Goal: Information Seeking & Learning: Check status

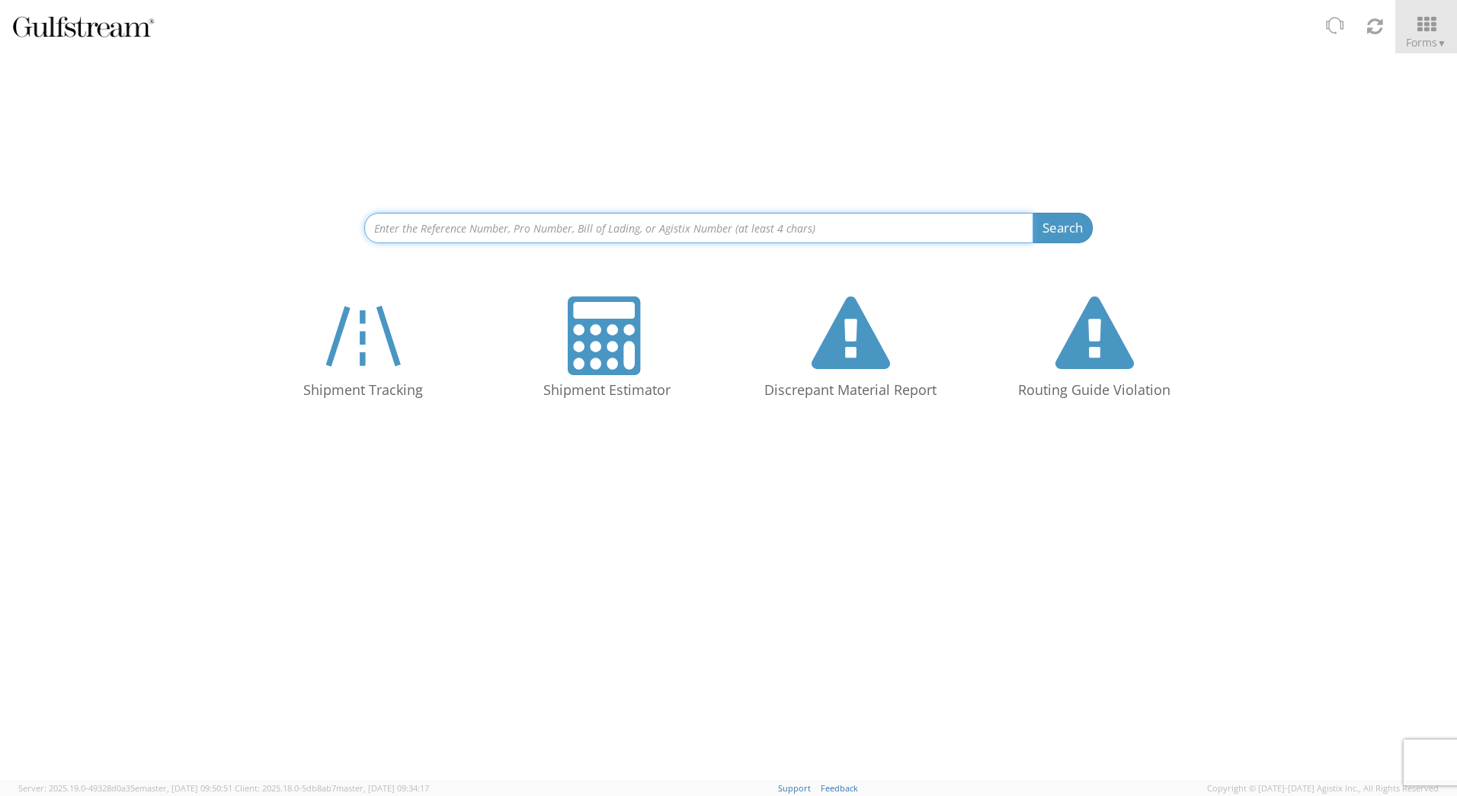
click at [582, 231] on input at bounding box center [698, 228] width 669 height 30
paste input "562524772858"
type input "562524772858"
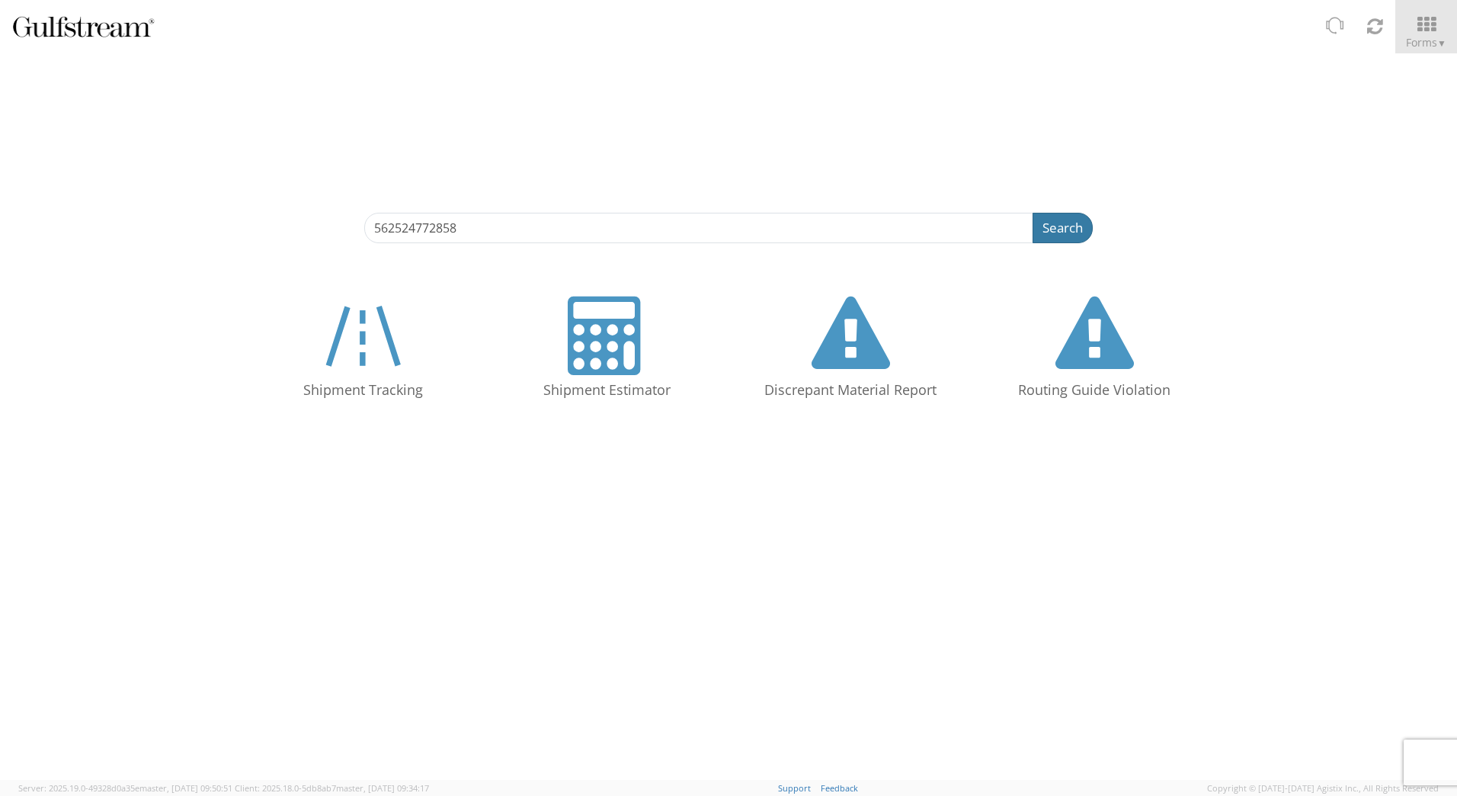
click at [1084, 224] on button "Search" at bounding box center [1063, 228] width 60 height 30
click at [1055, 227] on button "Search" at bounding box center [1063, 228] width 60 height 30
click at [559, 230] on input "562524772858" at bounding box center [698, 228] width 669 height 30
click at [1033, 213] on button "Search" at bounding box center [1063, 228] width 60 height 30
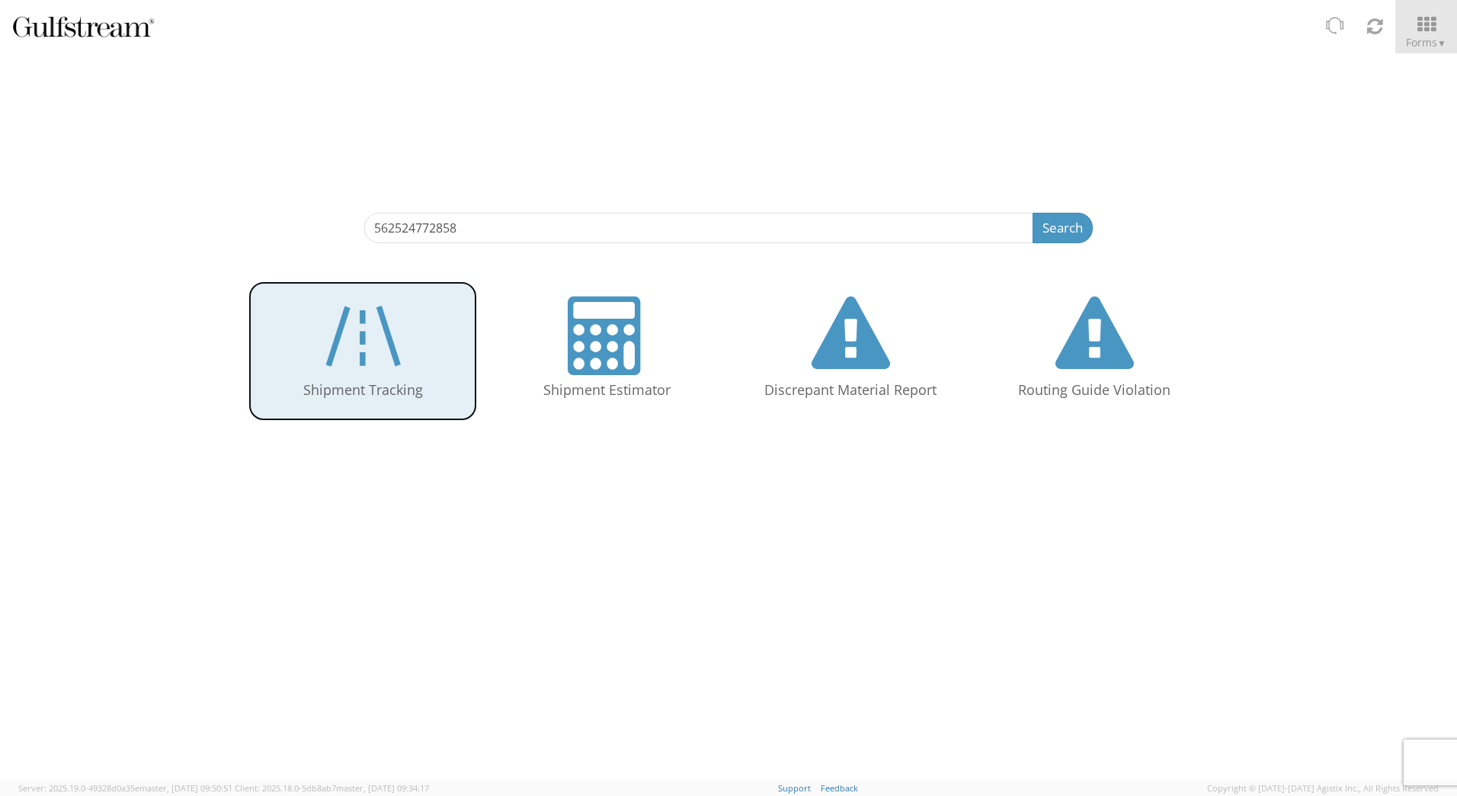
click at [376, 338] on icon at bounding box center [363, 335] width 88 height 78
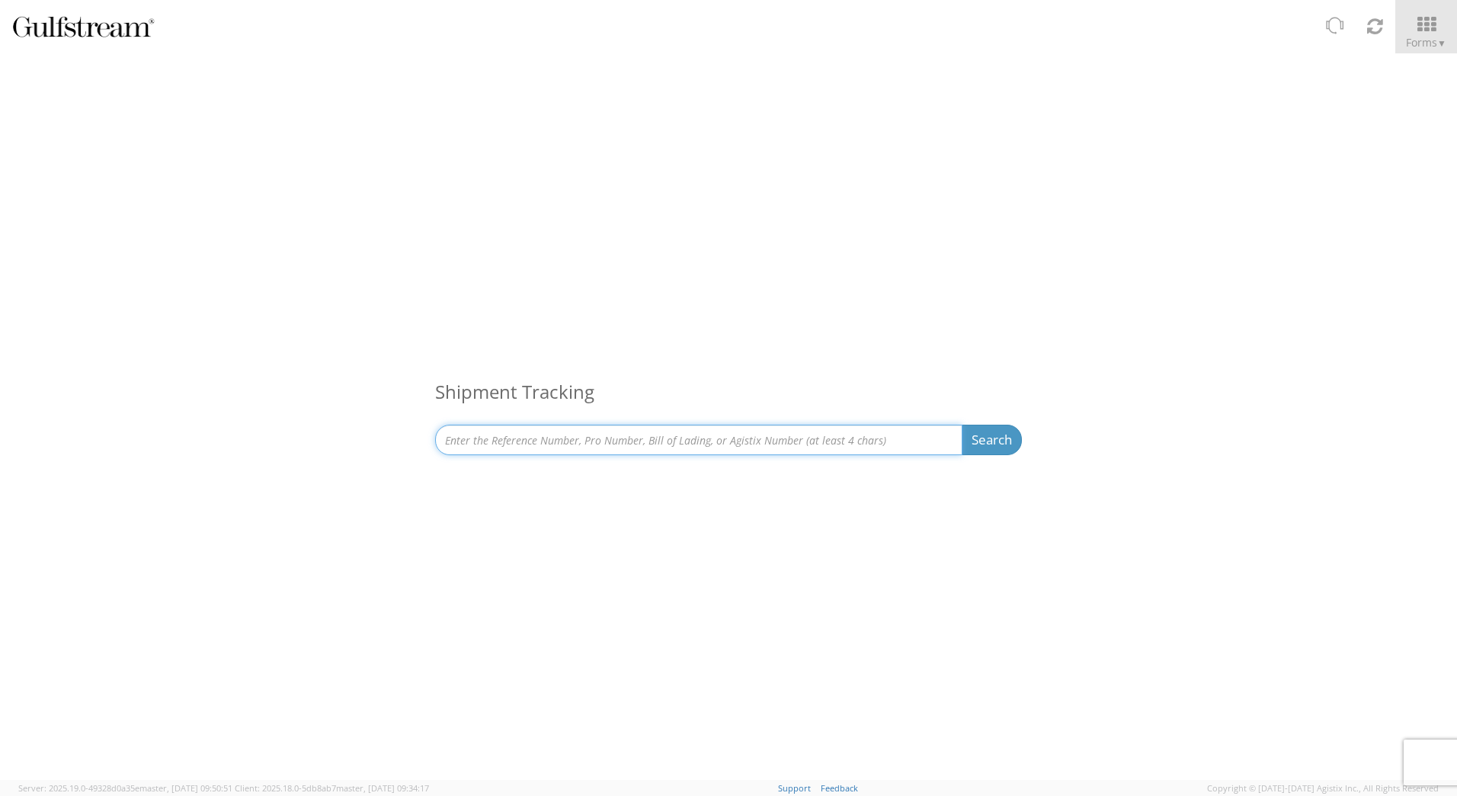
click at [516, 434] on input at bounding box center [698, 439] width 527 height 30
paste input "562524772858"
type input "562524772858"
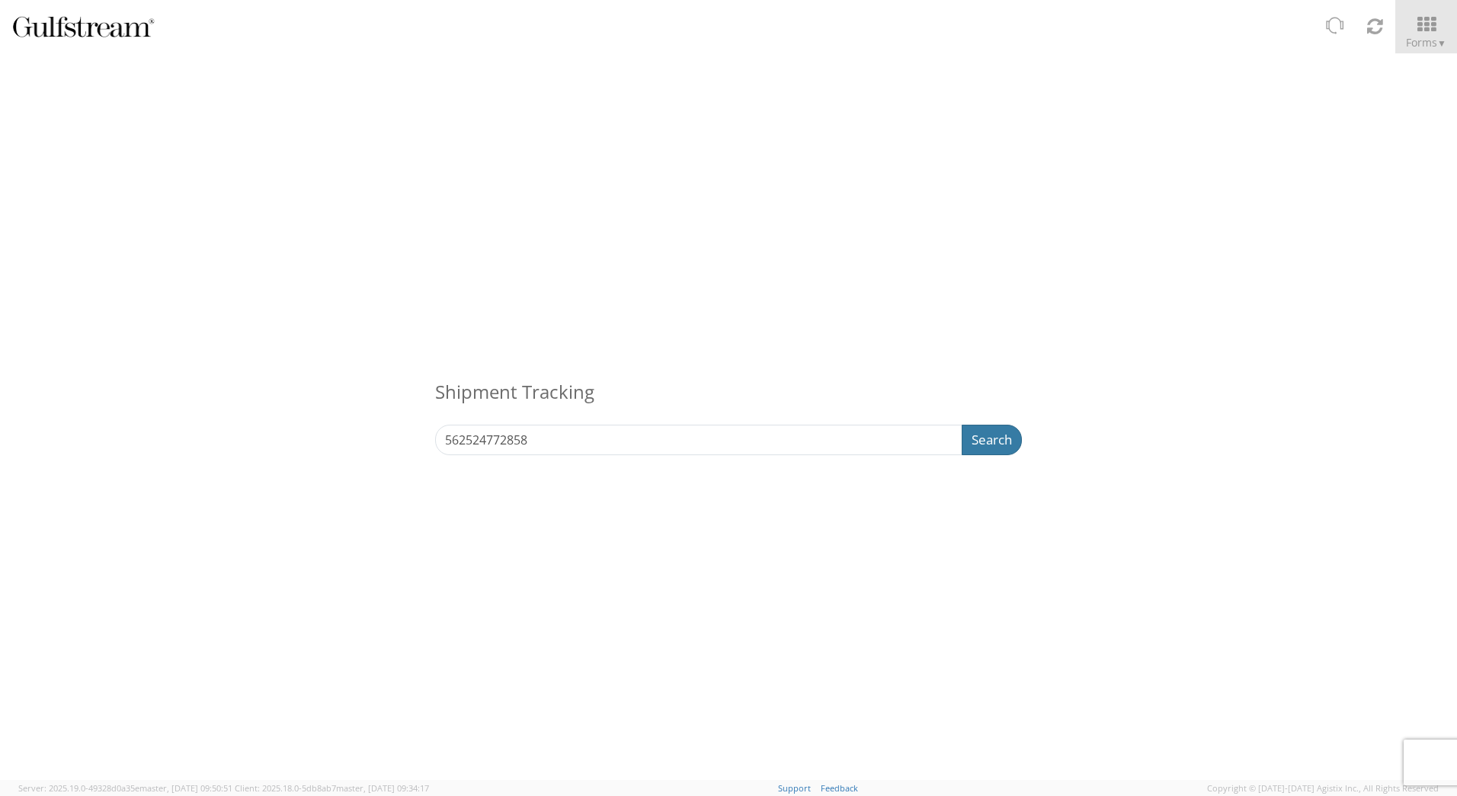
click at [994, 447] on button "Search" at bounding box center [992, 439] width 60 height 30
click at [984, 440] on button "Search" at bounding box center [992, 439] width 60 height 30
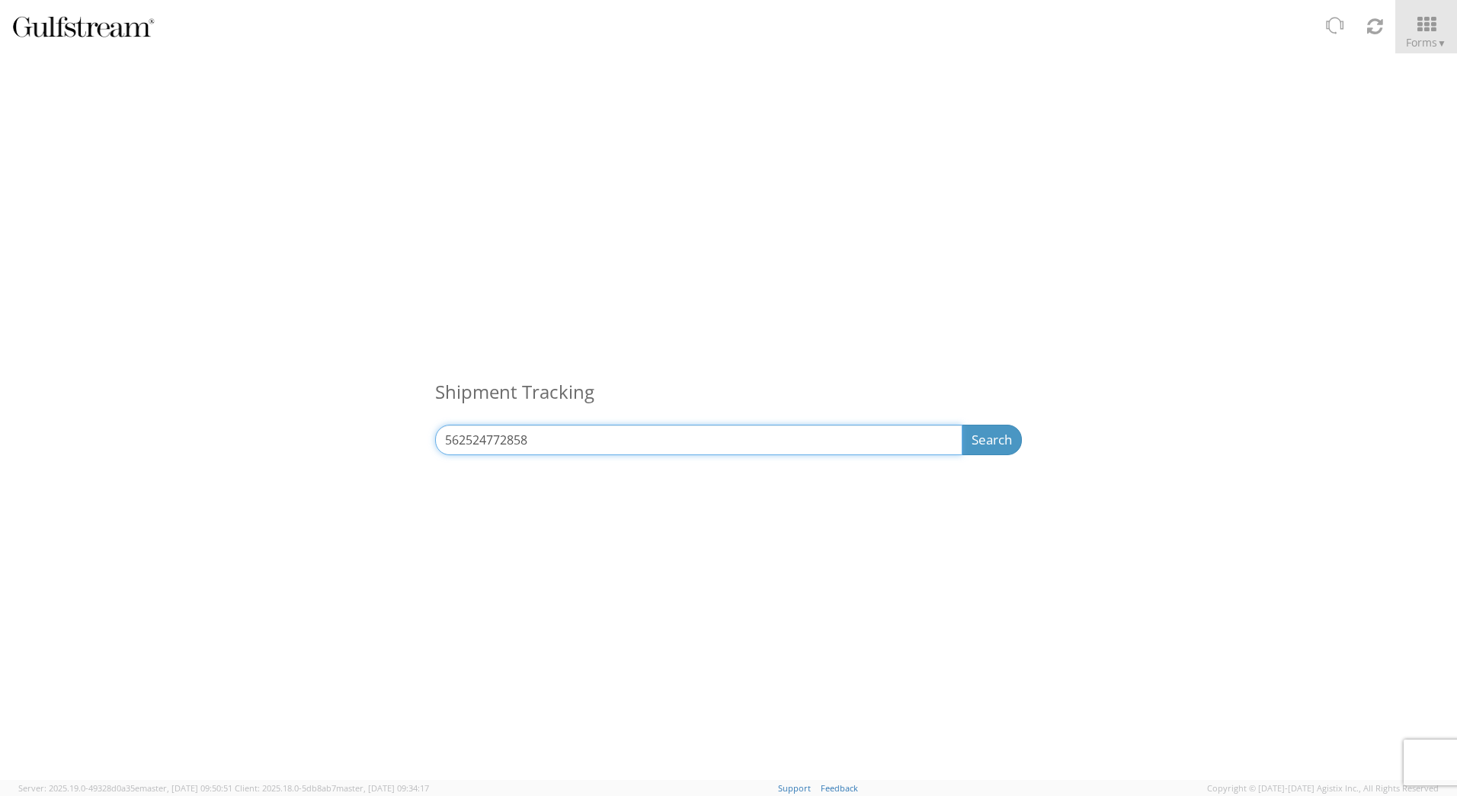
click at [706, 453] on input "562524772858" at bounding box center [698, 439] width 527 height 30
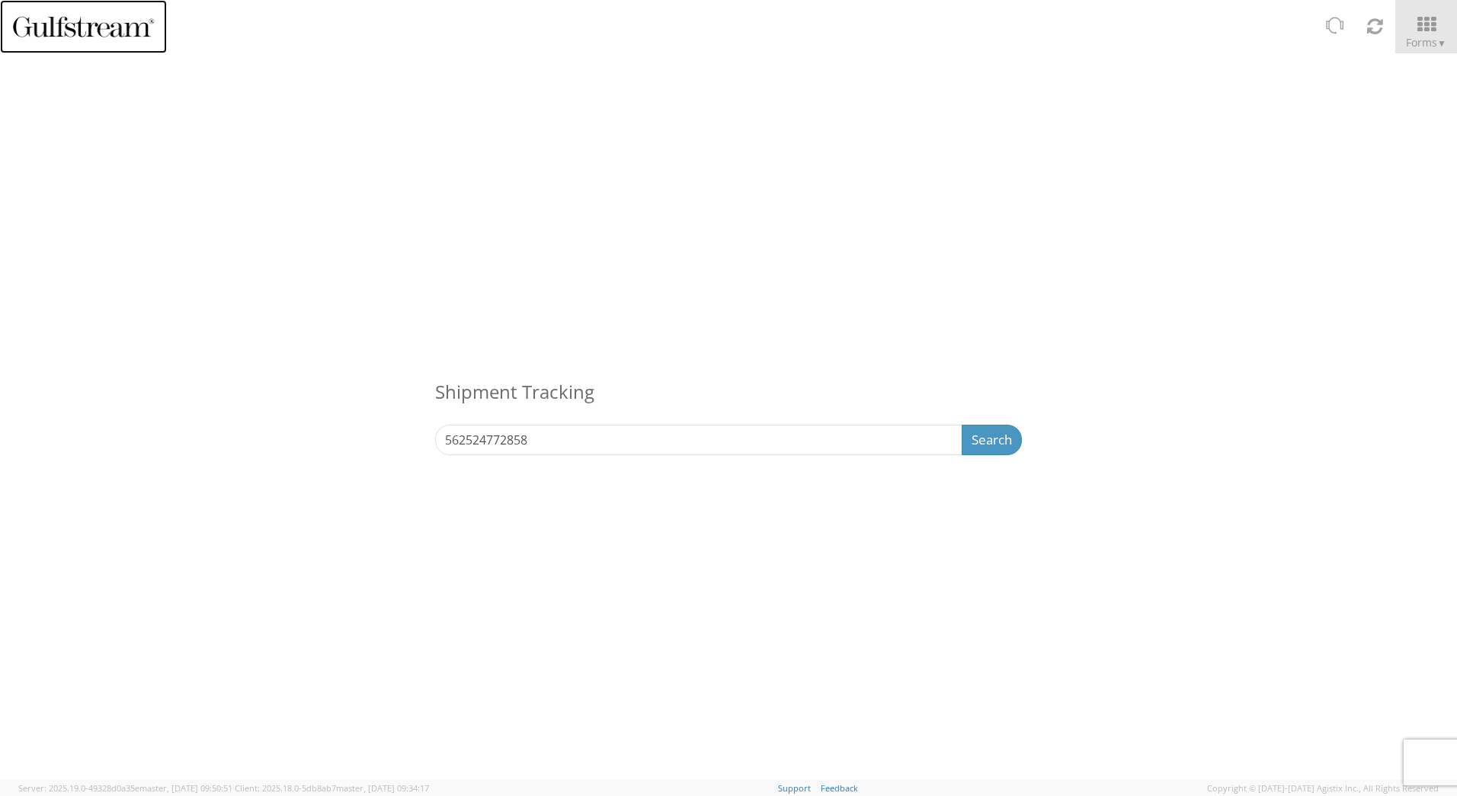
click at [127, 39] on img at bounding box center [83, 27] width 144 height 26
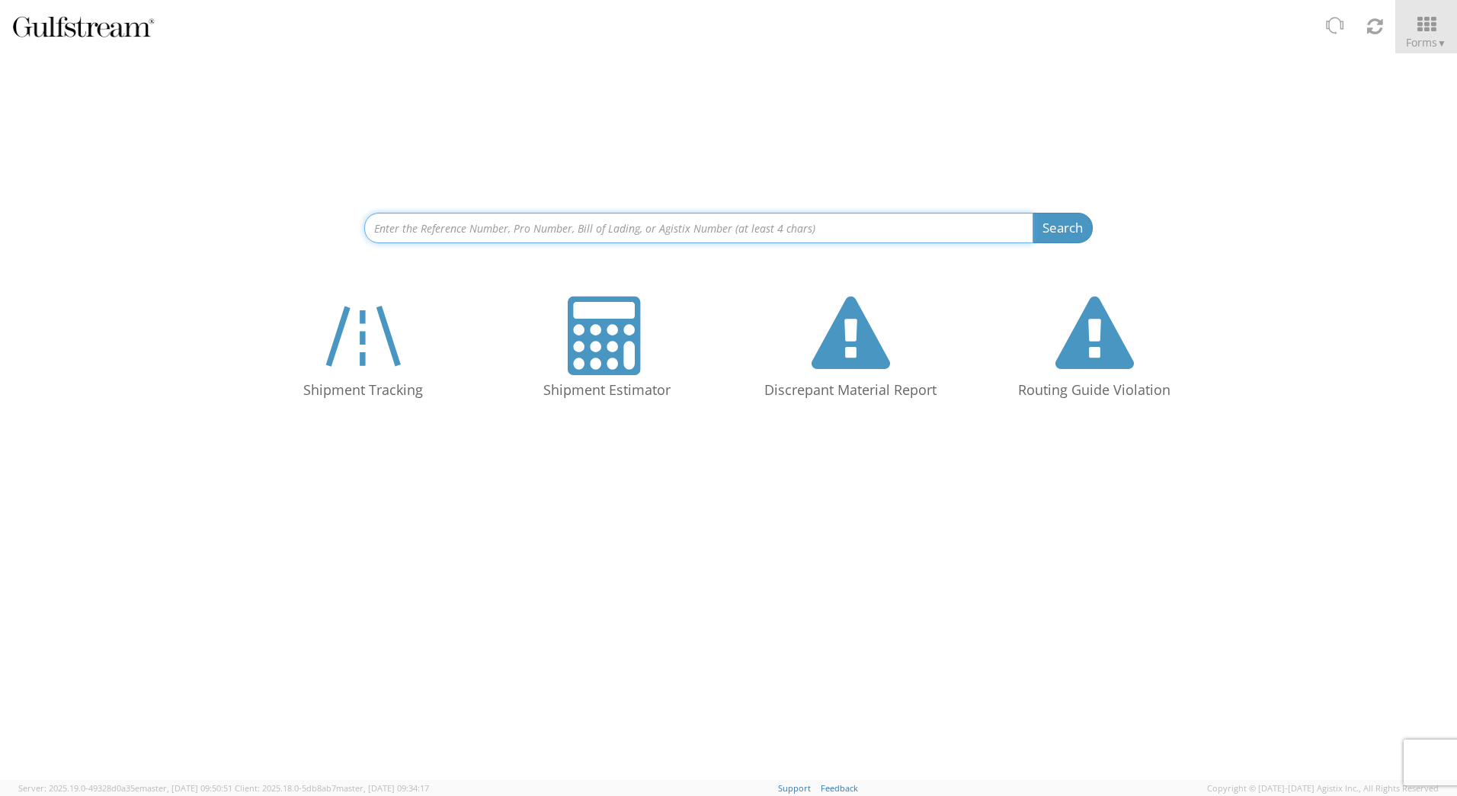
click at [495, 227] on input at bounding box center [698, 228] width 669 height 30
paste input "562524772858"
type input "562524772858"
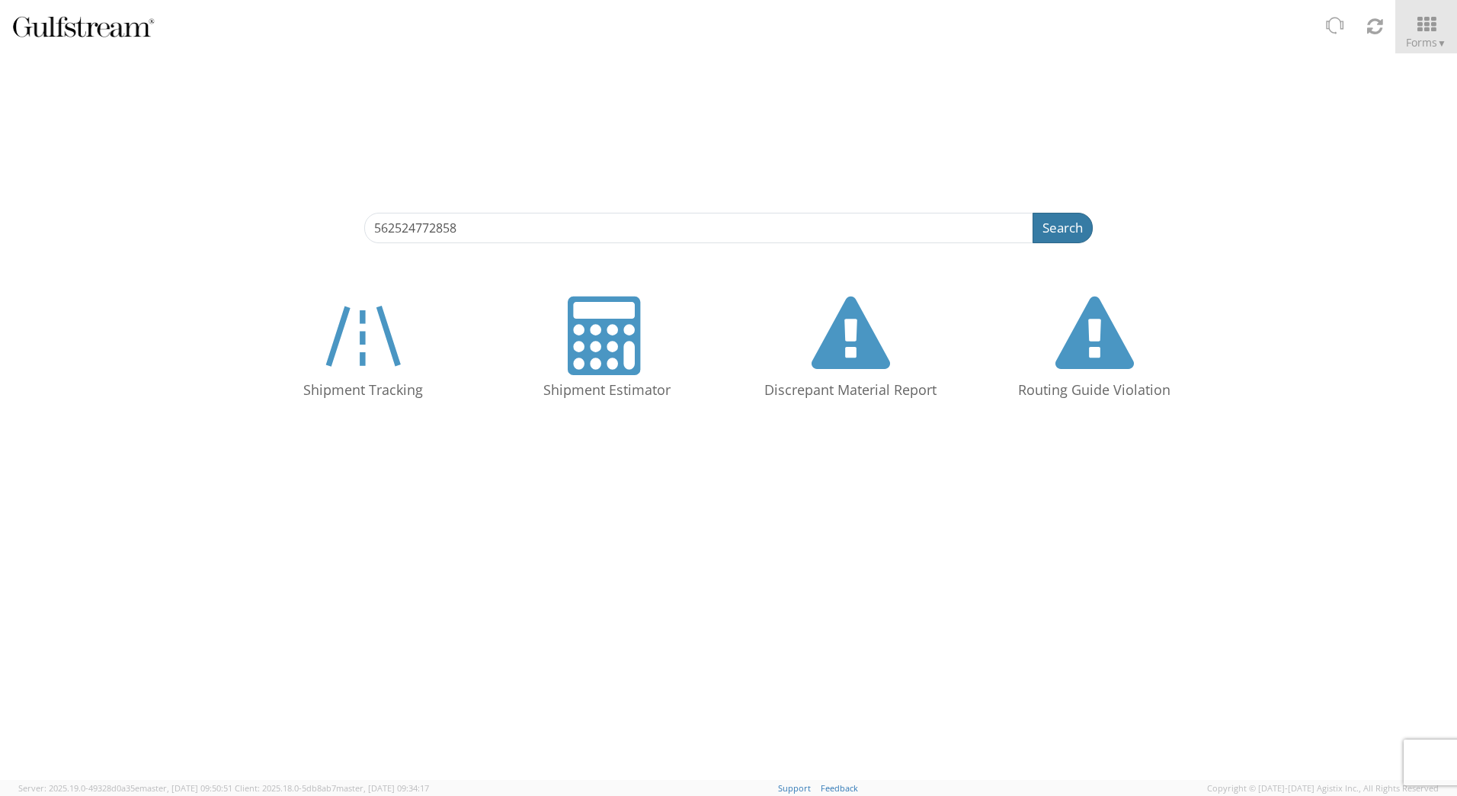
click at [1057, 234] on button "Search" at bounding box center [1063, 228] width 60 height 30
drag, startPoint x: 723, startPoint y: 633, endPoint x: 716, endPoint y: 626, distance: 10.3
click at [723, 634] on div "562524772858 Search Refine By Ship From Date To Shipment Tracking Shipment Esti…" at bounding box center [728, 416] width 1457 height 726
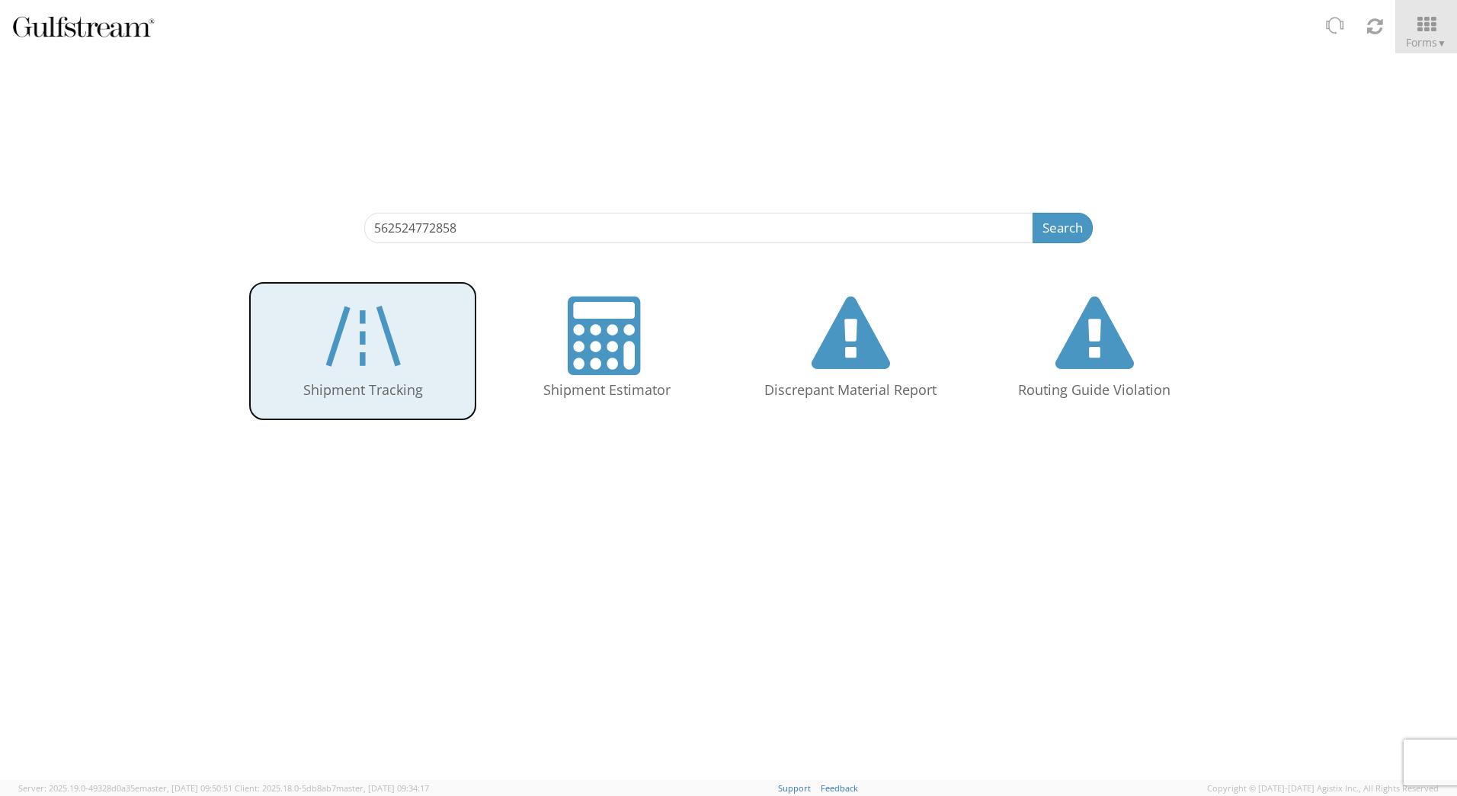
click at [383, 344] on icon at bounding box center [363, 335] width 88 height 78
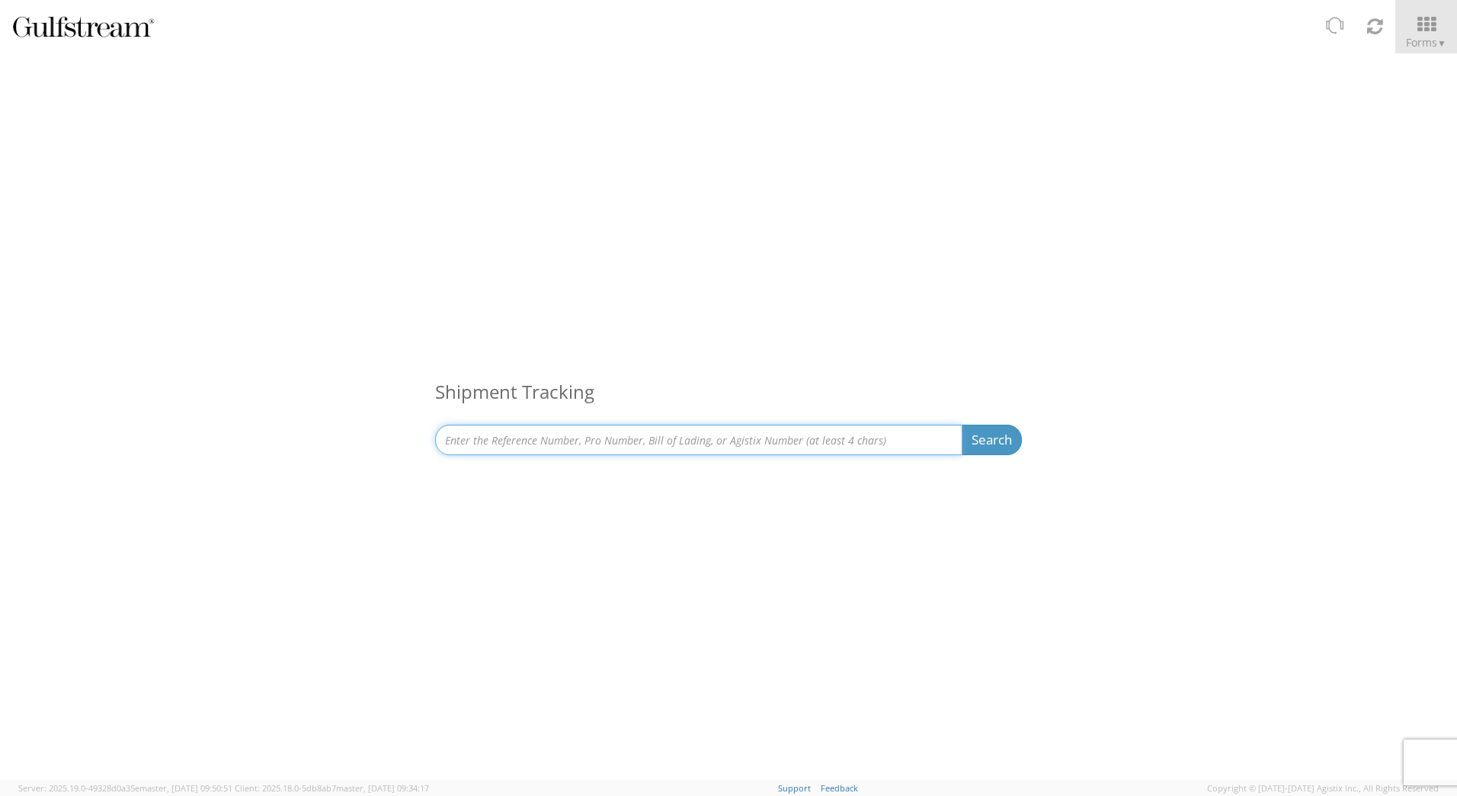
click at [536, 445] on input at bounding box center [698, 439] width 527 height 30
paste input "562524772858"
type input "562524772858"
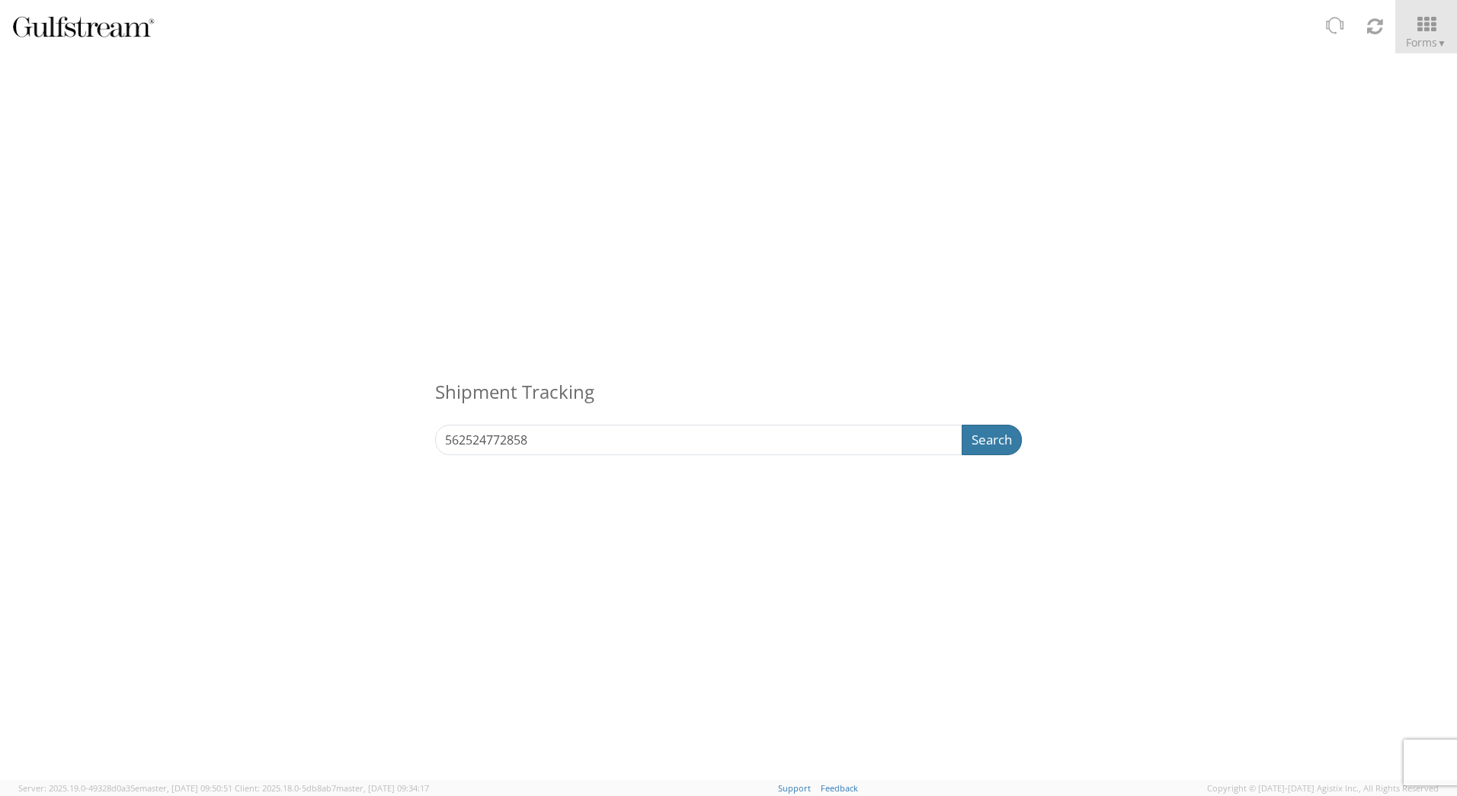
click at [973, 428] on button "Search" at bounding box center [992, 439] width 60 height 30
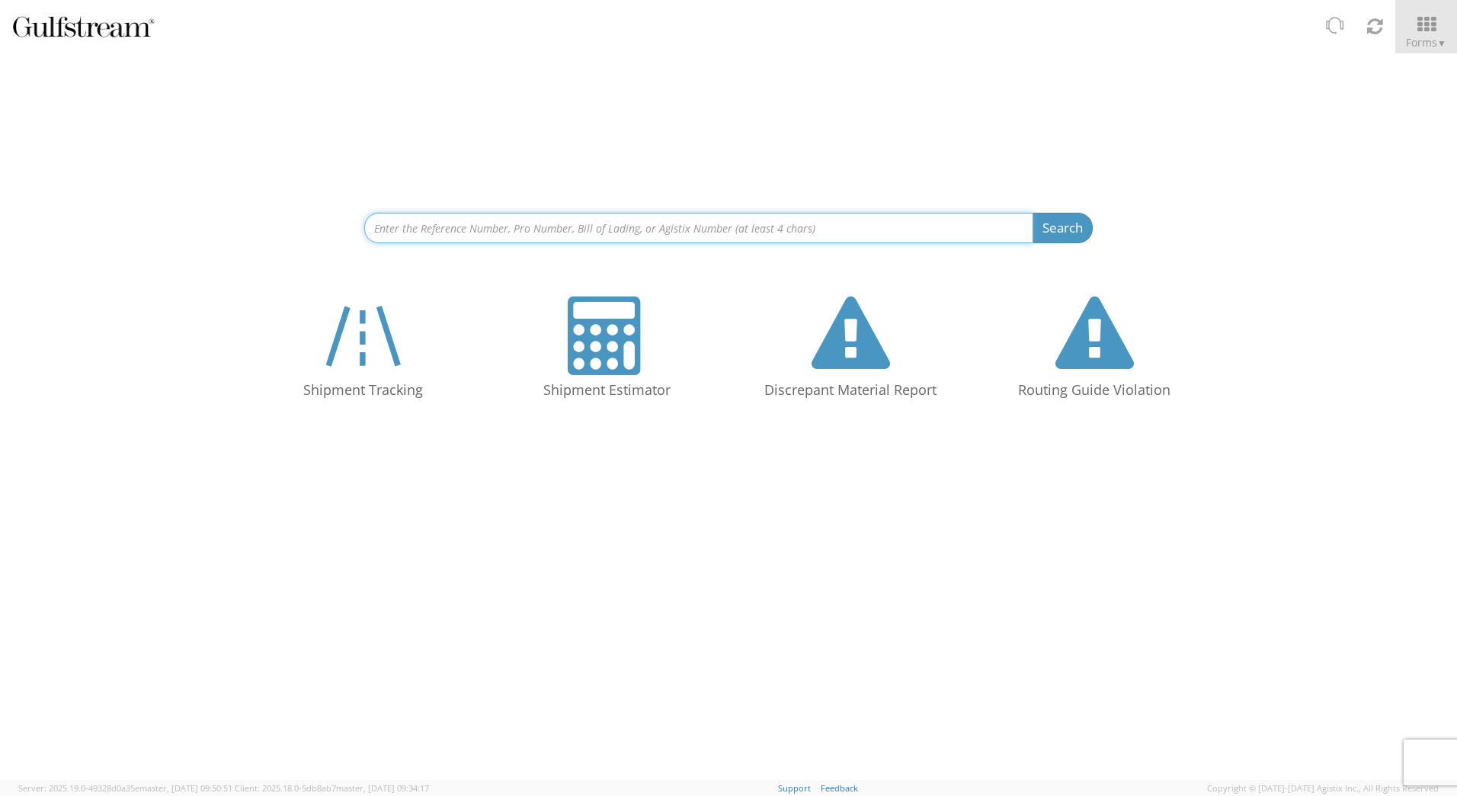
click at [580, 229] on input at bounding box center [698, 228] width 669 height 30
paste input "562524772858"
type input "562524772858"
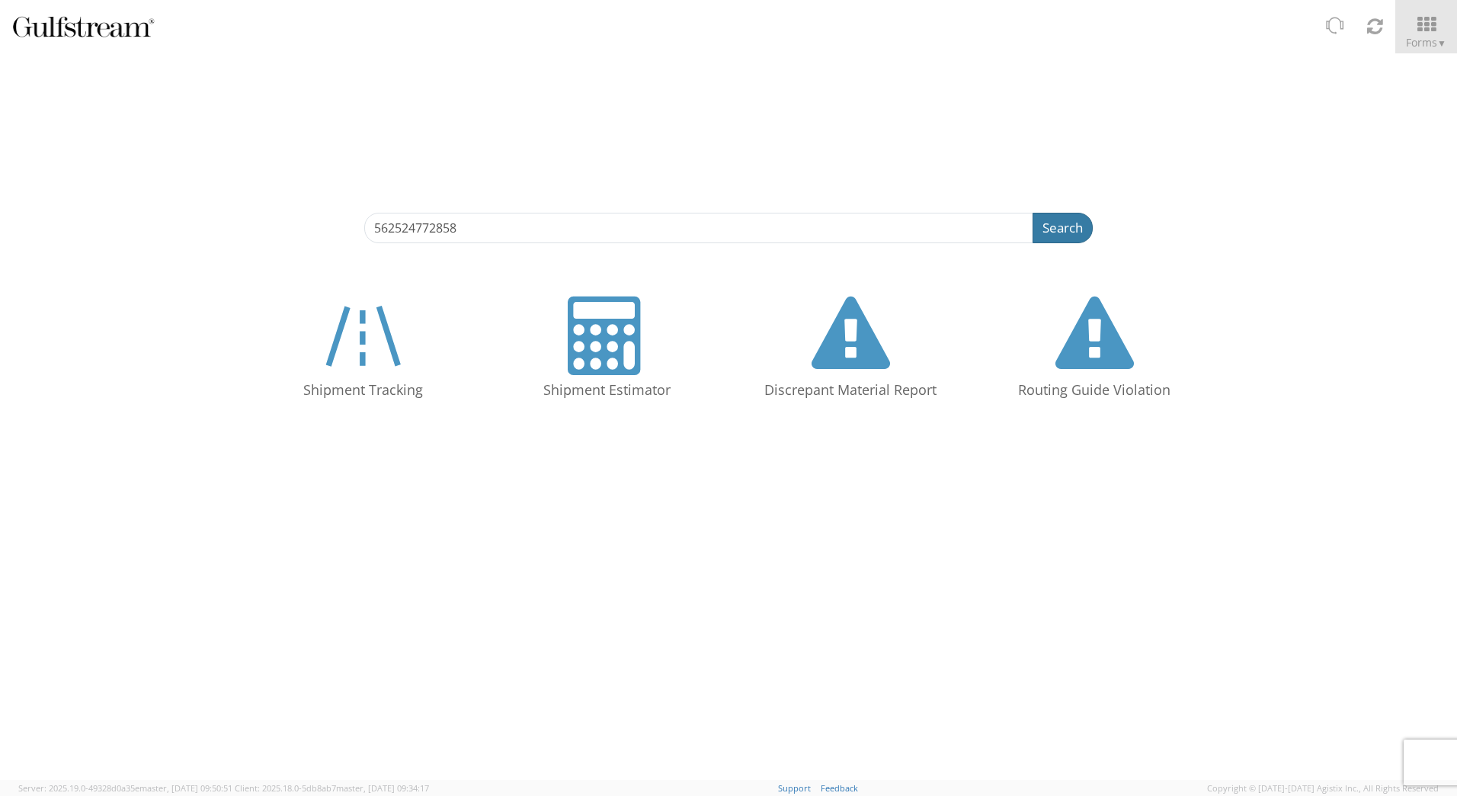
click at [1060, 223] on button "Search" at bounding box center [1063, 228] width 60 height 30
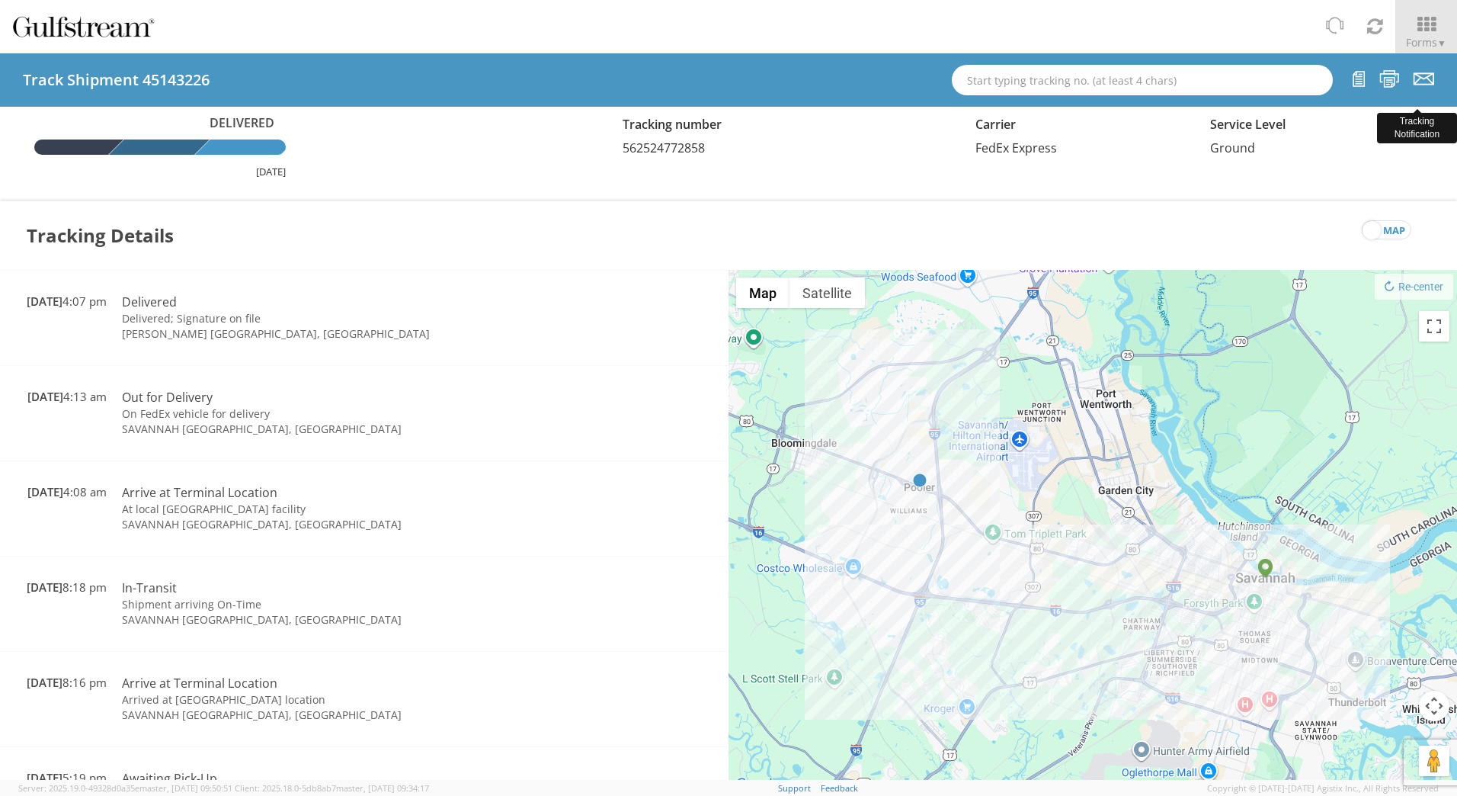
click at [1427, 80] on icon at bounding box center [1424, 78] width 21 height 19
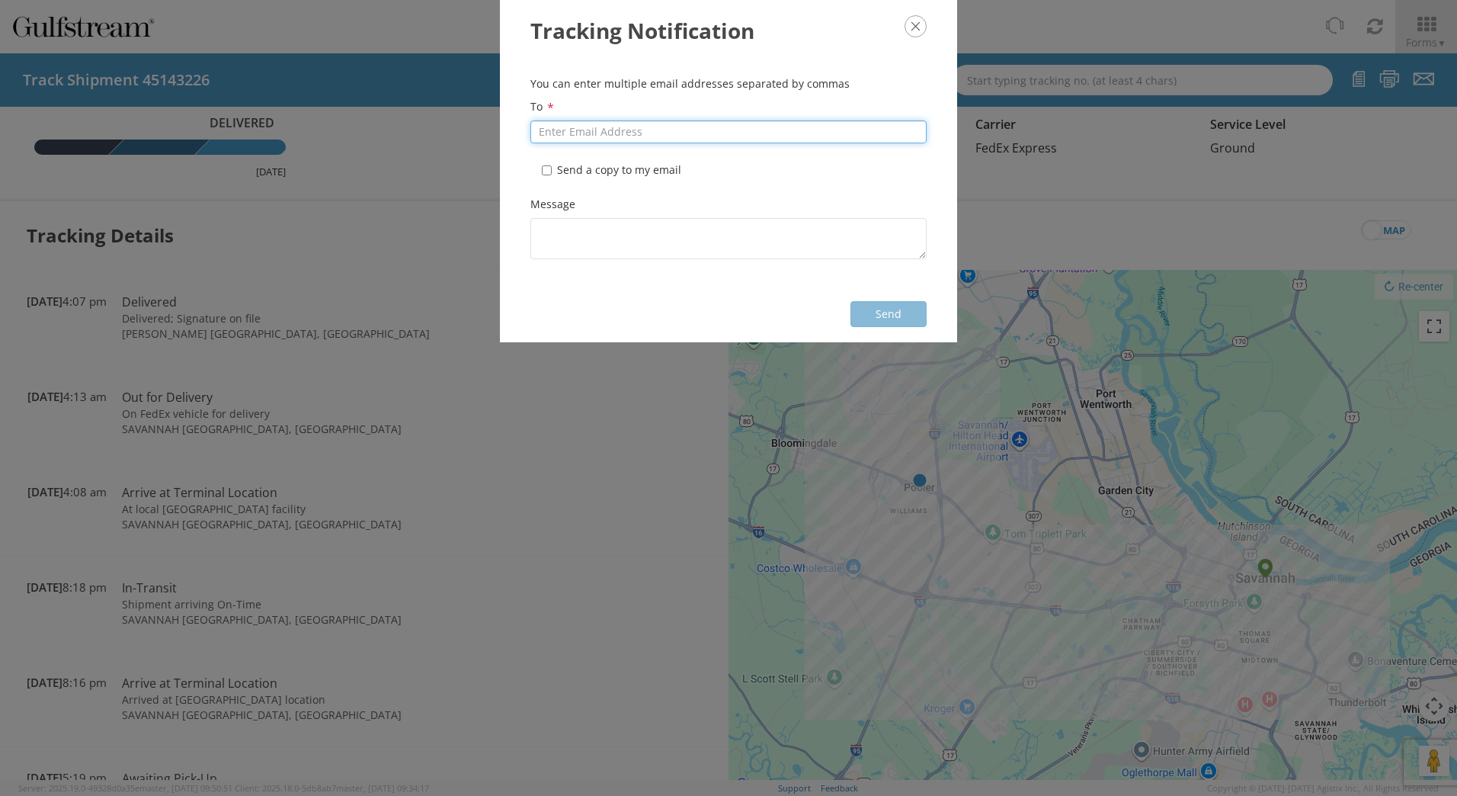
click at [641, 131] on input "To *" at bounding box center [728, 131] width 396 height 23
type input "k"
click at [546, 168] on input "* Send a copy to my email" at bounding box center [547, 170] width 10 height 10
checkbox input "true"
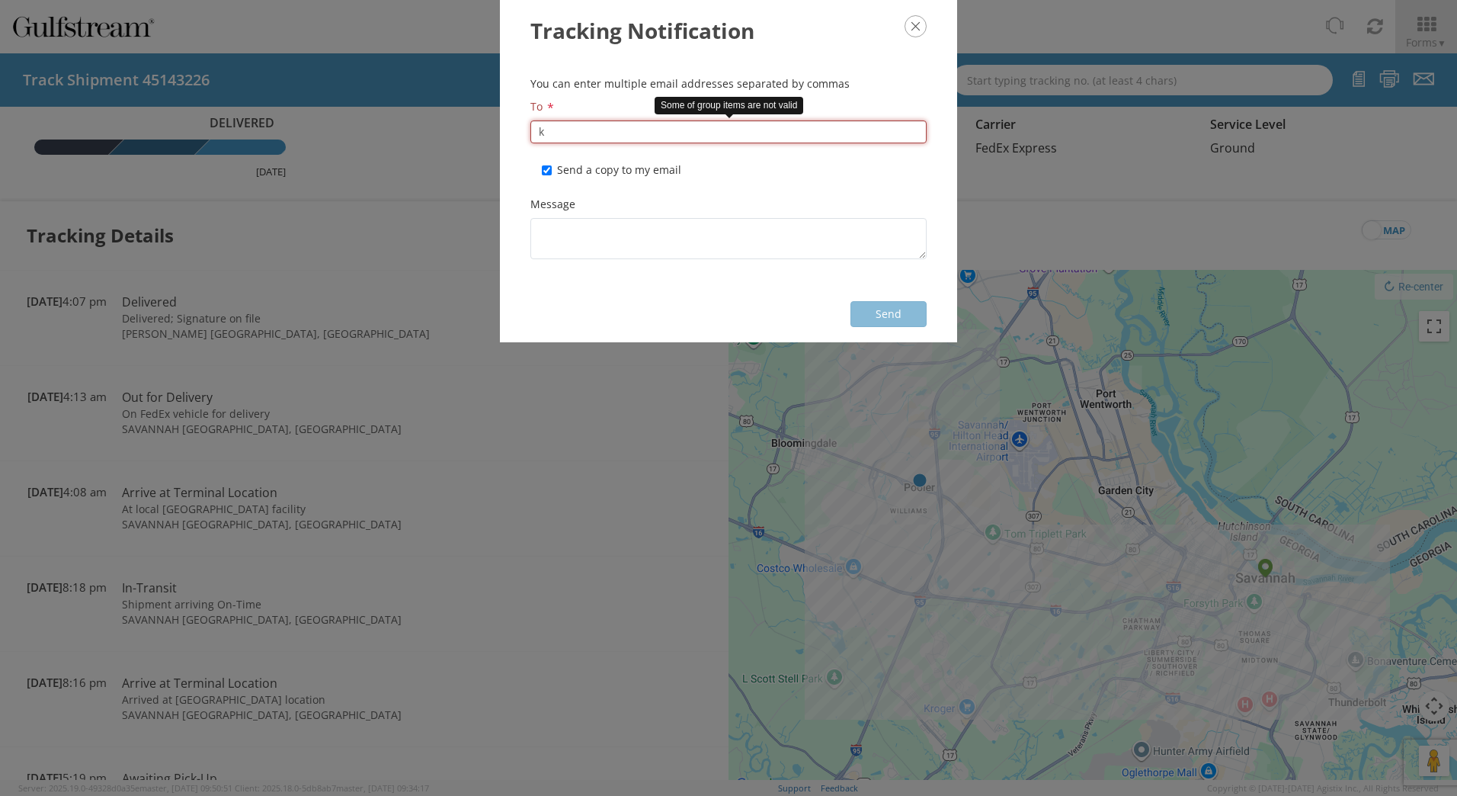
click at [572, 122] on input "k" at bounding box center [728, 131] width 396 height 23
drag, startPoint x: 623, startPoint y: 133, endPoint x: 359, endPoint y: 128, distance: 263.7
click at [359, 128] on div "Tracking Notification You can enter multiple email addresses separated by comma…" at bounding box center [728, 398] width 1457 height 796
paste input "[PERSON_NAME] <[EMAIL_ADDRESS][PERSON_NAME][DOMAIN_NAME]>"
drag, startPoint x: 611, startPoint y: 127, endPoint x: 444, endPoint y: 117, distance: 167.2
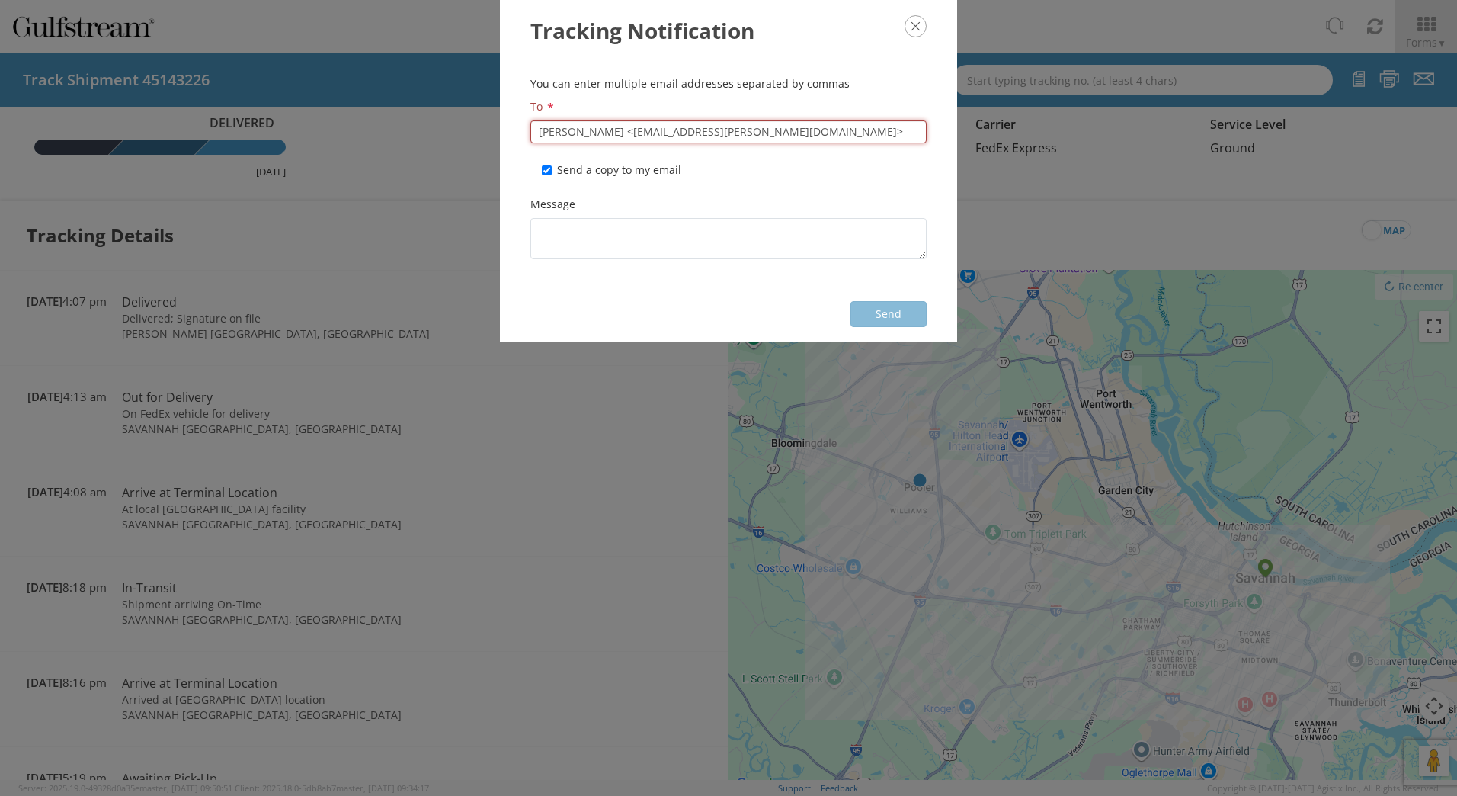
click at [447, 117] on div "Tracking Notification You can enter multiple email addresses separated by comma…" at bounding box center [728, 398] width 1457 height 796
click at [749, 127] on input "[EMAIL_ADDRESS][PERSON_NAME][DOMAIN_NAME]>" at bounding box center [728, 131] width 396 height 23
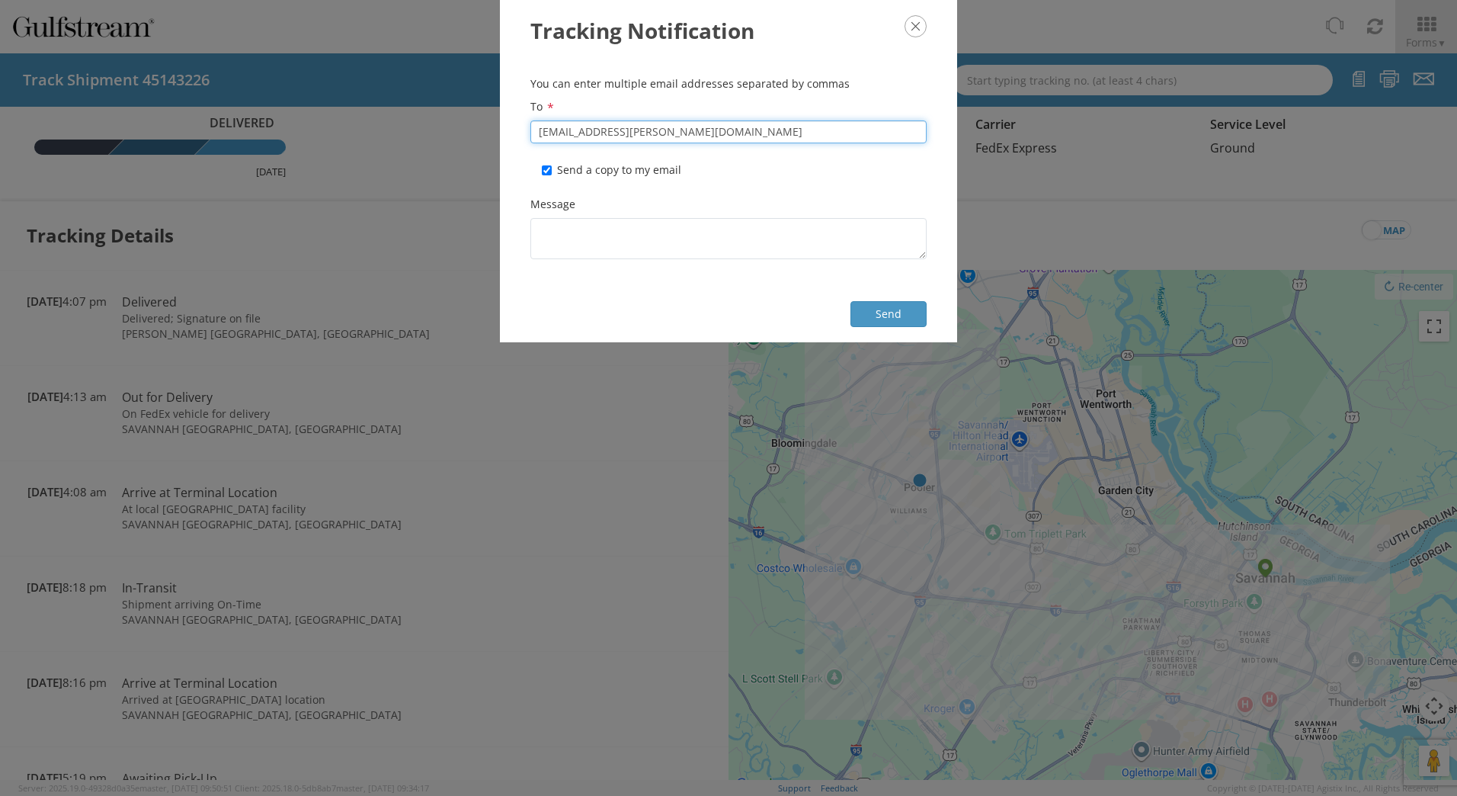
type input "[EMAIL_ADDRESS][PERSON_NAME][DOMAIN_NAME]"
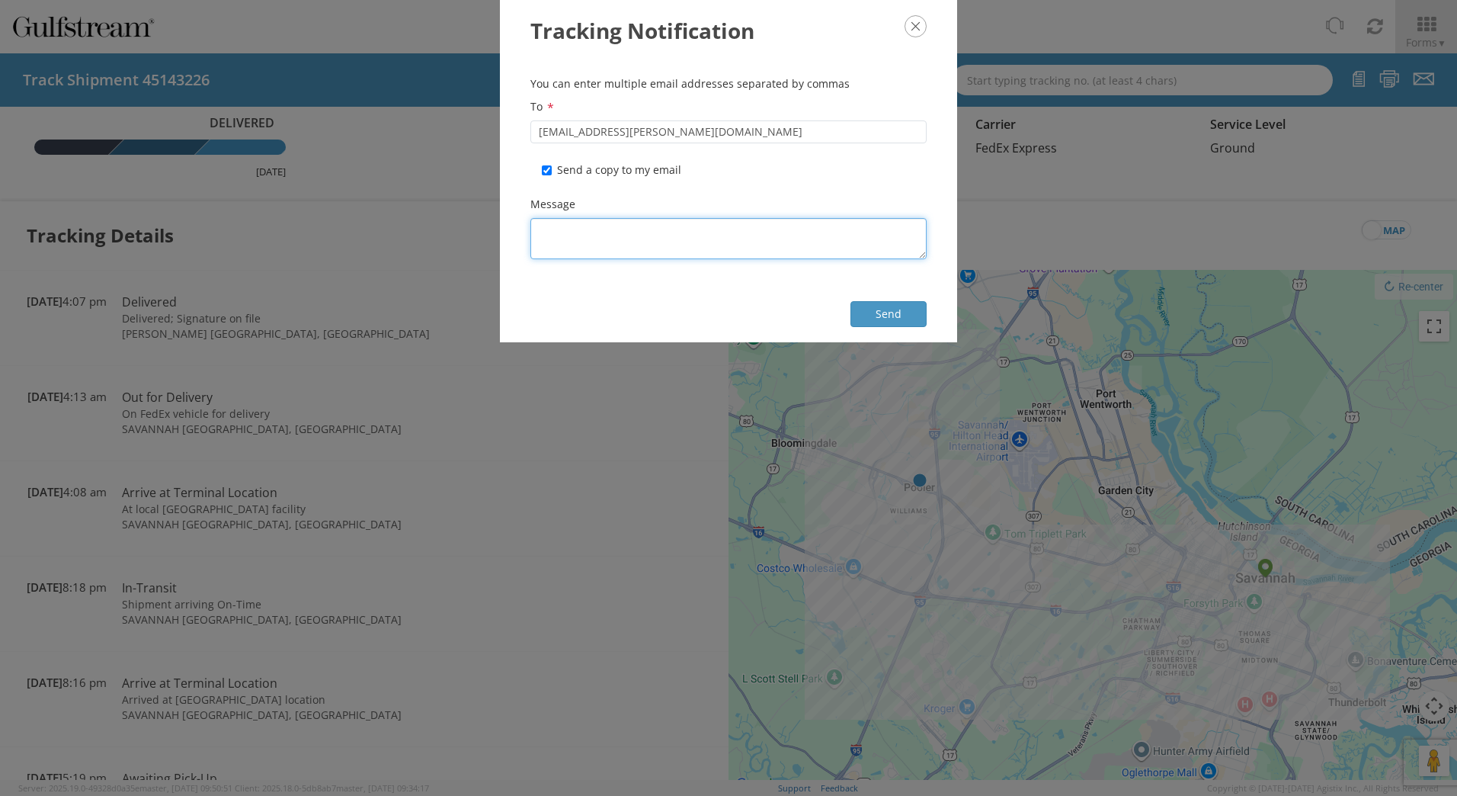
click at [693, 239] on textarea "Message *" at bounding box center [728, 238] width 396 height 41
click at [664, 235] on textarea "Message *" at bounding box center [728, 238] width 396 height 41
paste textarea "562524772858"
type textarea "562524772858"
drag, startPoint x: 664, startPoint y: 235, endPoint x: 412, endPoint y: 235, distance: 252.2
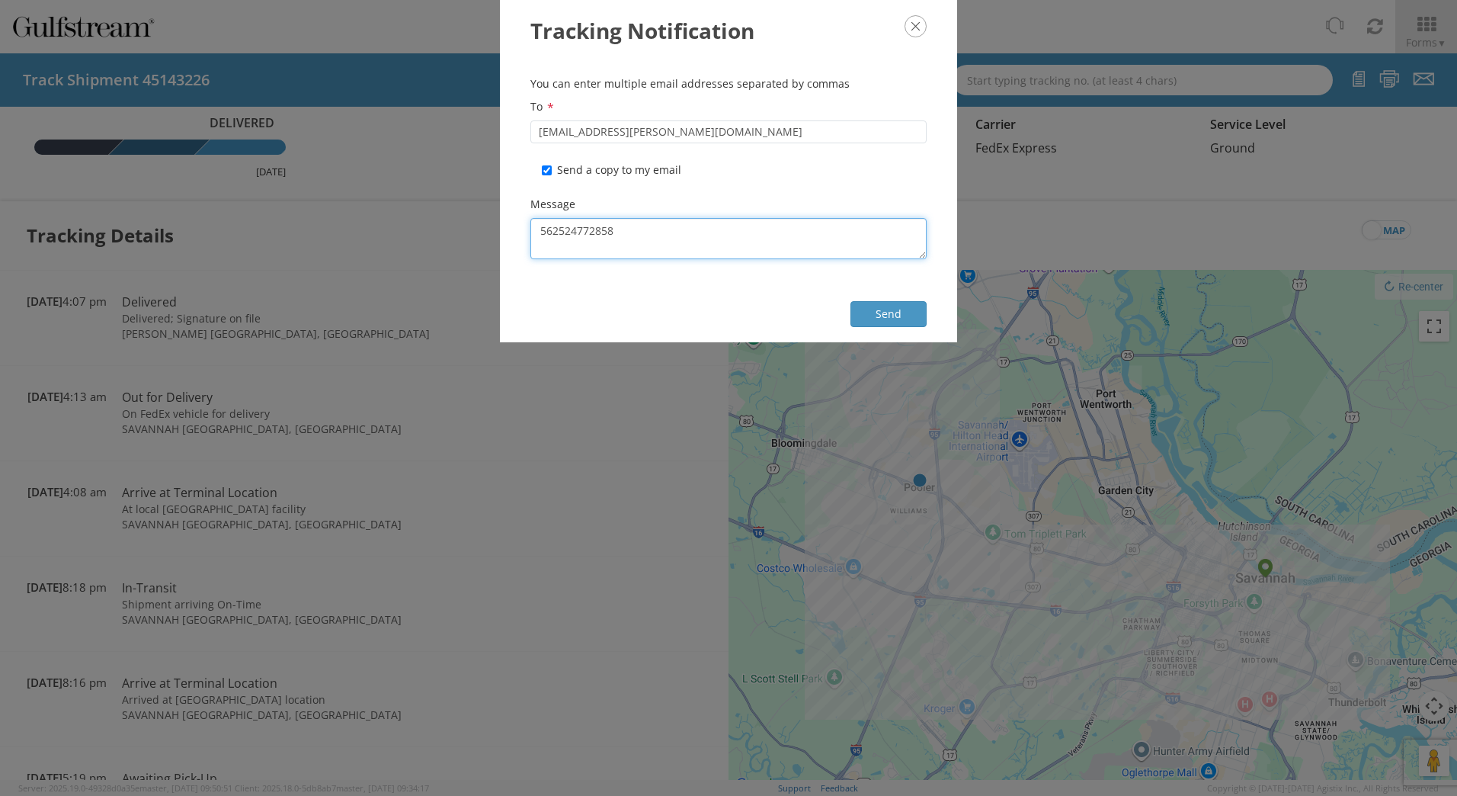
click at [412, 235] on div "Tracking Notification You can enter multiple email addresses separated by comma…" at bounding box center [728, 398] width 1457 height 796
click at [902, 308] on button "Send" at bounding box center [888, 314] width 76 height 26
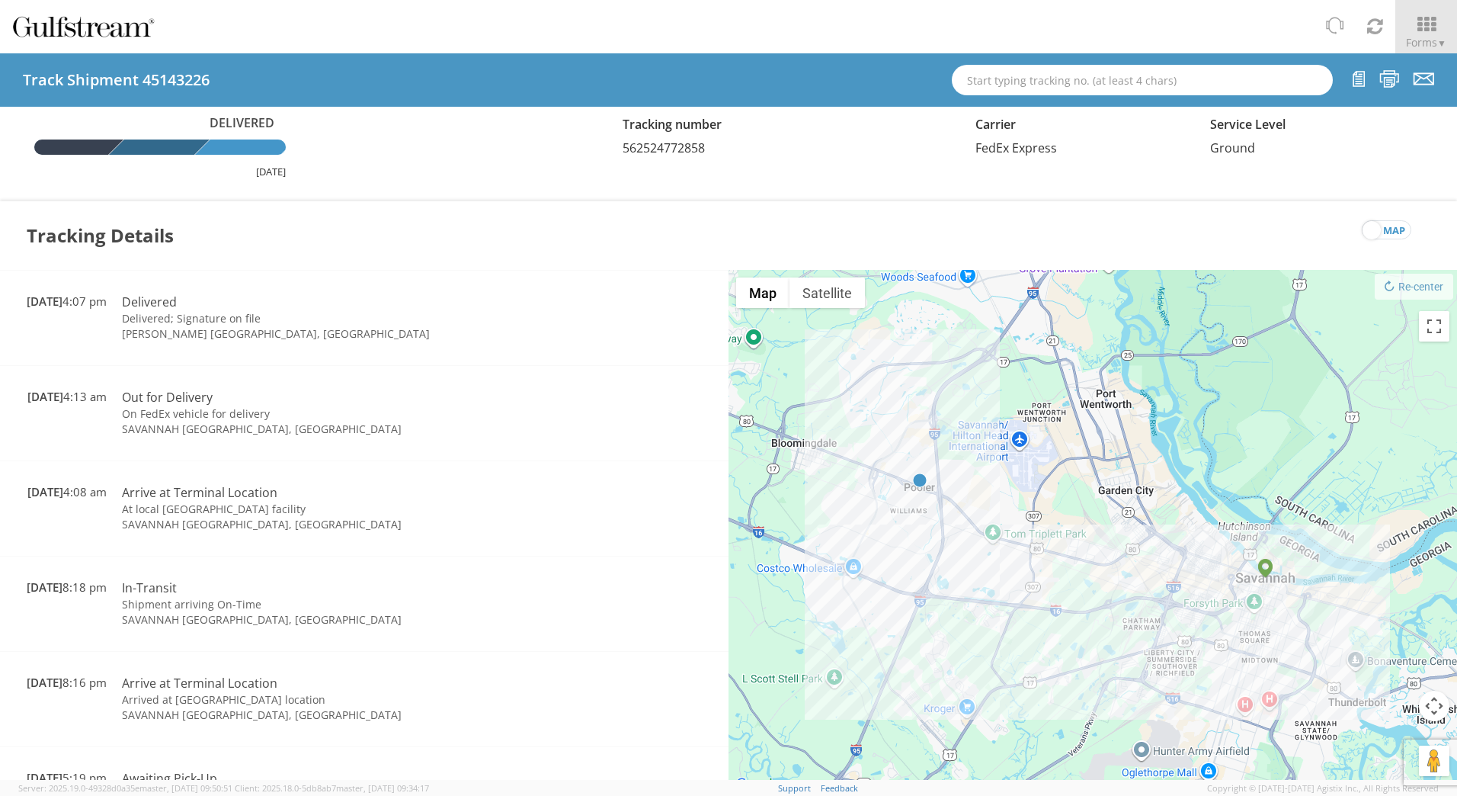
click at [1092, 96] on div "Track Shipment 45143226" at bounding box center [728, 79] width 1457 height 53
click at [1090, 85] on input "text" at bounding box center [1142, 80] width 381 height 30
paste input "609112054548"
type input "609112054548"
click at [1088, 112] on div "Tr. #: 609112054548 (45162302, Delivered, FedEx Express)" at bounding box center [1142, 107] width 357 height 23
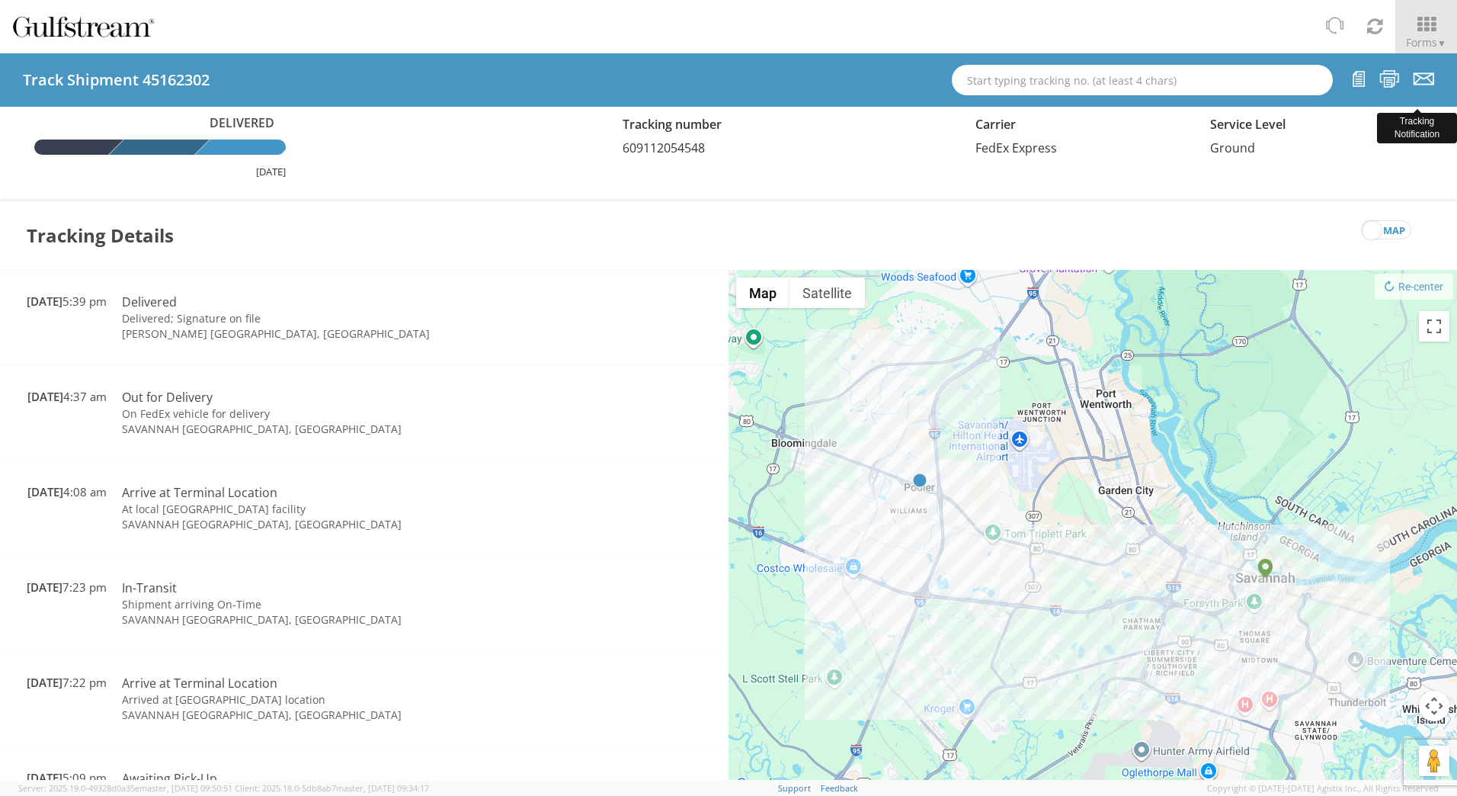
click at [1420, 74] on icon at bounding box center [1424, 78] width 21 height 19
checkbox input "false"
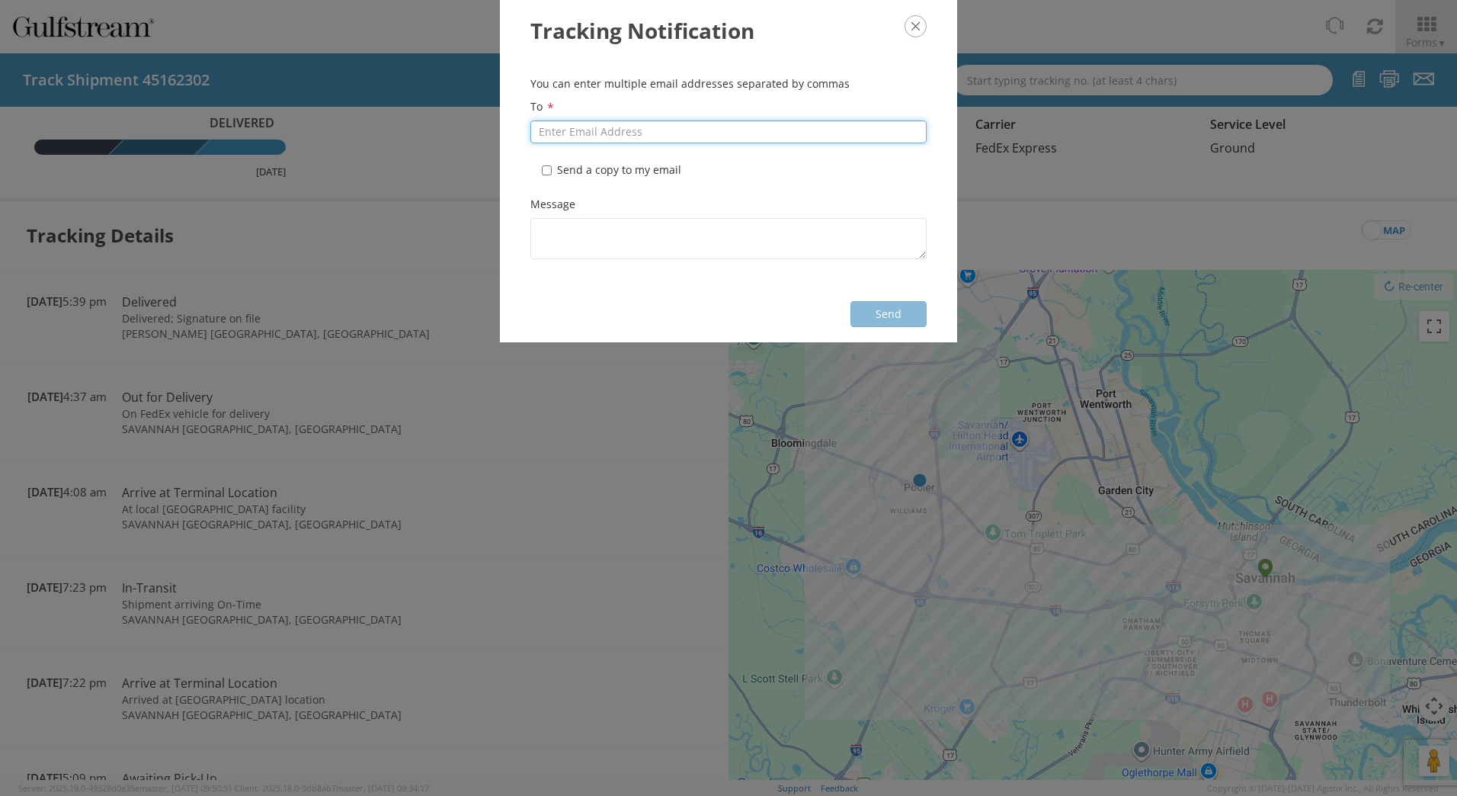
click at [690, 127] on input "To *" at bounding box center [728, 131] width 396 height 23
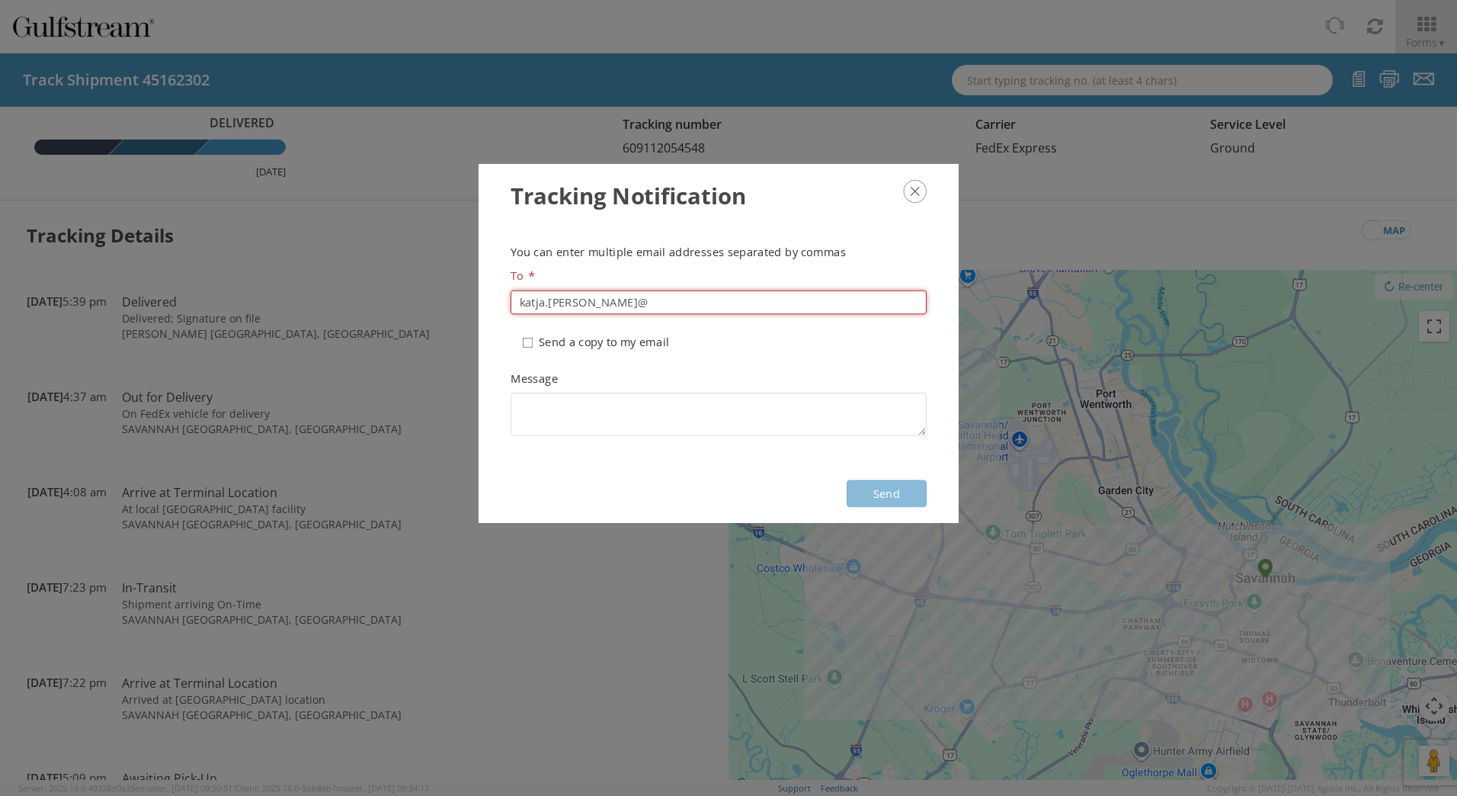
drag, startPoint x: 850, startPoint y: 85, endPoint x: 843, endPoint y: 181, distance: 95.5
click at [843, 181] on h3 "Tracking Notification" at bounding box center [719, 196] width 416 height 32
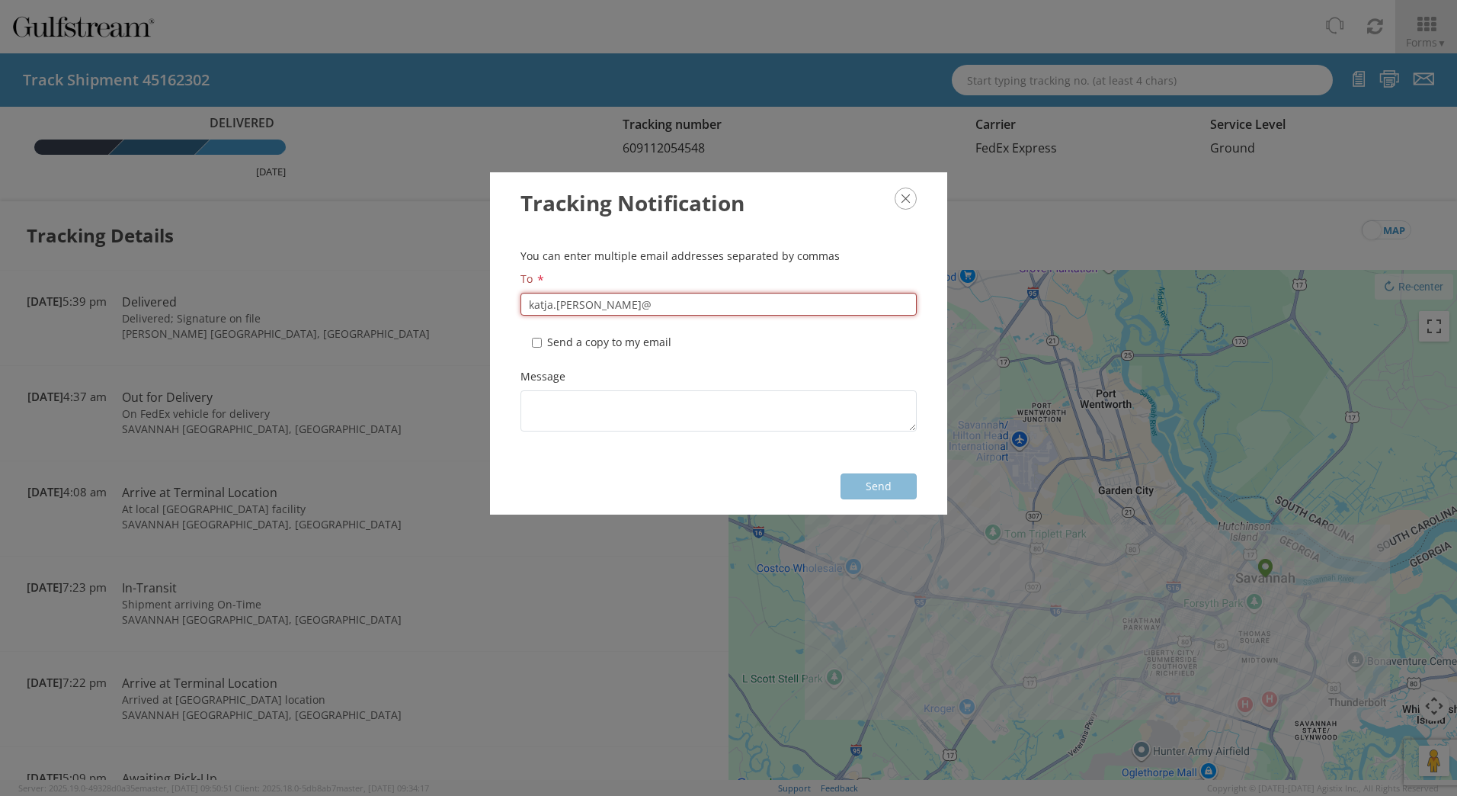
drag, startPoint x: 636, startPoint y: 308, endPoint x: 383, endPoint y: 290, distance: 253.6
click at [384, 291] on div "Tracking Notification You can enter multiple email addresses separated by comma…" at bounding box center [728, 398] width 1457 height 796
paste input "[PERSON_NAME] <[EMAIL_ADDRESS][PERSON_NAME][DOMAIN_NAME]>"
drag, startPoint x: 599, startPoint y: 303, endPoint x: 273, endPoint y: 277, distance: 327.2
click at [363, 298] on div "Tracking Notification You can enter multiple email addresses separated by comma…" at bounding box center [728, 398] width 1457 height 796
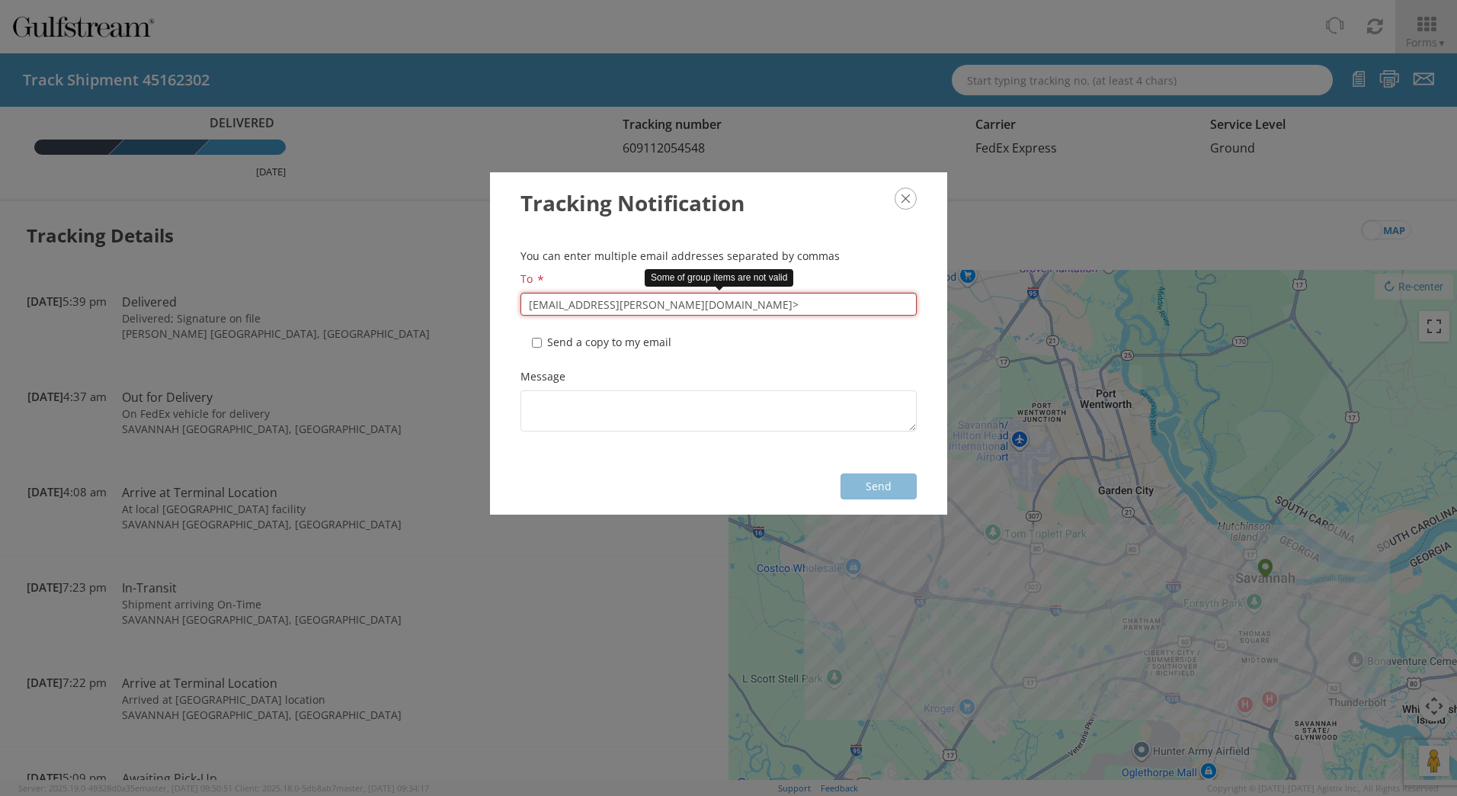
click at [716, 307] on input "[EMAIL_ADDRESS][PERSON_NAME][DOMAIN_NAME]>" at bounding box center [718, 304] width 396 height 23
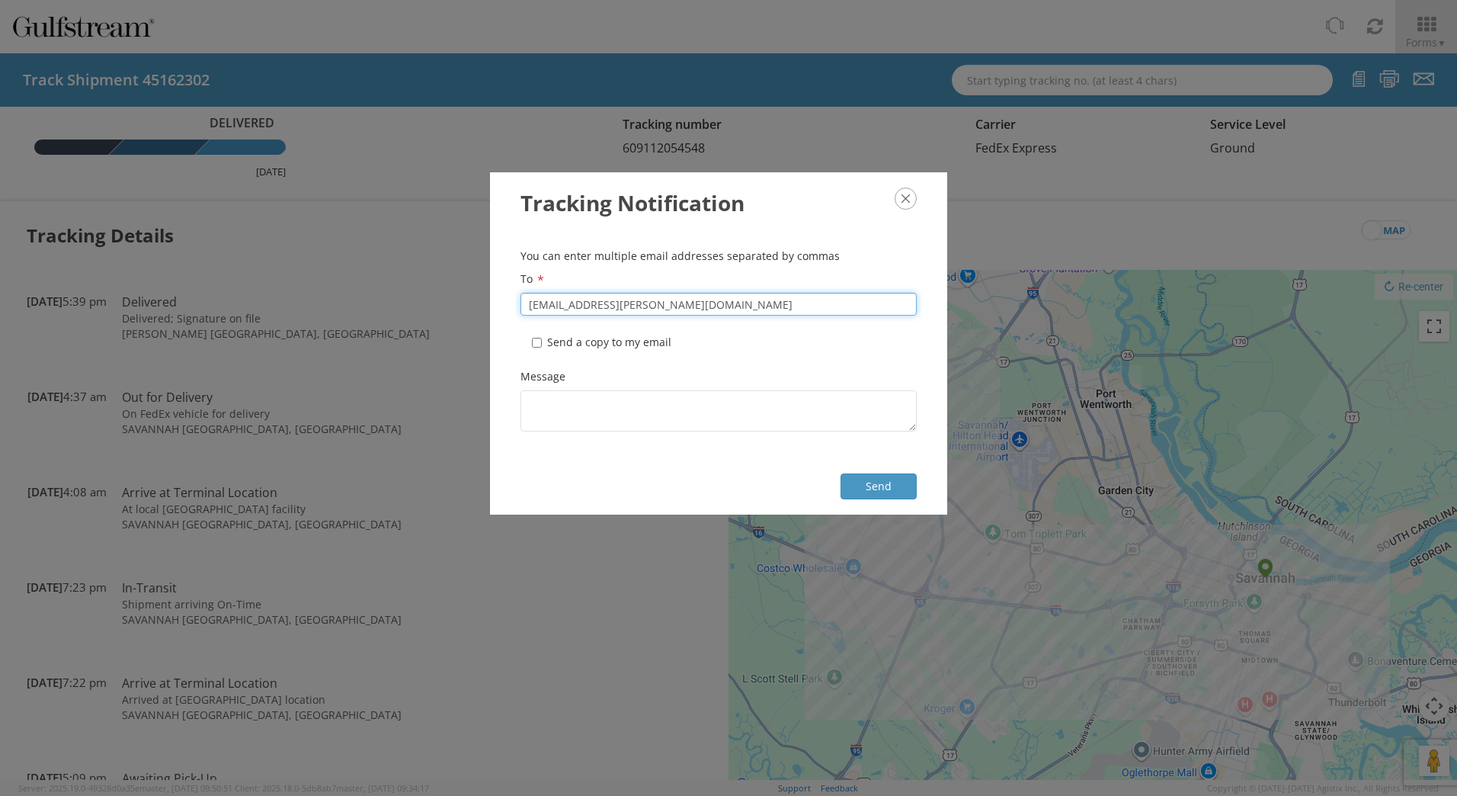
type input "[EMAIL_ADDRESS][PERSON_NAME][DOMAIN_NAME]"
drag, startPoint x: 536, startPoint y: 341, endPoint x: 647, endPoint y: 399, distance: 124.8
click at [536, 342] on input "* Send a copy to my email" at bounding box center [537, 343] width 10 height 10
checkbox input "true"
click at [885, 482] on button "Send" at bounding box center [879, 486] width 76 height 26
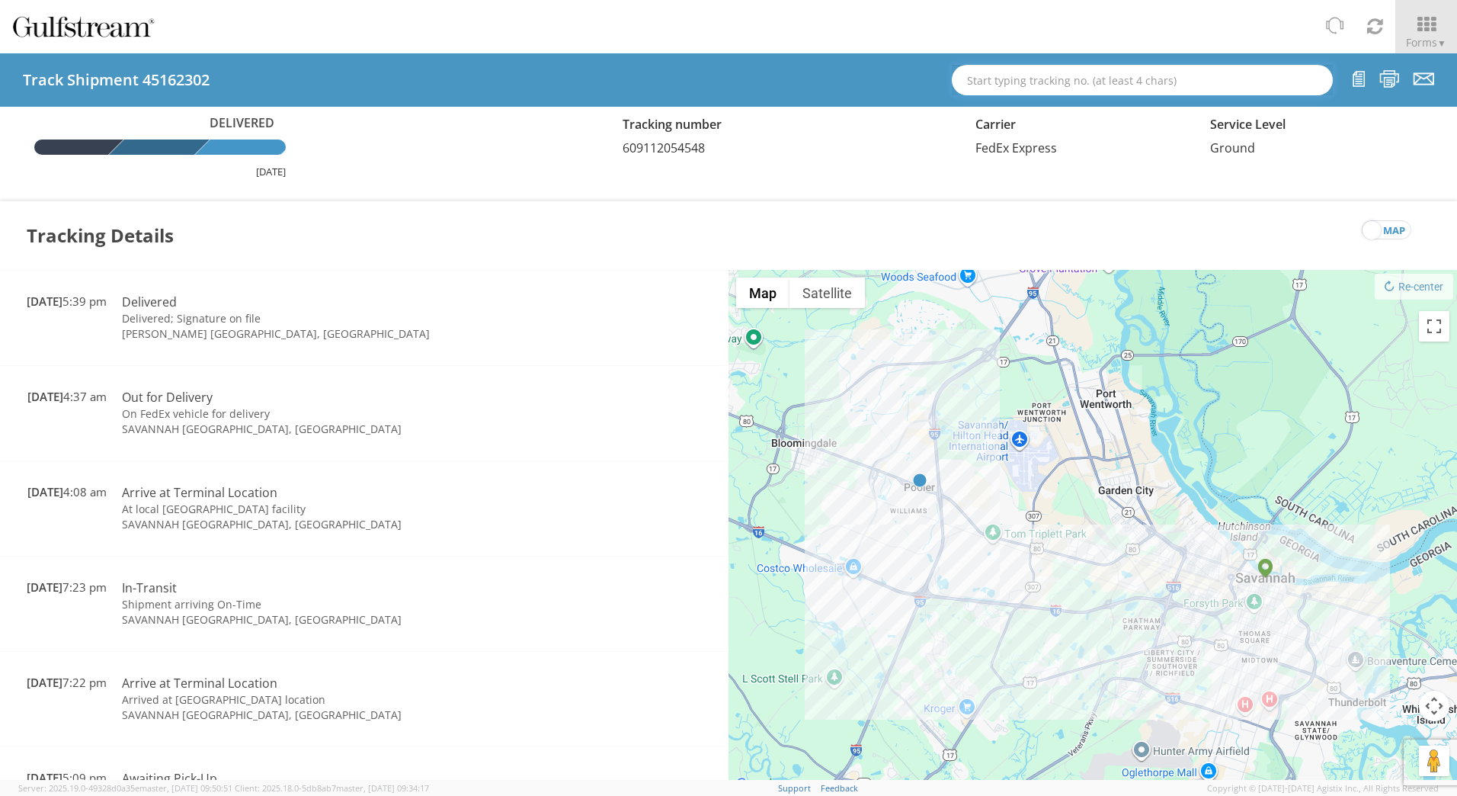
drag, startPoint x: 975, startPoint y: 69, endPoint x: 990, endPoint y: 75, distance: 16.4
click at [975, 69] on input "text" at bounding box center [1142, 80] width 381 height 30
paste input "562524773486"
type input "562524773486"
click at [1022, 108] on strong "562524773486" at bounding box center [1034, 107] width 73 height 14
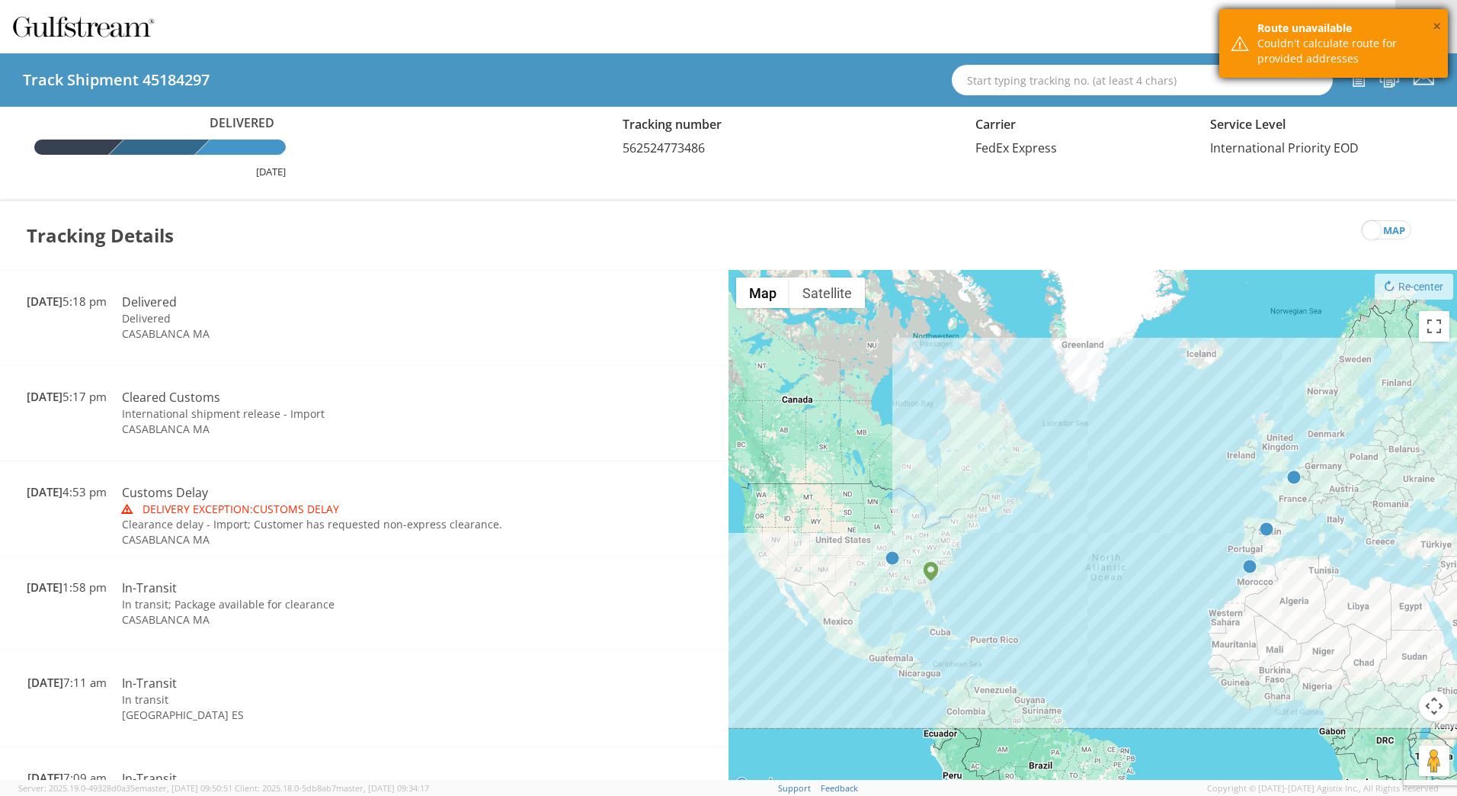
click at [1436, 23] on button "×" at bounding box center [1437, 27] width 8 height 22
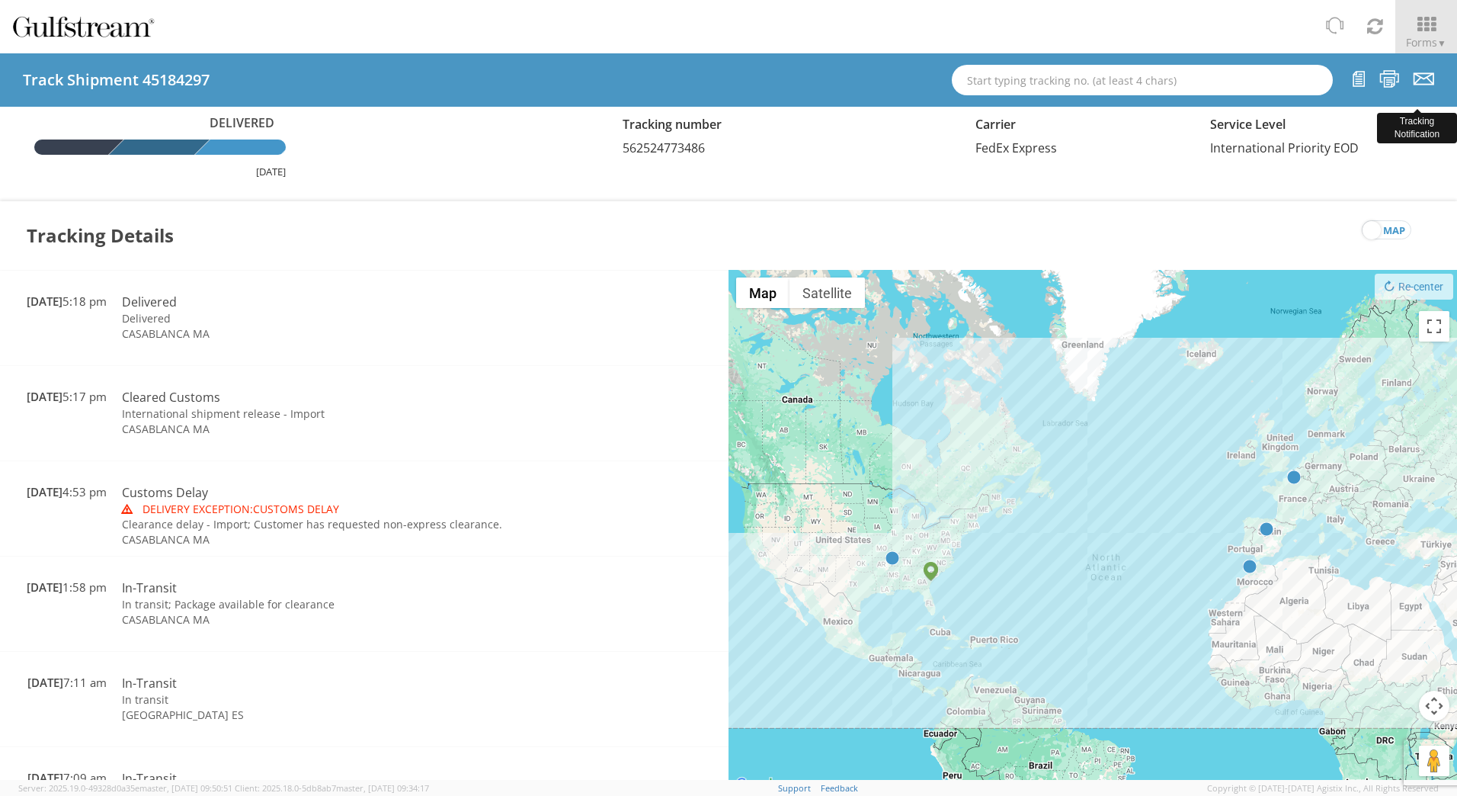
click at [1420, 78] on icon at bounding box center [1424, 78] width 21 height 19
checkbox input "false"
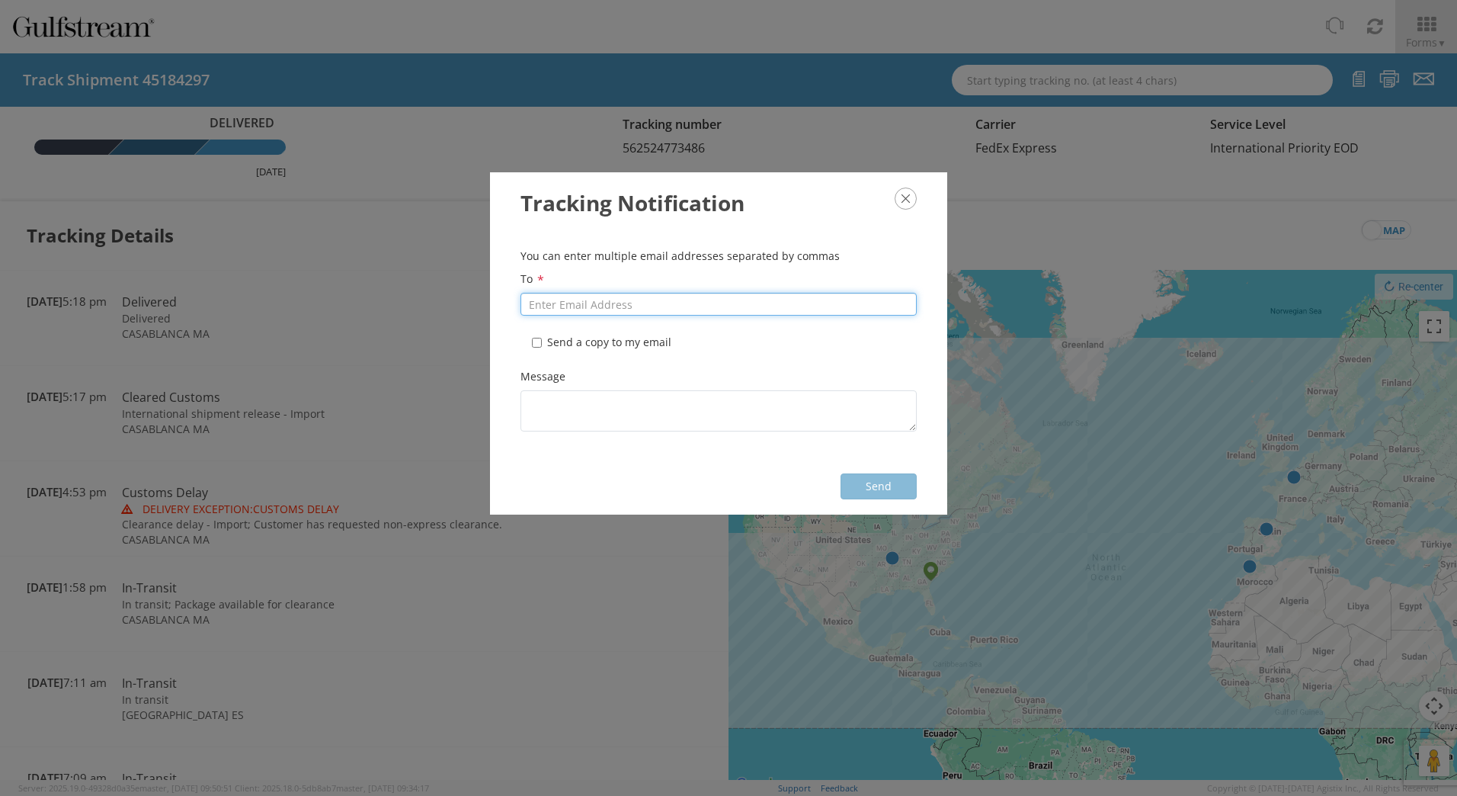
click at [591, 299] on input "To *" at bounding box center [718, 304] width 396 height 23
type input "[EMAIL_ADDRESS][PERSON_NAME][DOMAIN_NAME]"
click at [536, 340] on input "* Send a copy to my email" at bounding box center [537, 343] width 10 height 10
checkbox input "true"
click at [860, 485] on button "Send" at bounding box center [879, 486] width 76 height 26
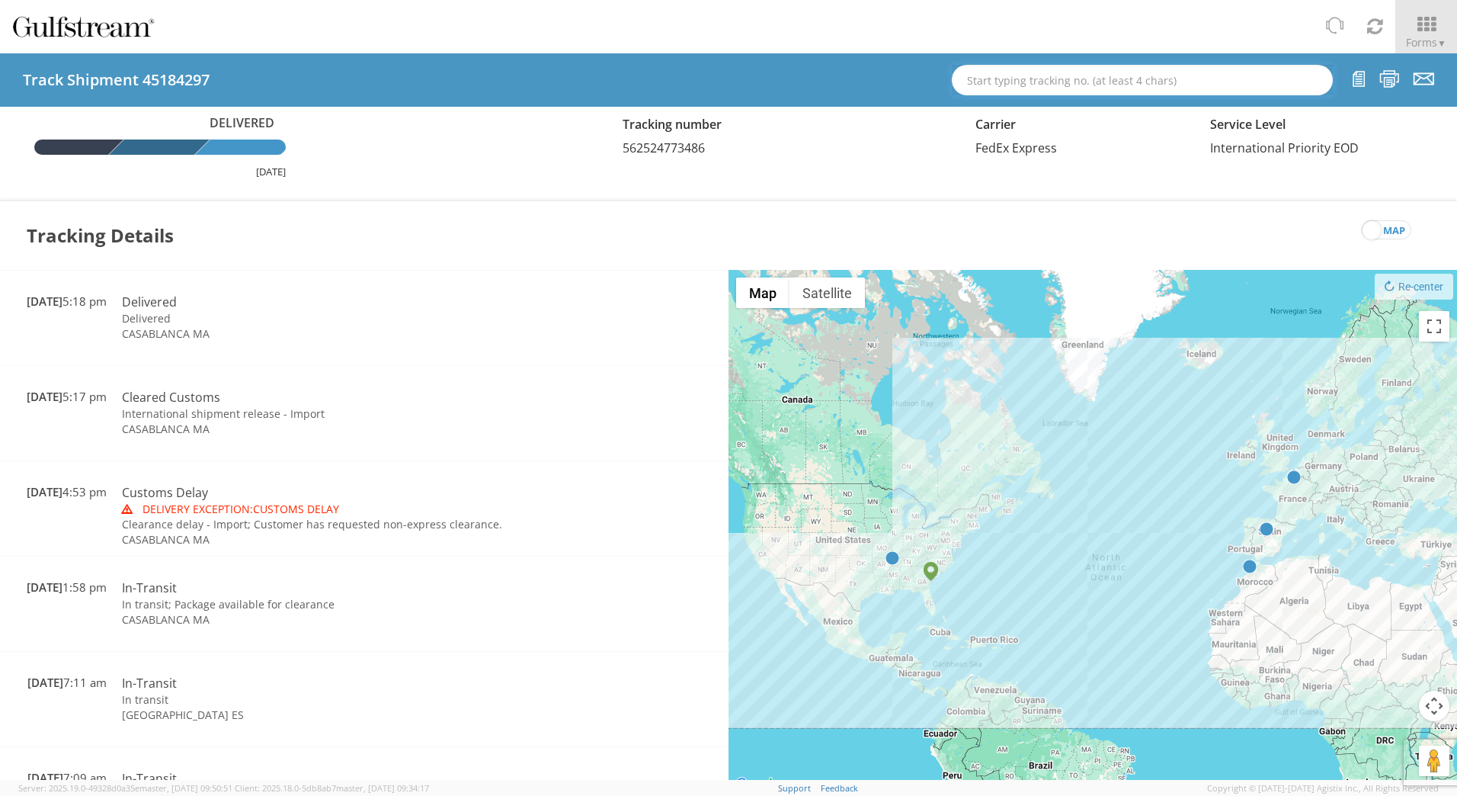
click at [1060, 88] on input "text" at bounding box center [1142, 80] width 381 height 30
paste input "562524773497"
type input "562524773497"
click at [1169, 107] on div "Tr. #: 562524773497 (45184269, Delivered, FedEx Express)" at bounding box center [1142, 107] width 357 height 23
click at [1417, 81] on icon at bounding box center [1424, 78] width 21 height 19
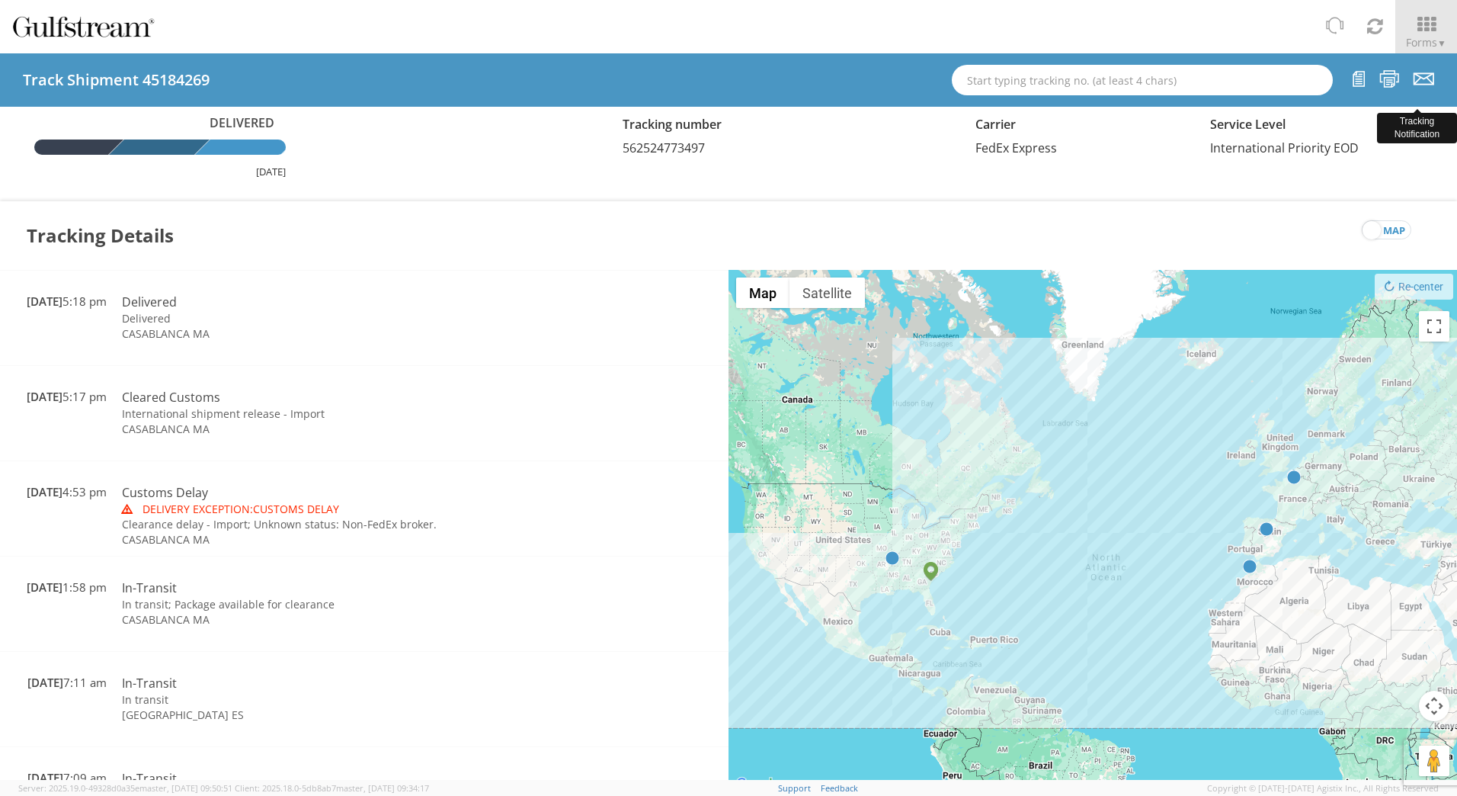
checkbox input "false"
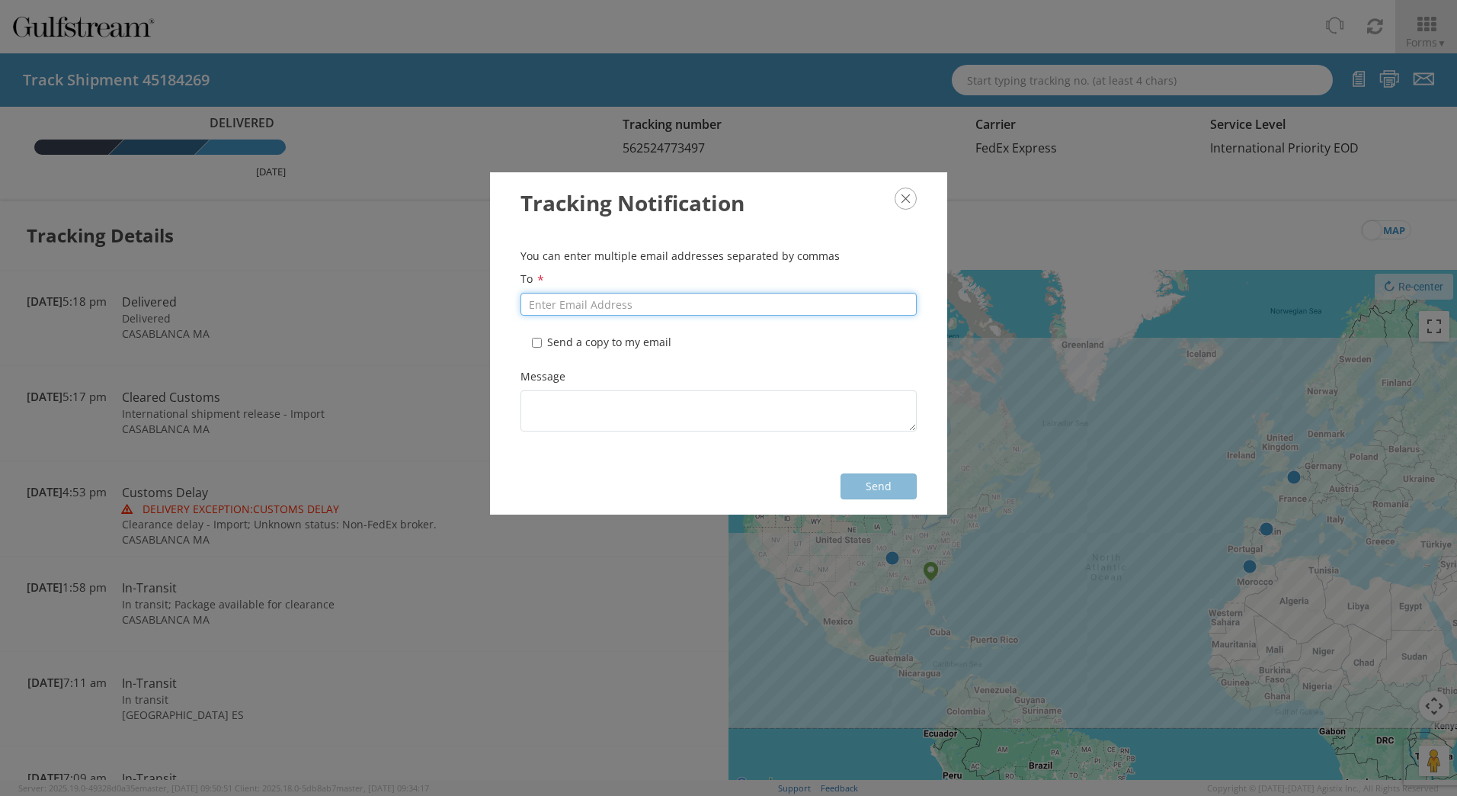
click at [693, 308] on input "To *" at bounding box center [718, 304] width 396 height 23
paste input "[EMAIL_ADDRESS][PERSON_NAME][DOMAIN_NAME]"
type input "[EMAIL_ADDRESS][PERSON_NAME][DOMAIN_NAME]"
click at [613, 338] on label "* Send a copy to my email" at bounding box center [603, 342] width 143 height 15
click at [532, 338] on input "* Send a copy to my email" at bounding box center [537, 343] width 10 height 10
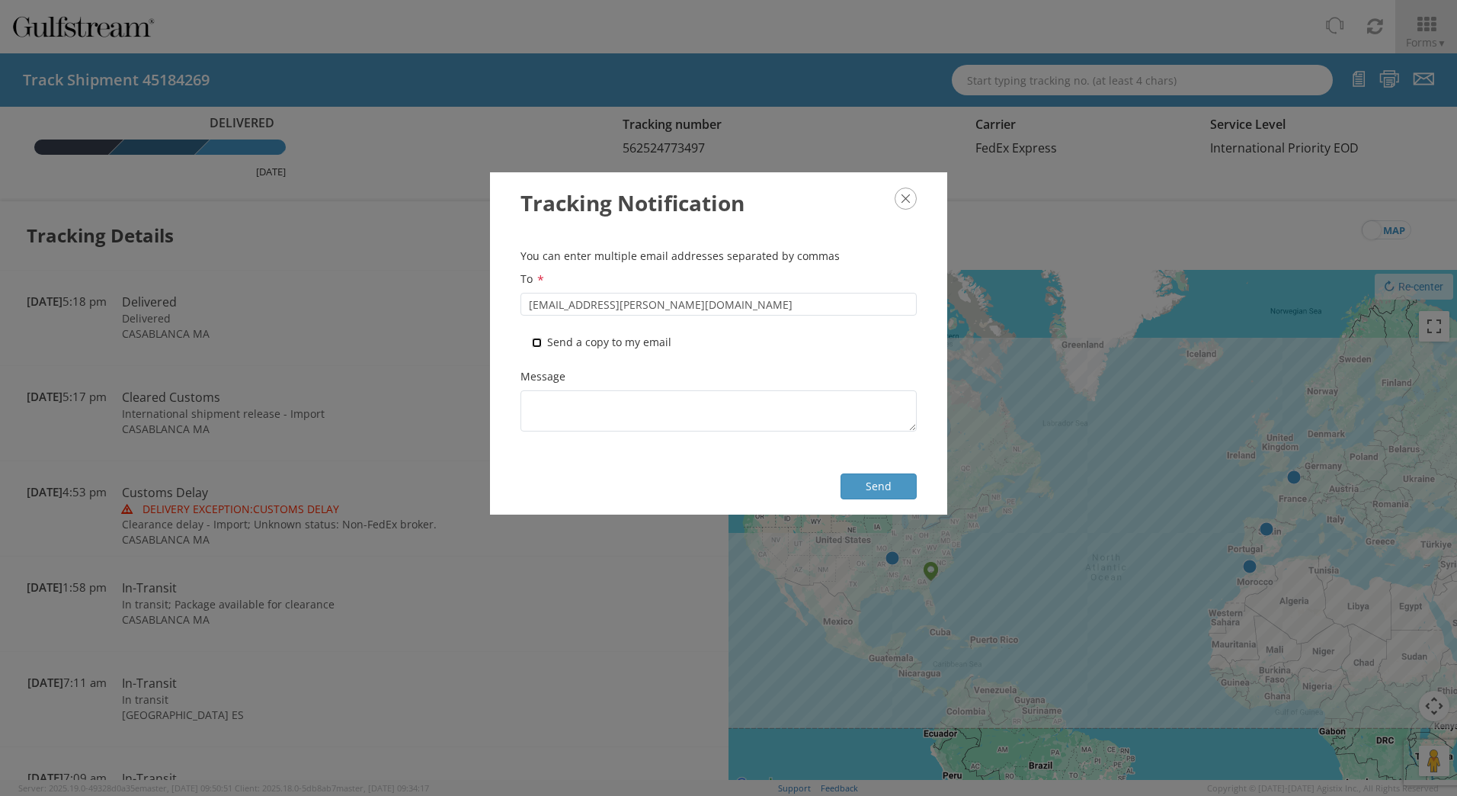
checkbox input "true"
click at [866, 487] on button "Send" at bounding box center [879, 486] width 76 height 26
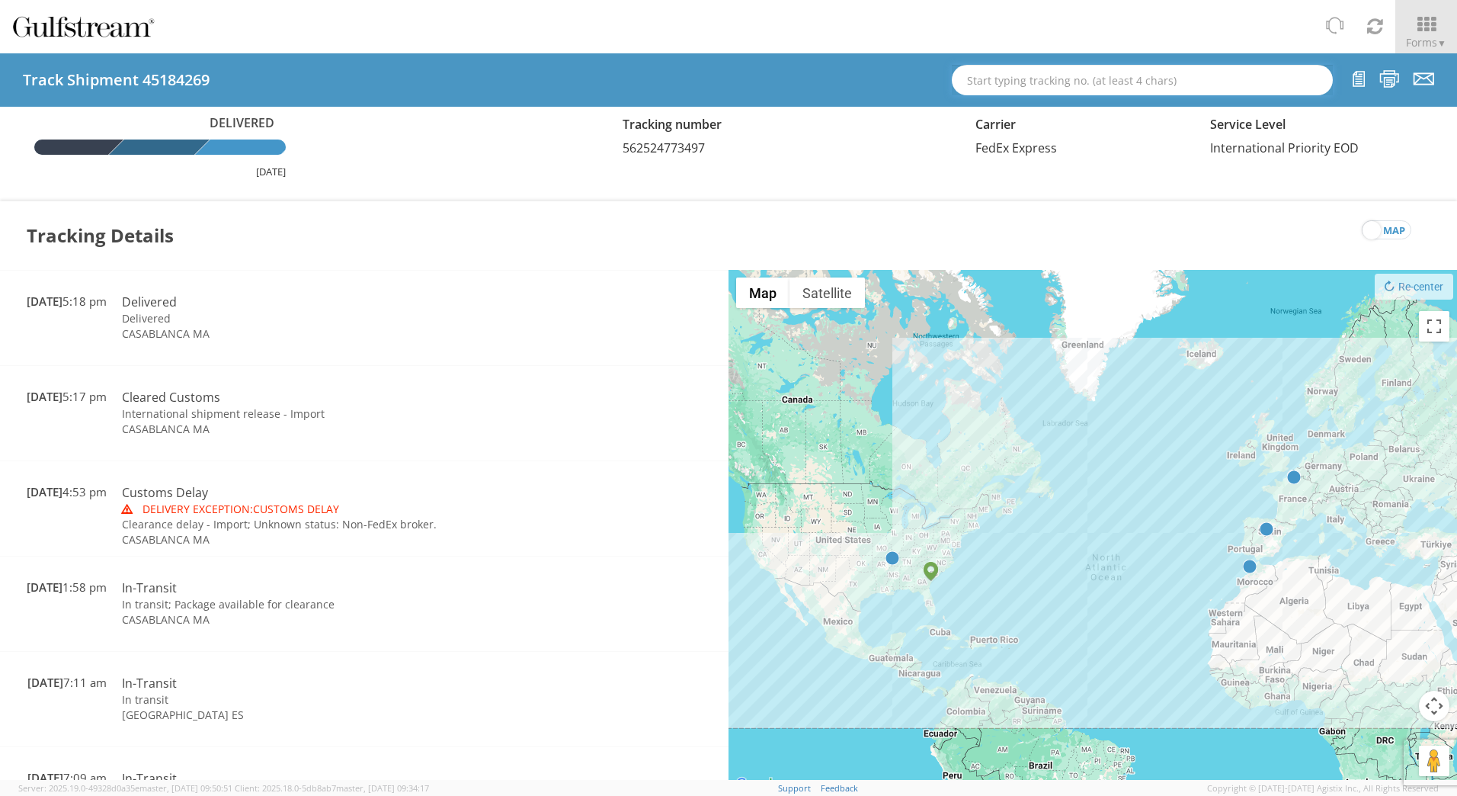
click at [1099, 81] on input "text" at bounding box center [1142, 80] width 381 height 30
paste input "609112054548"
type input "609112054548"
click at [1077, 105] on div "Tr. #: 609112054548 (45162302, Delivered, FedEx Express)" at bounding box center [1142, 107] width 357 height 23
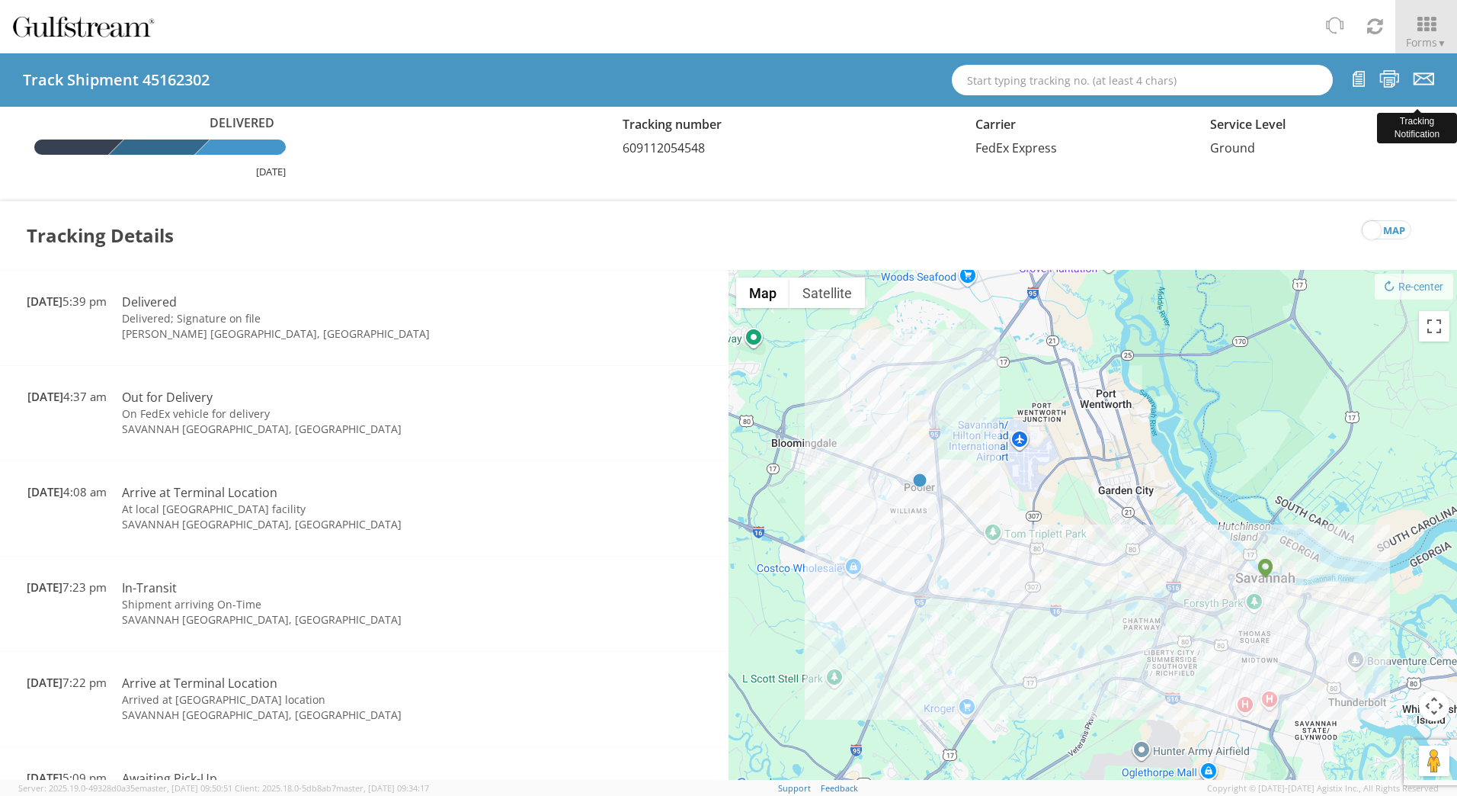
drag, startPoint x: 1419, startPoint y: 75, endPoint x: 1411, endPoint y: 74, distance: 7.8
click at [1419, 75] on icon at bounding box center [1424, 78] width 21 height 19
checkbox input "false"
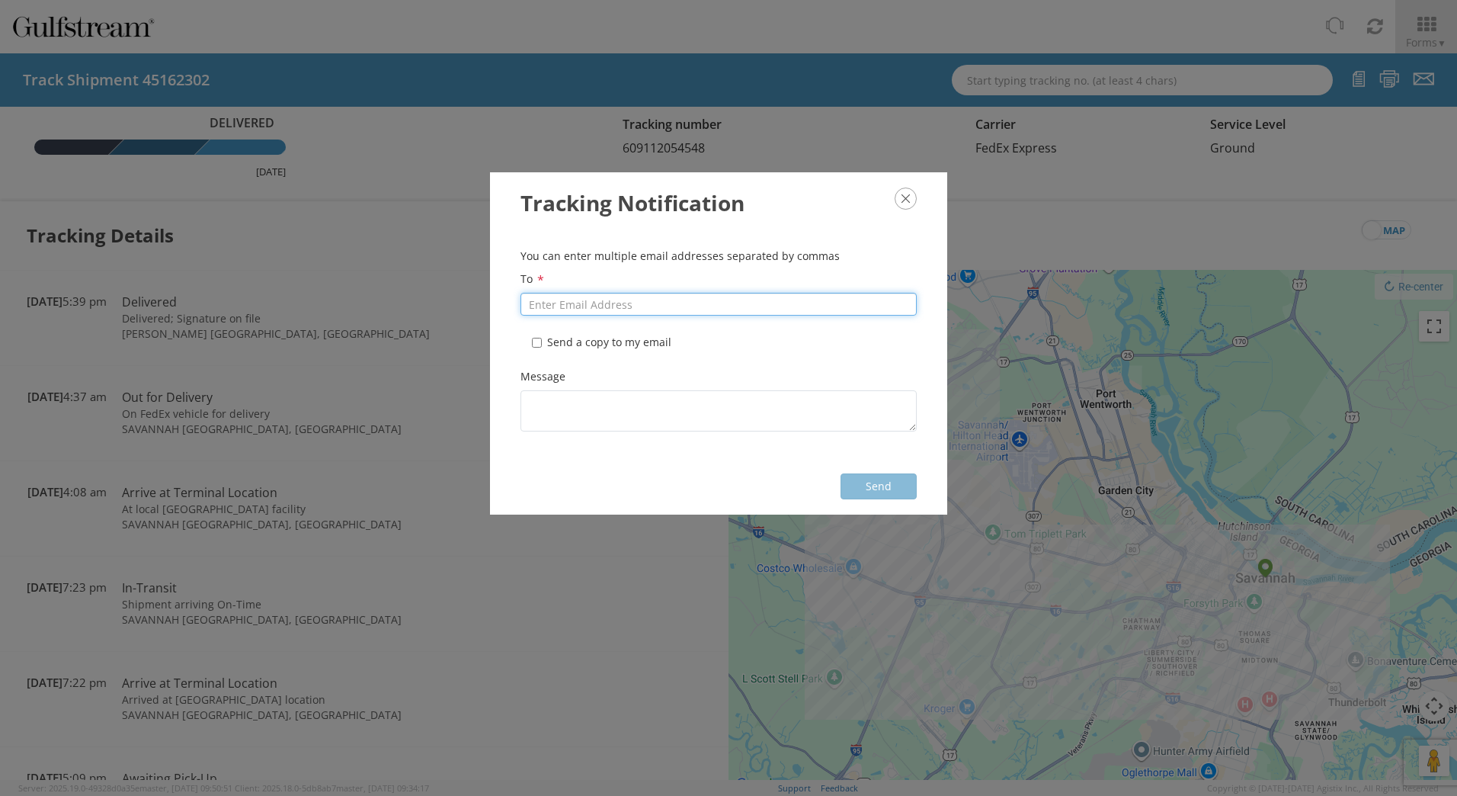
click at [639, 304] on input "To *" at bounding box center [718, 304] width 396 height 23
paste input "[EMAIL_ADDRESS][PERSON_NAME][DOMAIN_NAME]"
type input "[EMAIL_ADDRESS][PERSON_NAME][DOMAIN_NAME]"
click at [533, 344] on input "* Send a copy to my email" at bounding box center [537, 343] width 10 height 10
checkbox input "true"
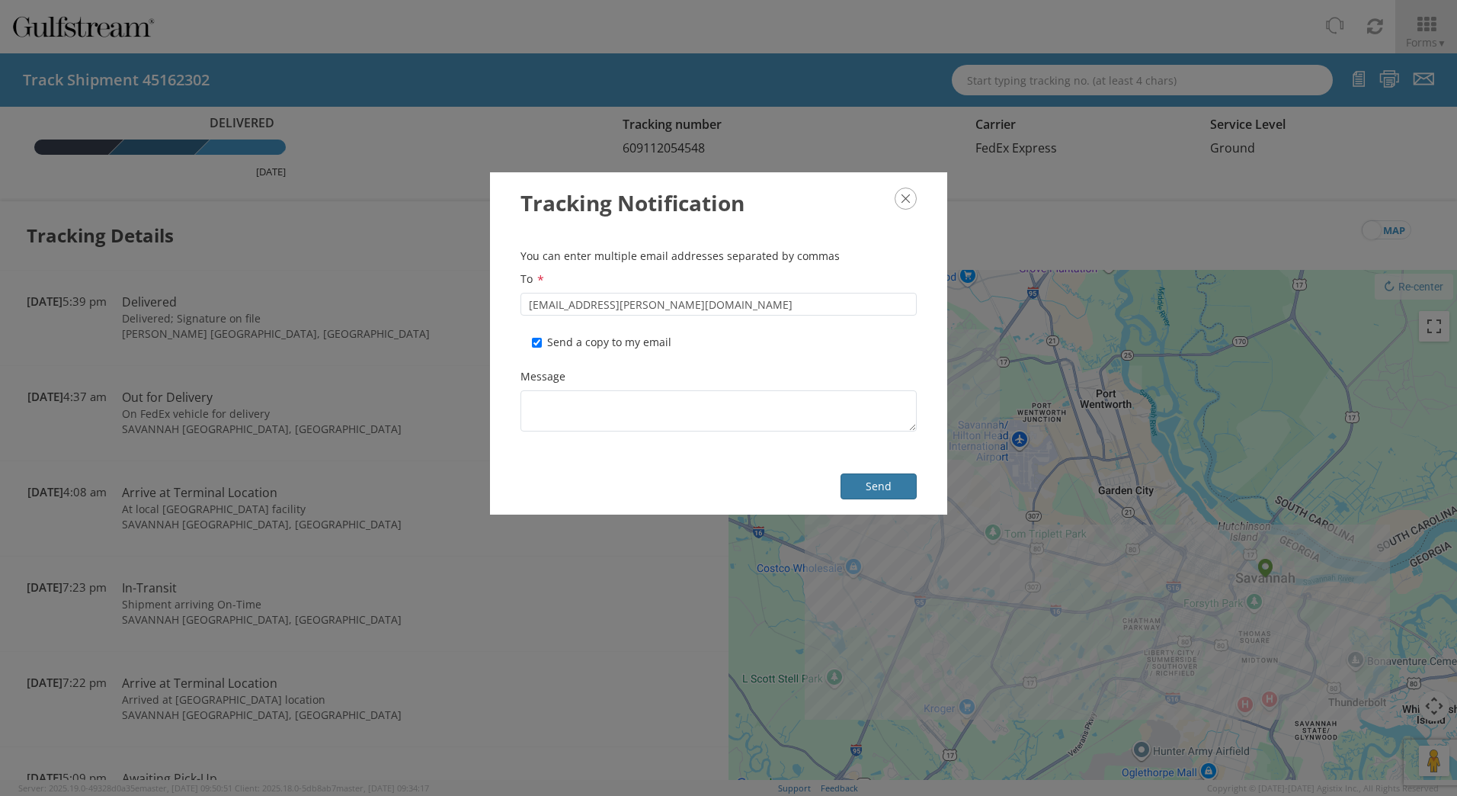
click at [858, 483] on button "Send" at bounding box center [879, 486] width 76 height 26
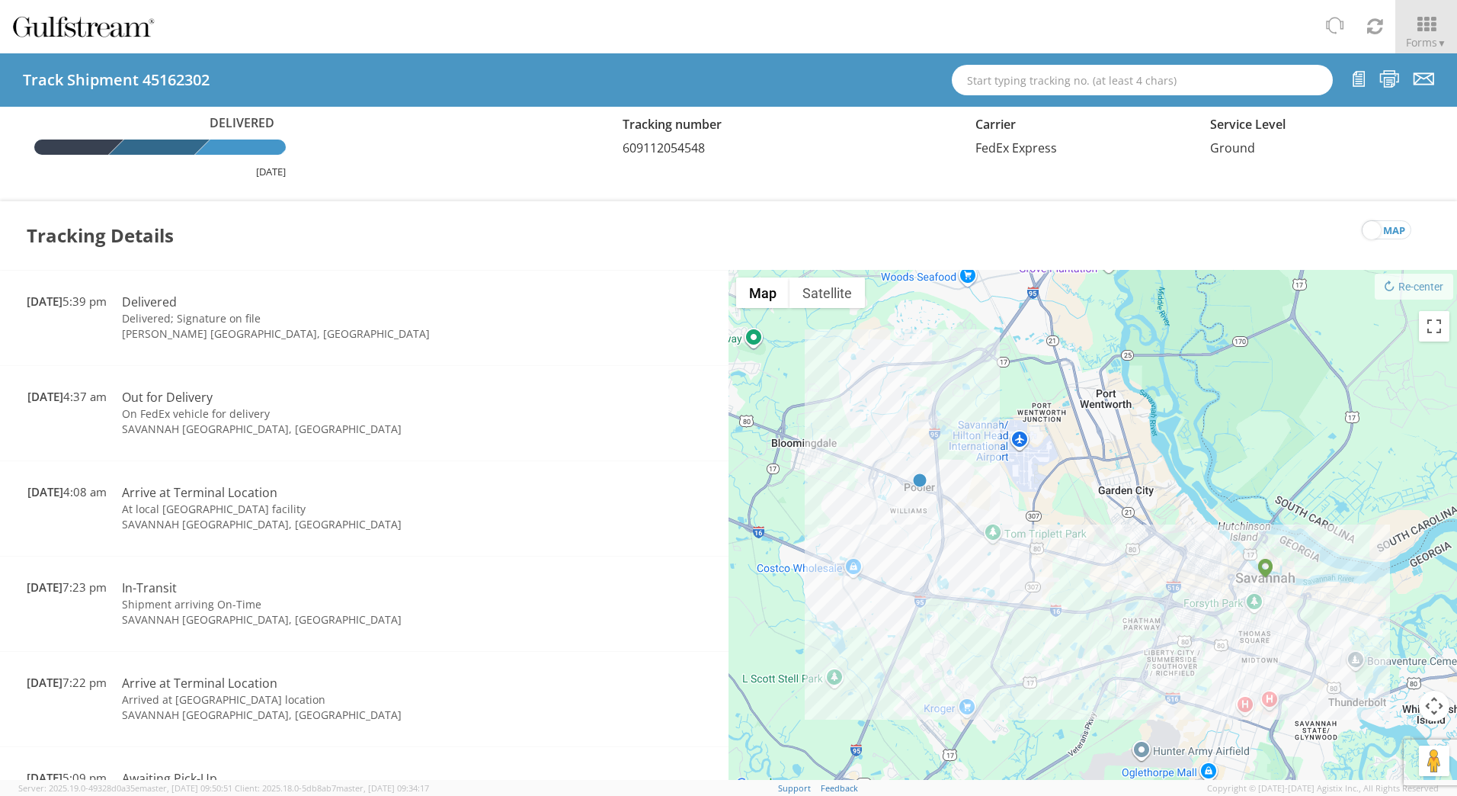
click at [1368, 222] on icon at bounding box center [1372, 230] width 18 height 18
click at [0, 0] on input "map" at bounding box center [0, 0] width 0 height 0
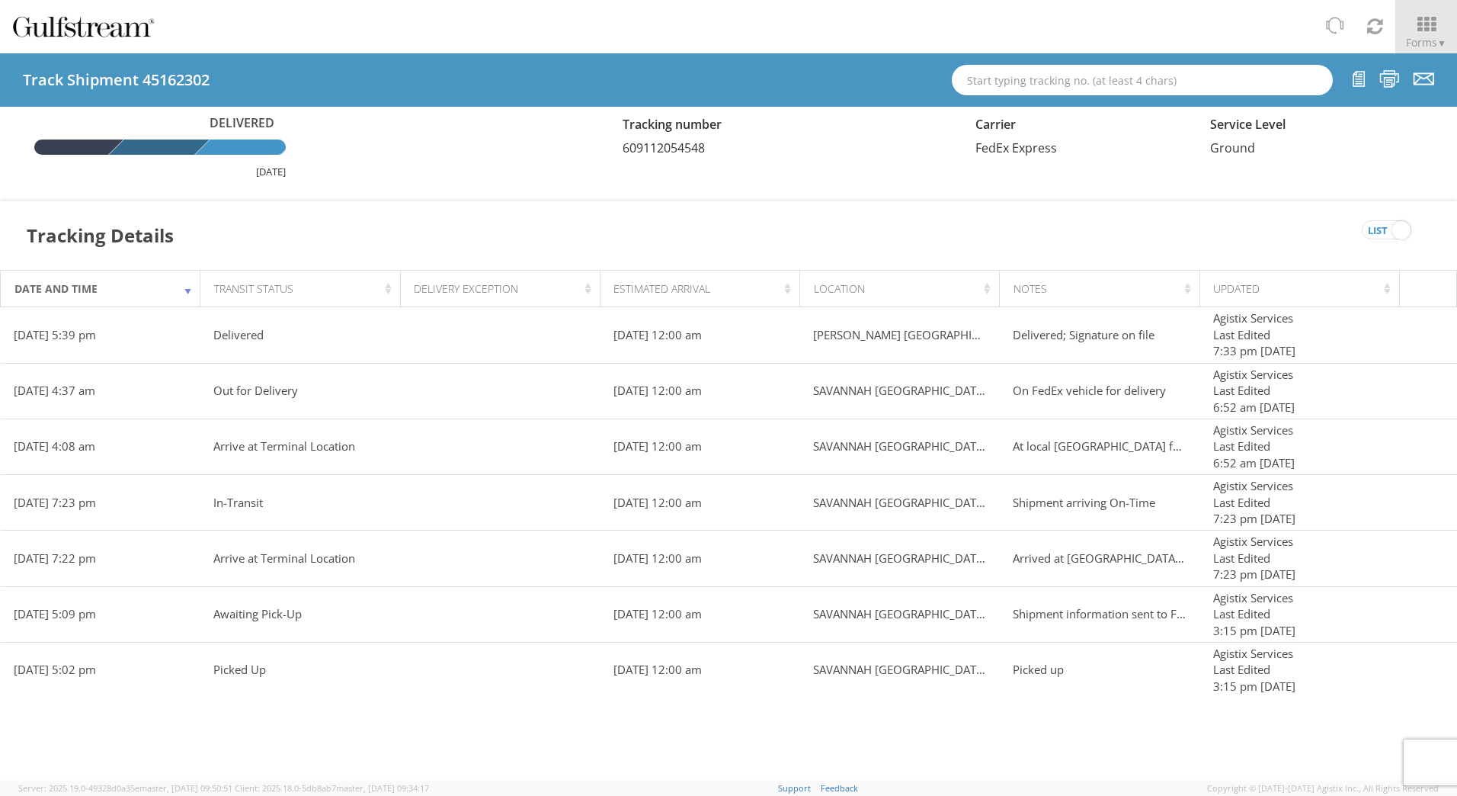
click at [1382, 233] on span "list" at bounding box center [1378, 230] width 20 height 19
click at [0, 0] on input "list" at bounding box center [0, 0] width 0 height 0
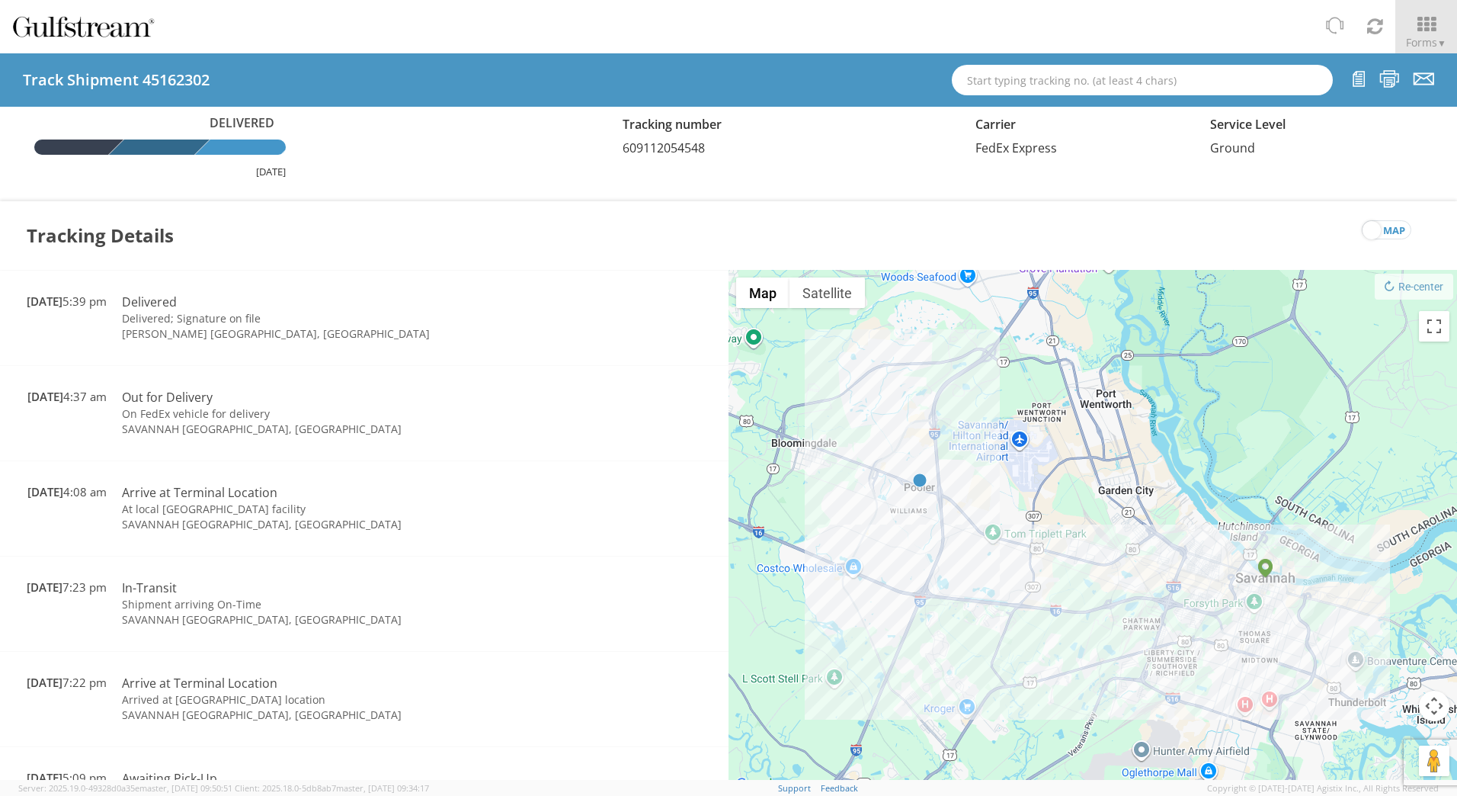
click at [1074, 60] on div "Track Shipment 45162302" at bounding box center [728, 79] width 1457 height 53
click at [1074, 79] on input "text" at bounding box center [1142, 80] width 381 height 30
paste input "609112064104"
type input "609112064104"
click at [1078, 103] on div "Tr. #: 609112064104 (45955627, Delivered, FedEx Express)" at bounding box center [1142, 107] width 357 height 23
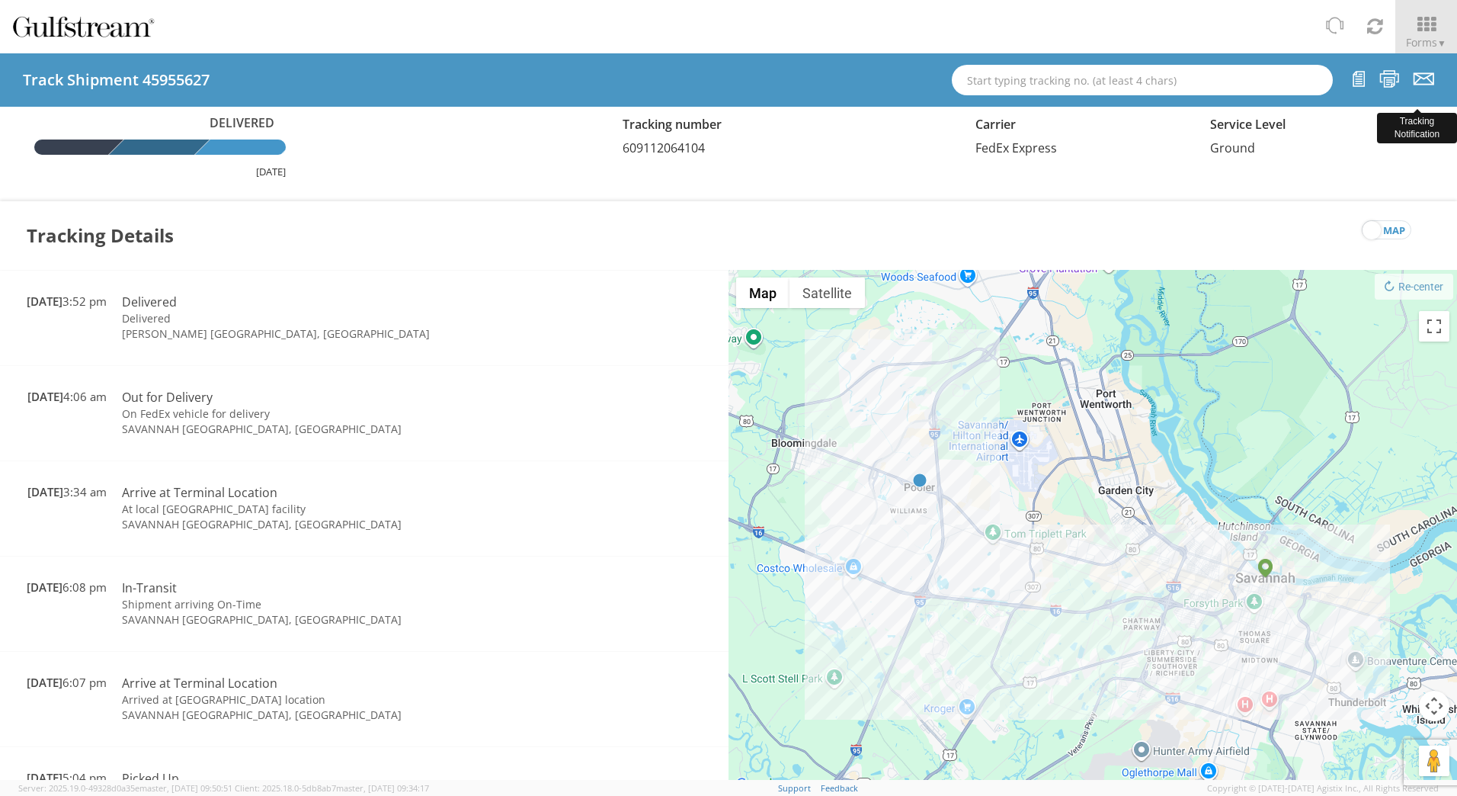
click at [1430, 81] on icon at bounding box center [1424, 78] width 21 height 19
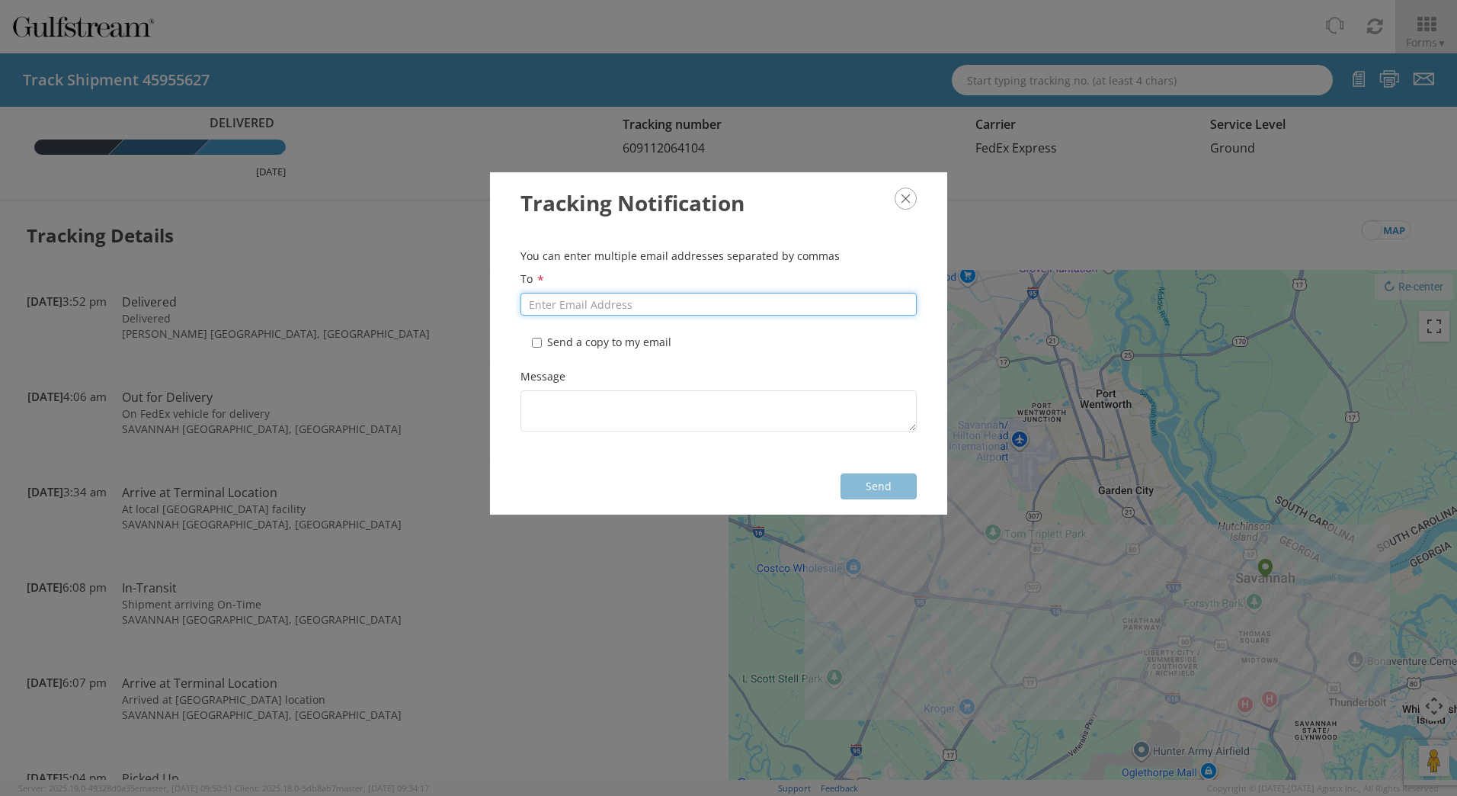
click at [650, 299] on input "To *" at bounding box center [718, 304] width 396 height 23
paste input "[EMAIL_ADDRESS][PERSON_NAME][DOMAIN_NAME]"
type input "[EMAIL_ADDRESS][PERSON_NAME][DOMAIN_NAME]"
click at [578, 344] on label "* Send a copy to my email" at bounding box center [603, 342] width 143 height 15
click at [532, 338] on input "* Send a copy to my email" at bounding box center [537, 343] width 10 height 10
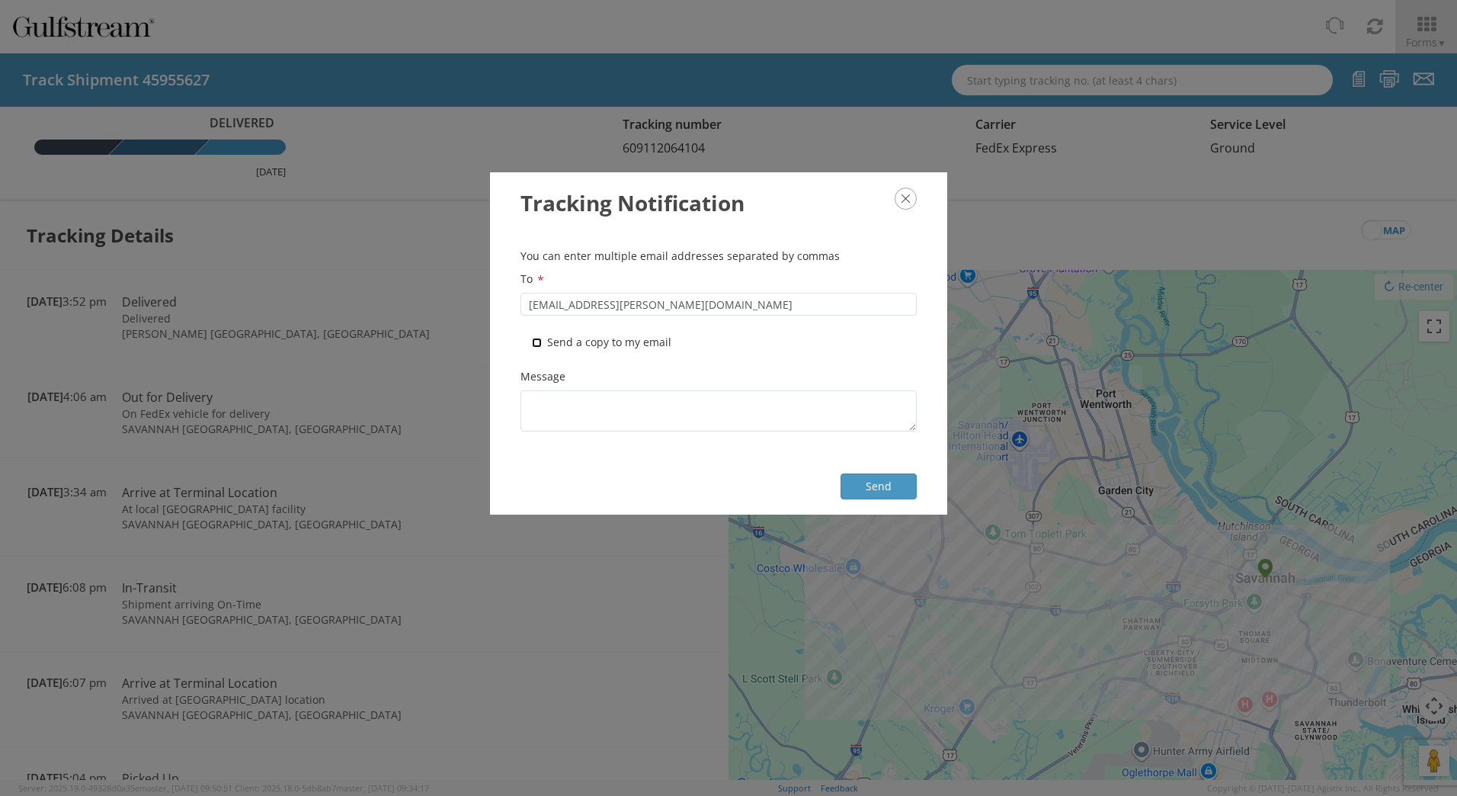
checkbox input "true"
click at [868, 489] on button "Send" at bounding box center [879, 486] width 76 height 26
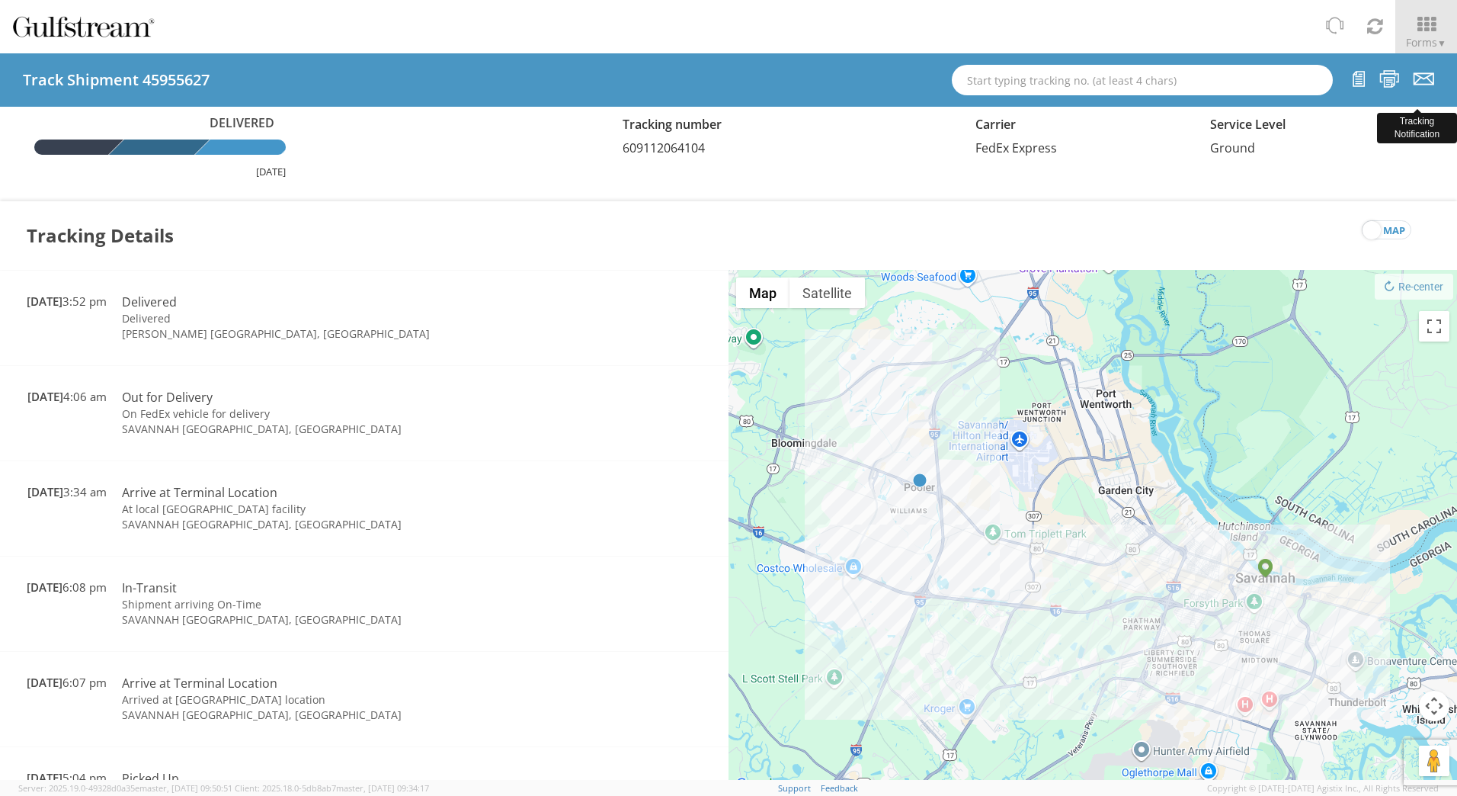
click at [1424, 78] on icon at bounding box center [1424, 78] width 21 height 19
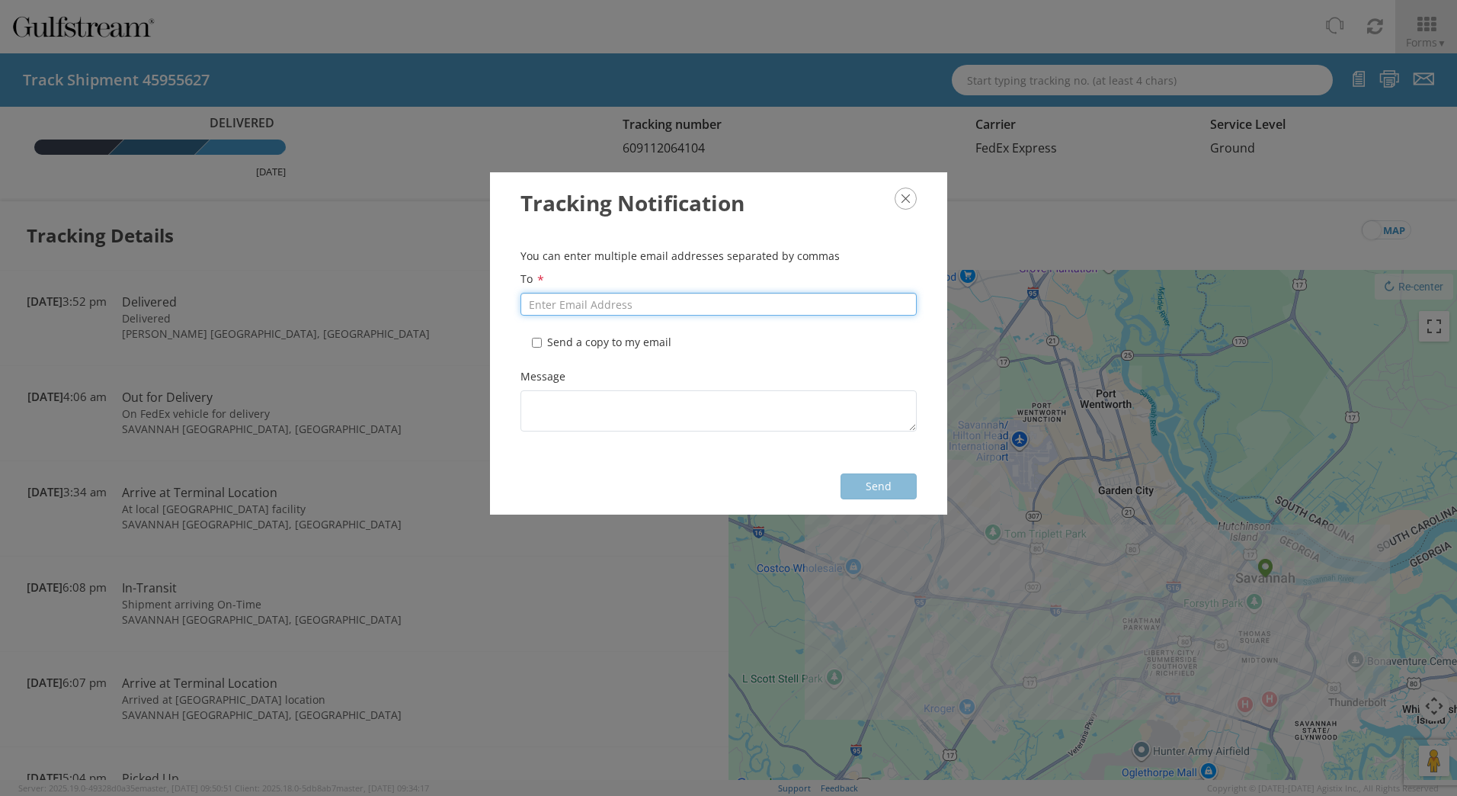
click at [582, 309] on input "To *" at bounding box center [718, 304] width 396 height 23
paste input "[EMAIL_ADDRESS][PERSON_NAME][DOMAIN_NAME]"
type input "[EMAIL_ADDRESS][PERSON_NAME][DOMAIN_NAME]"
click at [911, 200] on icon "button" at bounding box center [906, 198] width 22 height 22
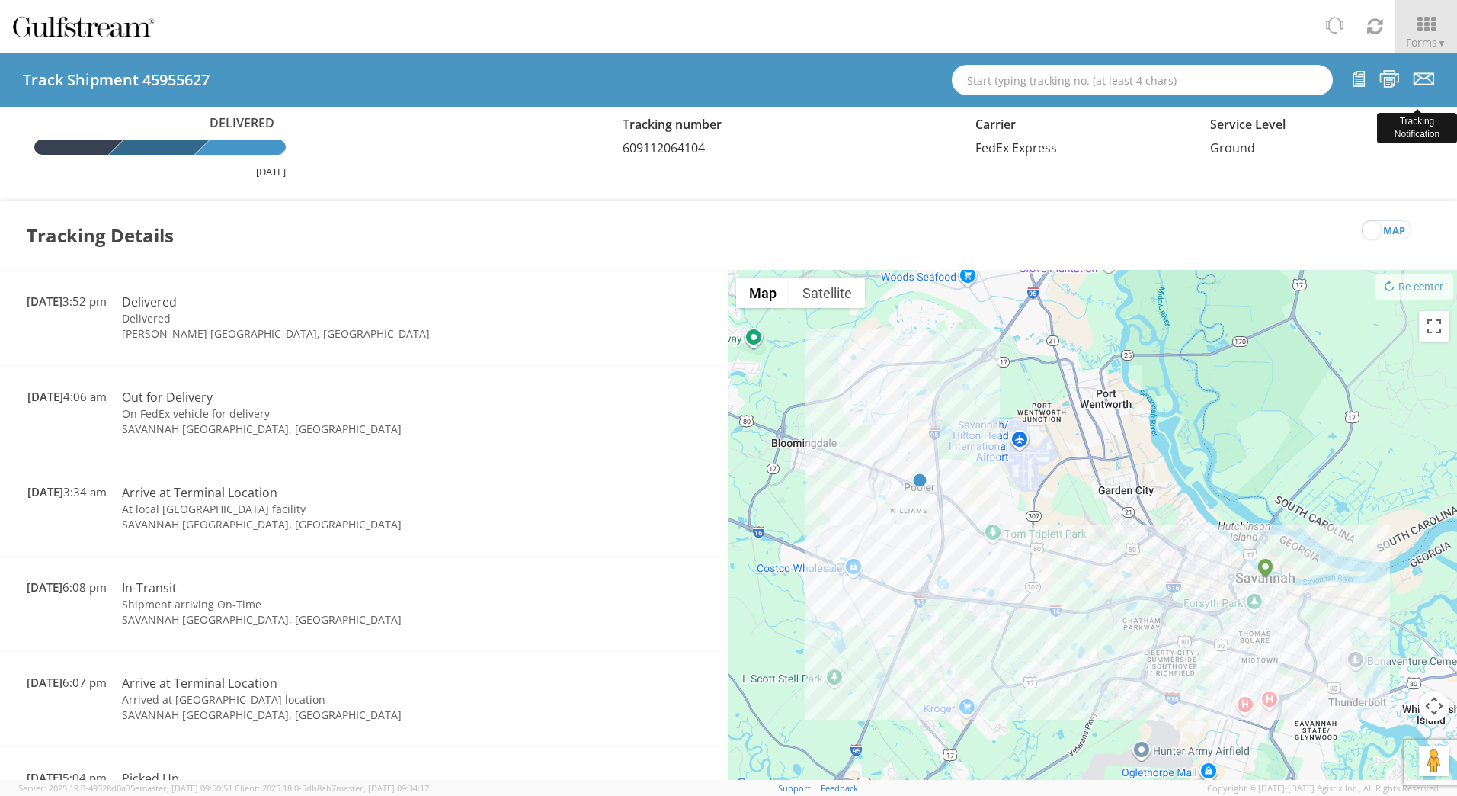
click at [1418, 75] on icon at bounding box center [1424, 78] width 21 height 19
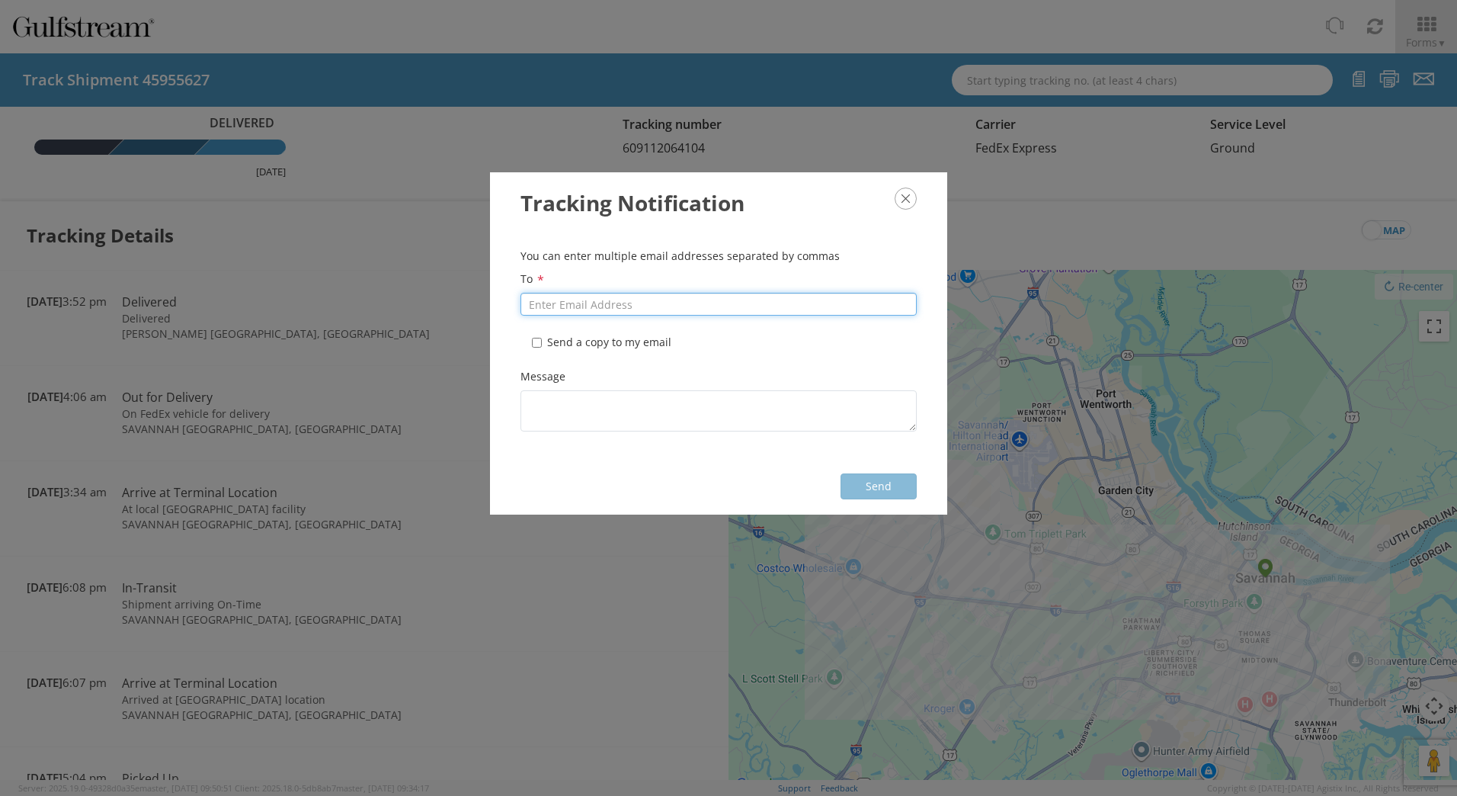
click at [558, 306] on input "To *" at bounding box center [718, 304] width 396 height 23
paste input "[EMAIL_ADDRESS][PERSON_NAME][DOMAIN_NAME]"
type input "[EMAIL_ADDRESS][PERSON_NAME][DOMAIN_NAME]"
click at [539, 341] on input "* Send a copy to my email" at bounding box center [537, 343] width 10 height 10
checkbox input "true"
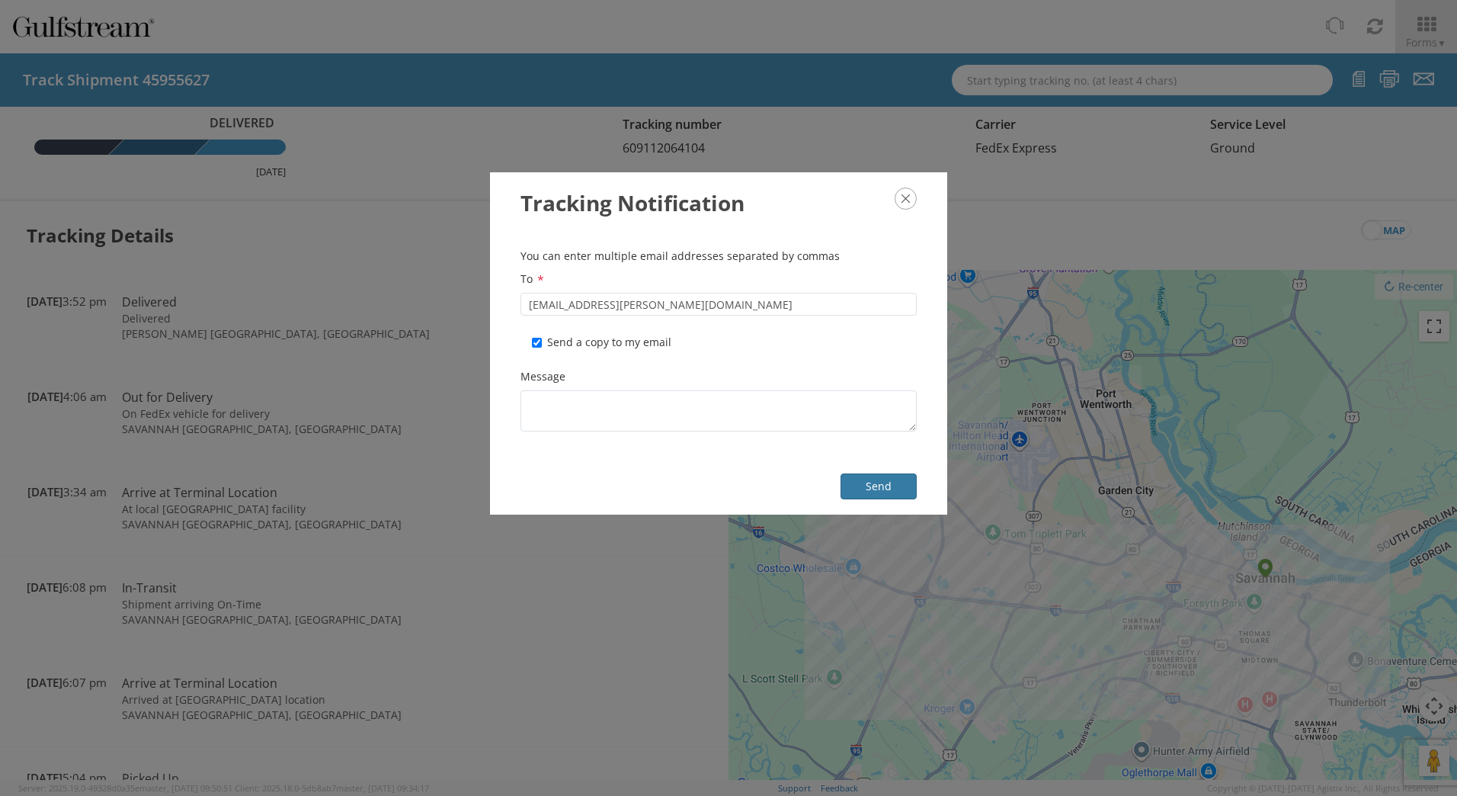
click at [890, 480] on button "Send" at bounding box center [879, 486] width 76 height 26
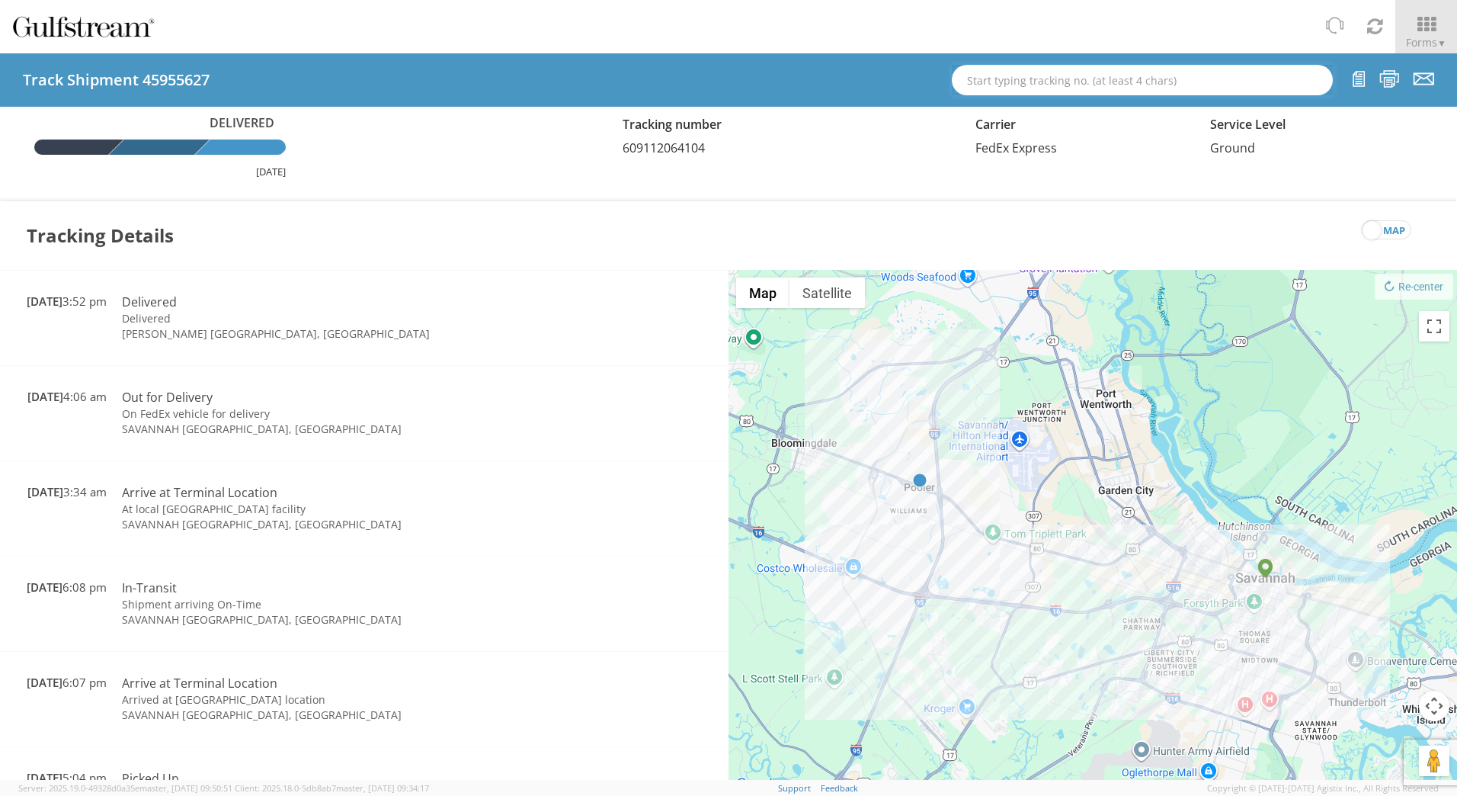
click at [1026, 76] on input "text" at bounding box center [1142, 80] width 381 height 30
paste input "562524785538"
type input "562524785538"
click at [1034, 107] on strong "562524785538" at bounding box center [1034, 107] width 73 height 14
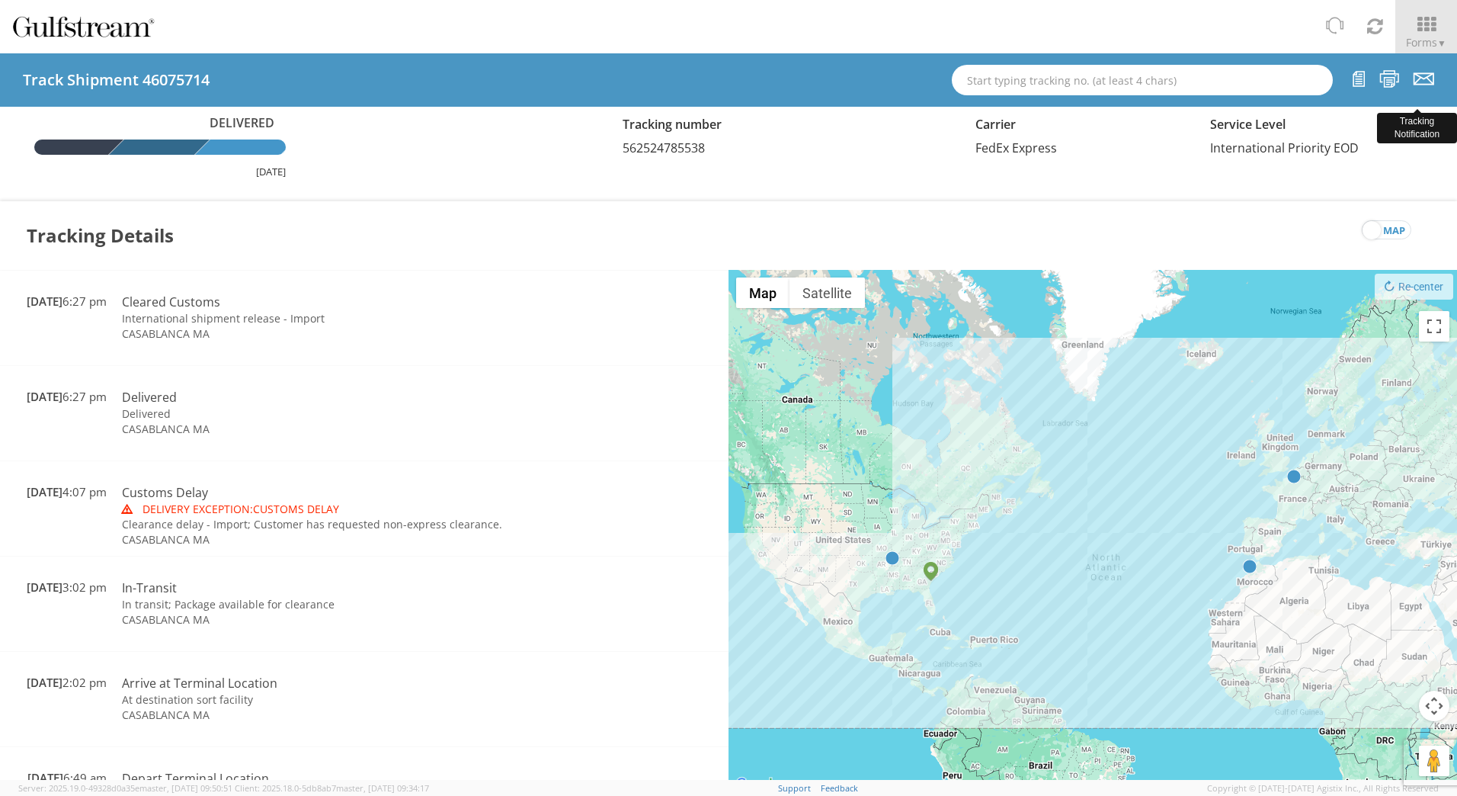
click at [1424, 85] on icon at bounding box center [1424, 78] width 21 height 19
checkbox input "false"
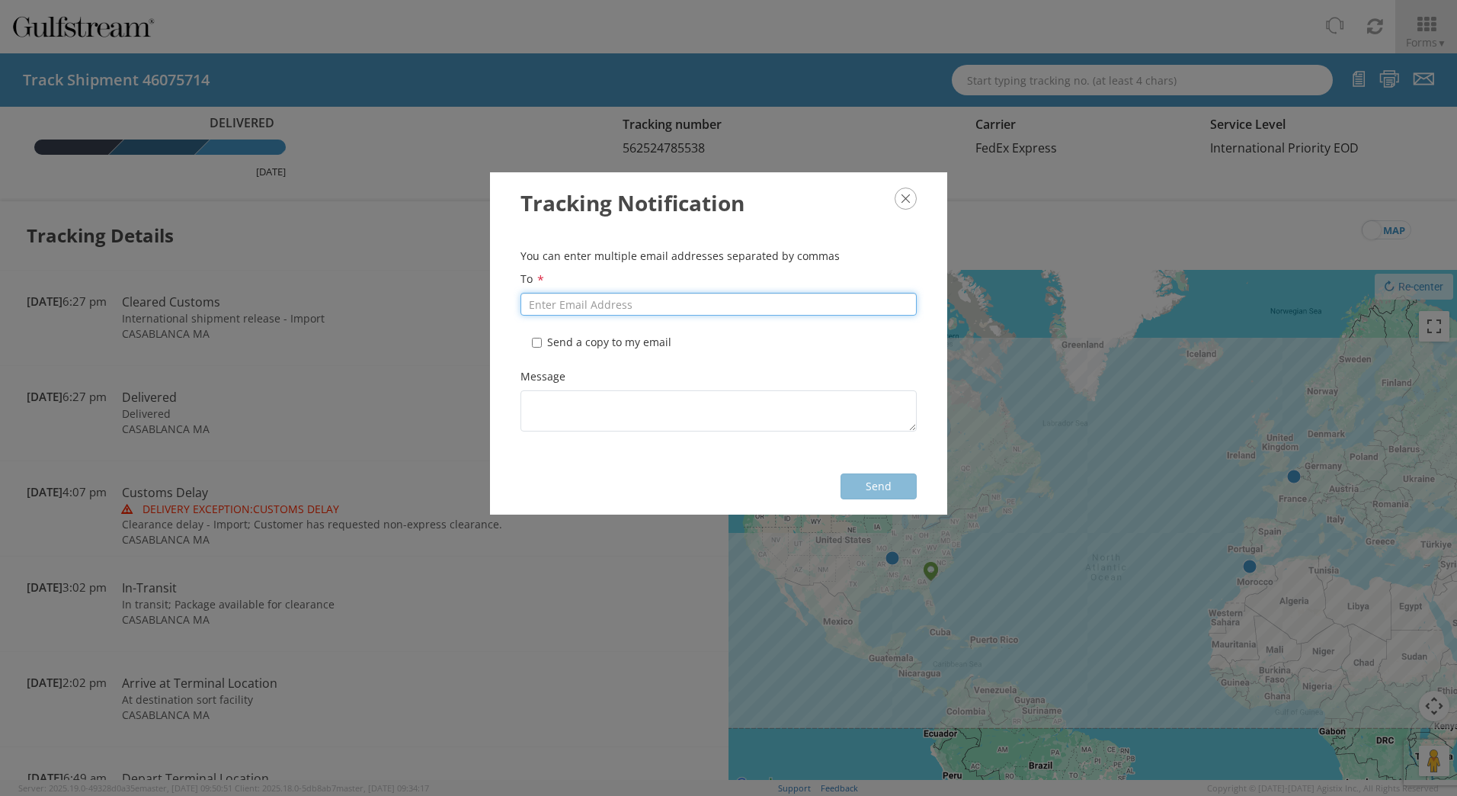
click at [652, 303] on input "To *" at bounding box center [718, 304] width 396 height 23
paste input "[EMAIL_ADDRESS][PERSON_NAME][DOMAIN_NAME]"
type input "[EMAIL_ADDRESS][PERSON_NAME][DOMAIN_NAME]"
click at [584, 345] on label "* Send a copy to my email" at bounding box center [603, 342] width 143 height 15
click at [532, 338] on input "* Send a copy to my email" at bounding box center [537, 343] width 10 height 10
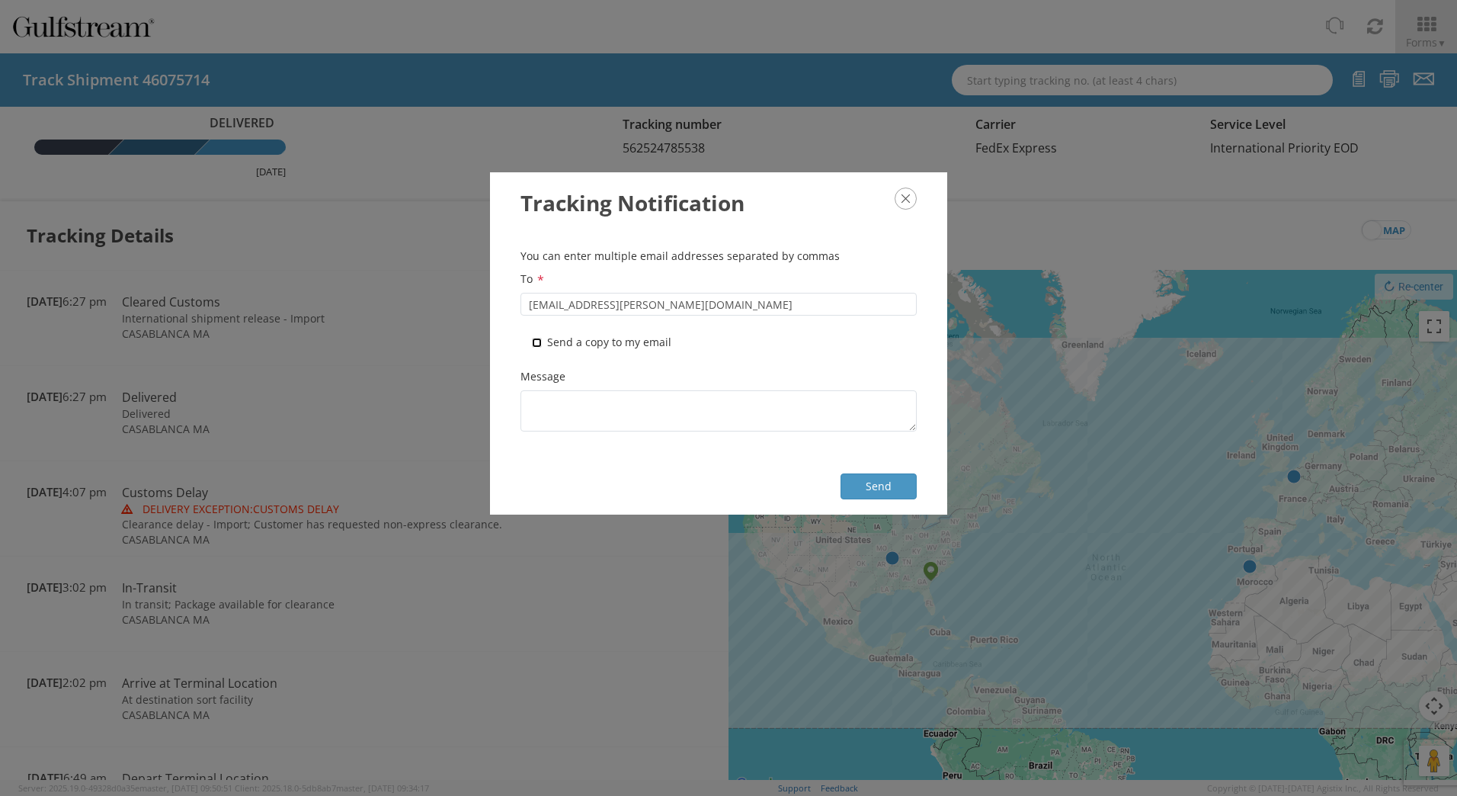
checkbox input "true"
click at [865, 488] on button "Send" at bounding box center [879, 486] width 76 height 26
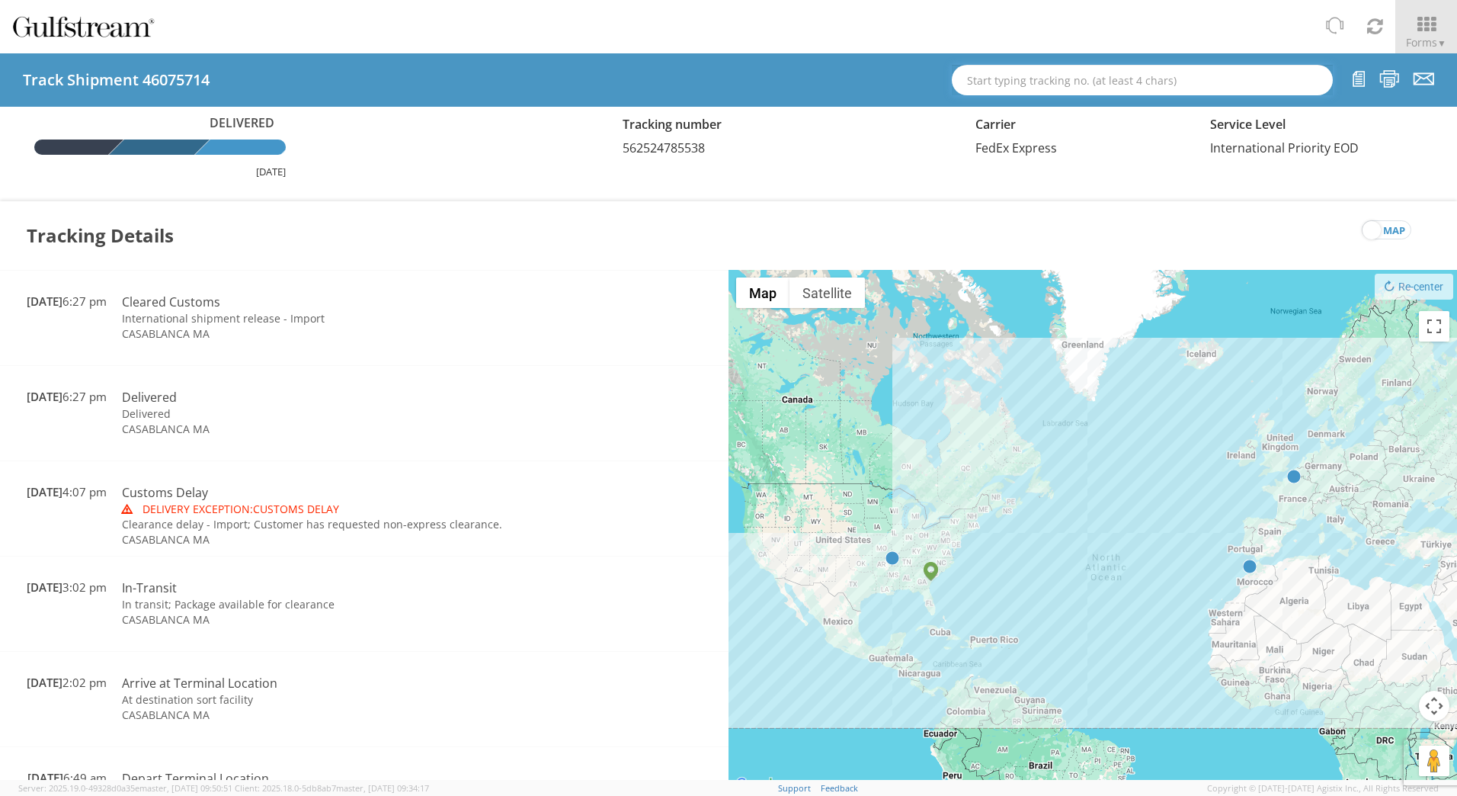
click at [1109, 77] on input "text" at bounding box center [1142, 80] width 381 height 30
paste input "609112066942"
type input "609112066942"
click at [1116, 116] on div "Tr. #: 609112066942 (46409784, Delivered, FedEx Express)" at bounding box center [1142, 107] width 357 height 23
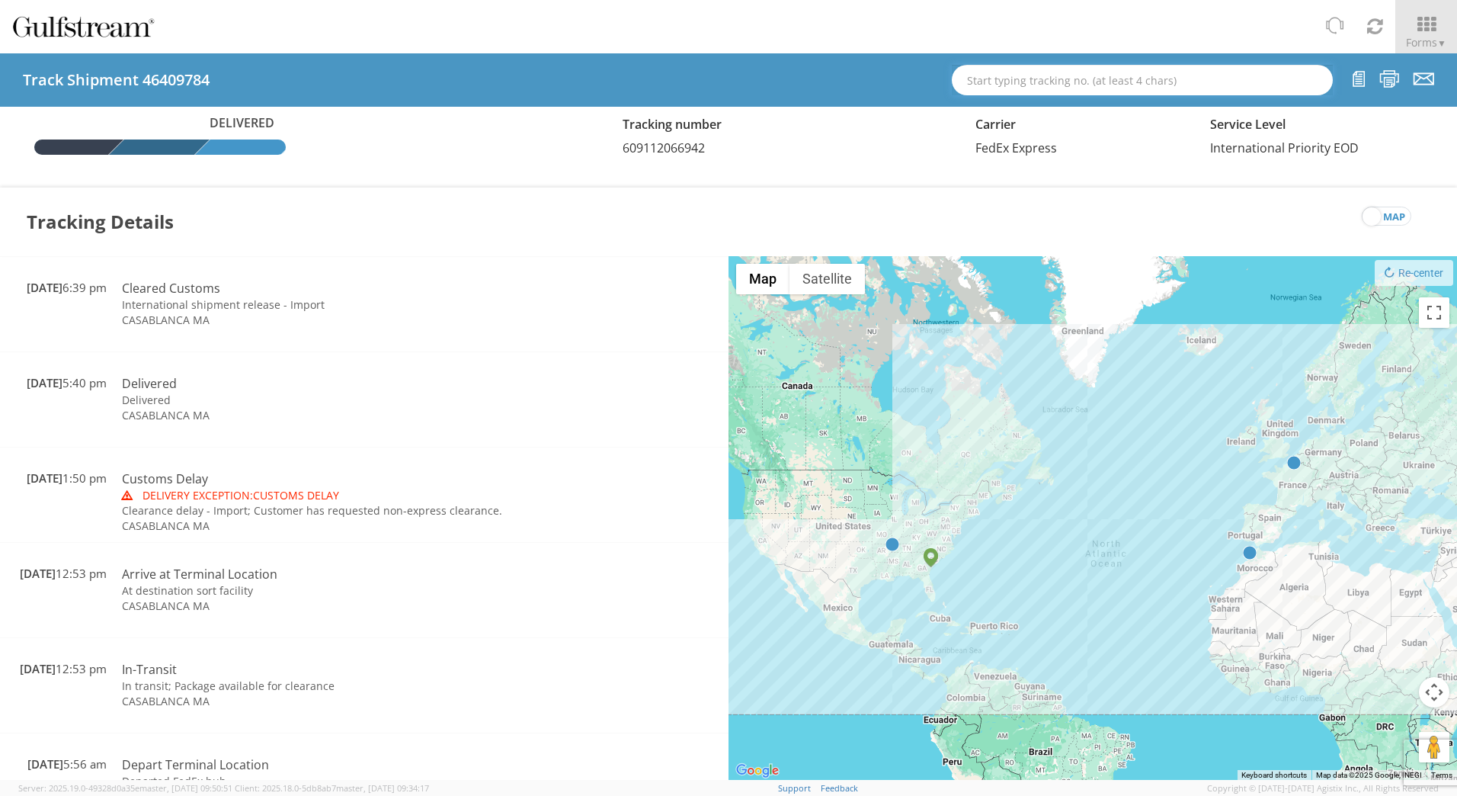
click at [1016, 79] on input "text" at bounding box center [1142, 80] width 381 height 30
click at [1425, 77] on icon at bounding box center [1424, 78] width 21 height 19
checkbox input "false"
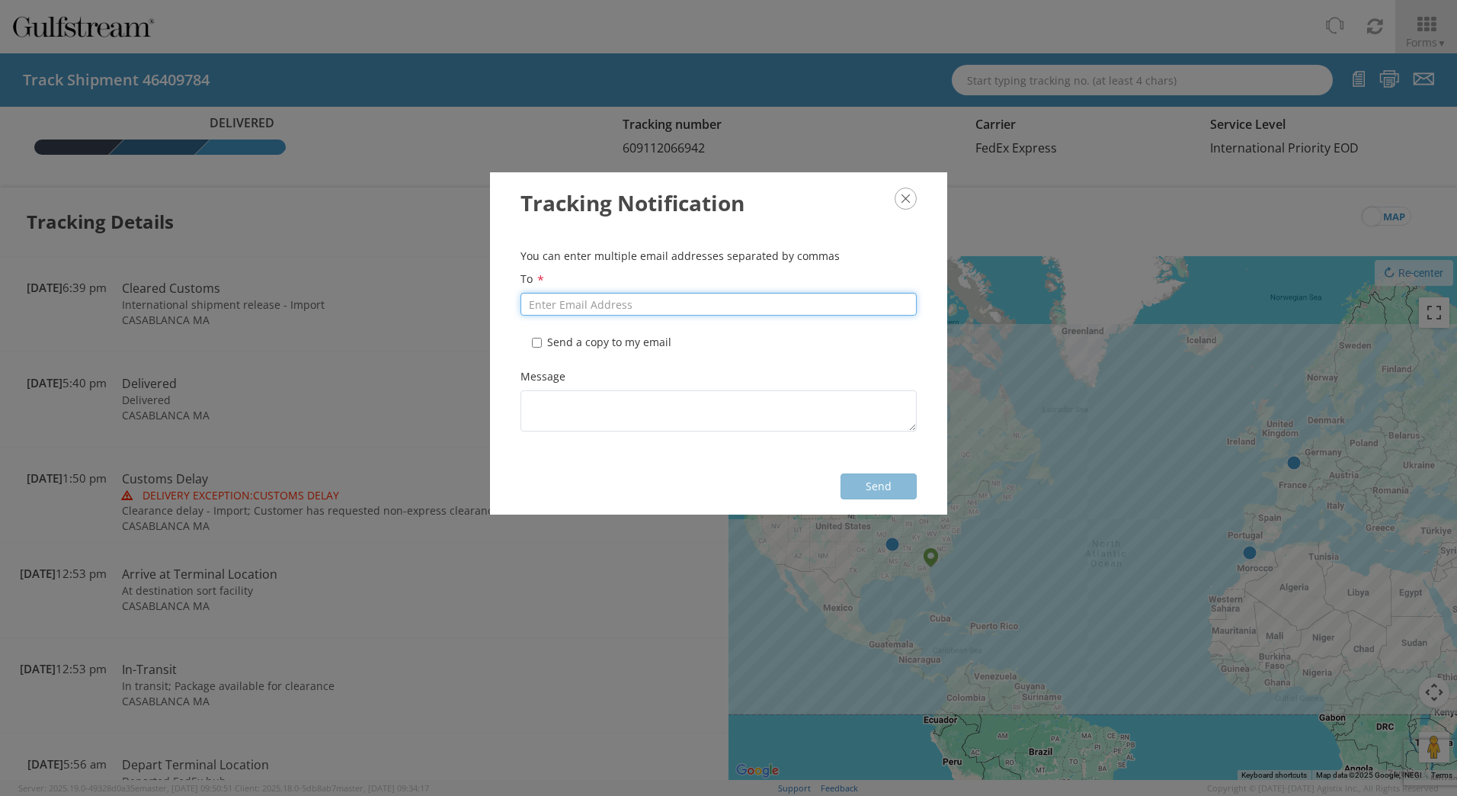
click at [620, 304] on input "To *" at bounding box center [718, 304] width 396 height 23
paste input "[EMAIL_ADDRESS][PERSON_NAME][DOMAIN_NAME]"
type input "[EMAIL_ADDRESS][PERSON_NAME][DOMAIN_NAME]"
click at [581, 346] on label "* Send a copy to my email" at bounding box center [603, 342] width 143 height 15
click at [532, 338] on input "* Send a copy to my email" at bounding box center [537, 343] width 10 height 10
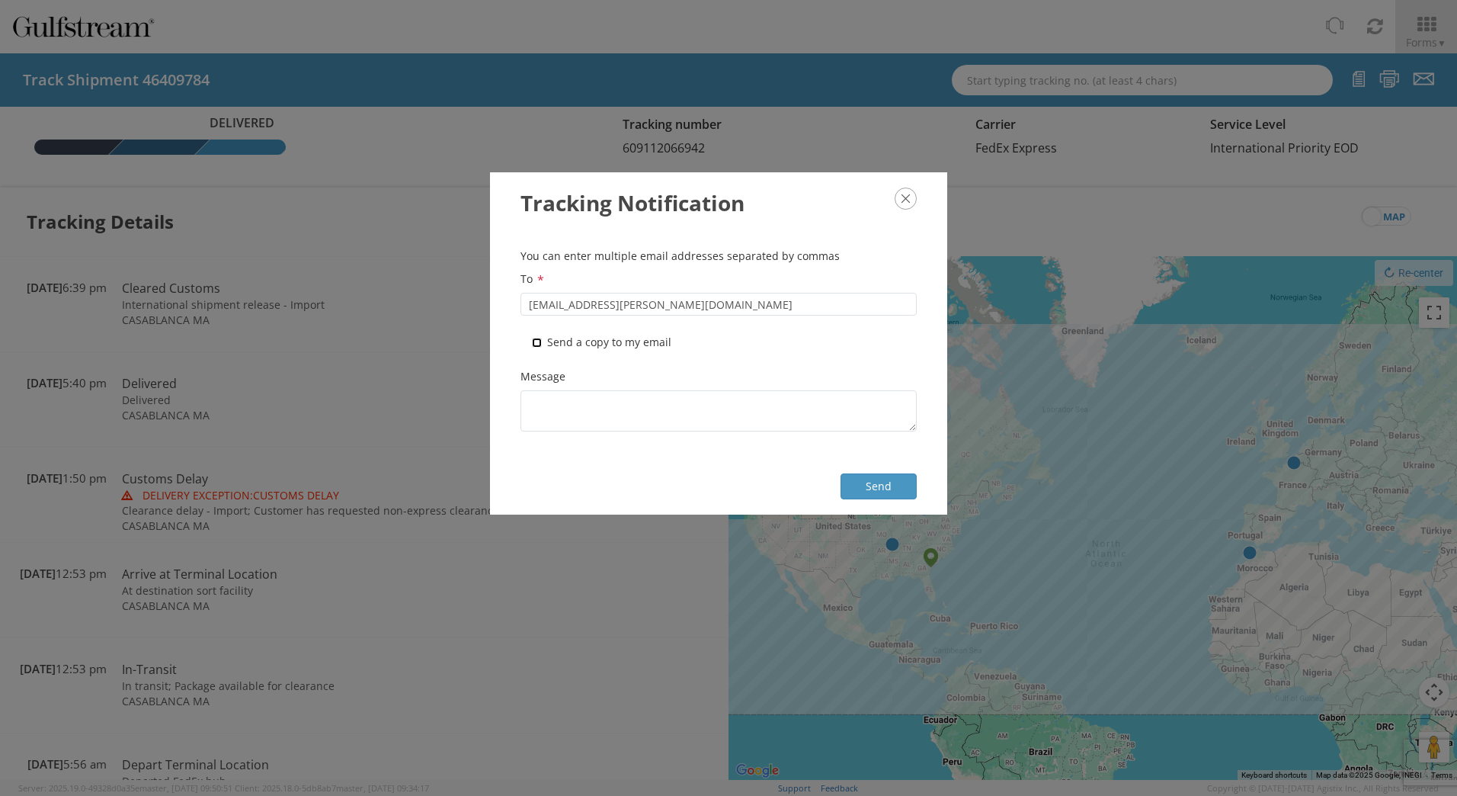
checkbox input "true"
click at [873, 484] on button "Send" at bounding box center [879, 486] width 76 height 26
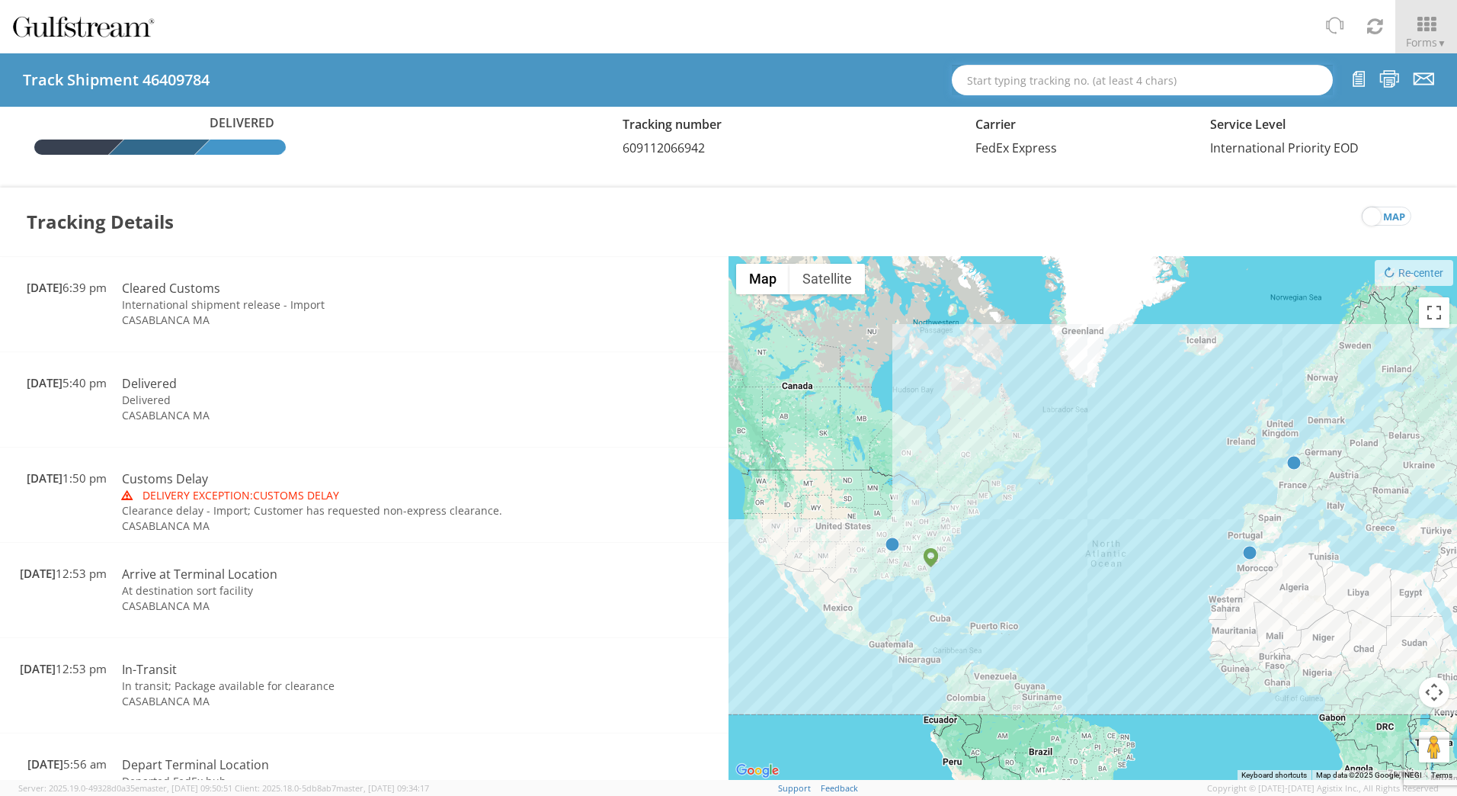
click at [1127, 73] on input "text" at bounding box center [1142, 80] width 381 height 30
paste input "609112068095"
type input "609112068095"
click at [1075, 107] on div "Tr. #: 609112068095 (46409803, Delivered, FedEx Express)" at bounding box center [1142, 107] width 357 height 23
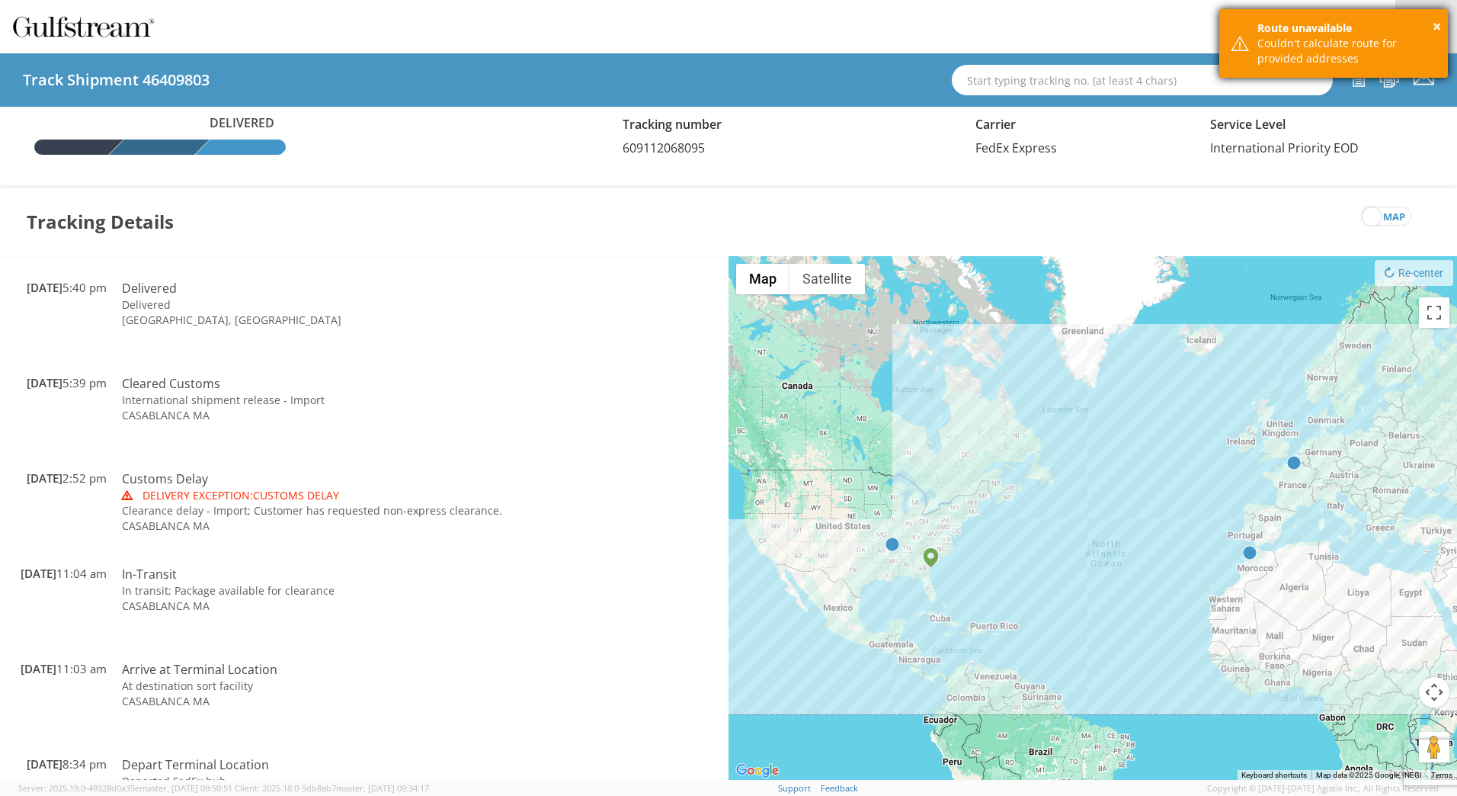
click at [1424, 73] on div "× Route unavailable Couldn't calculate route for provided addresses" at bounding box center [1333, 43] width 229 height 69
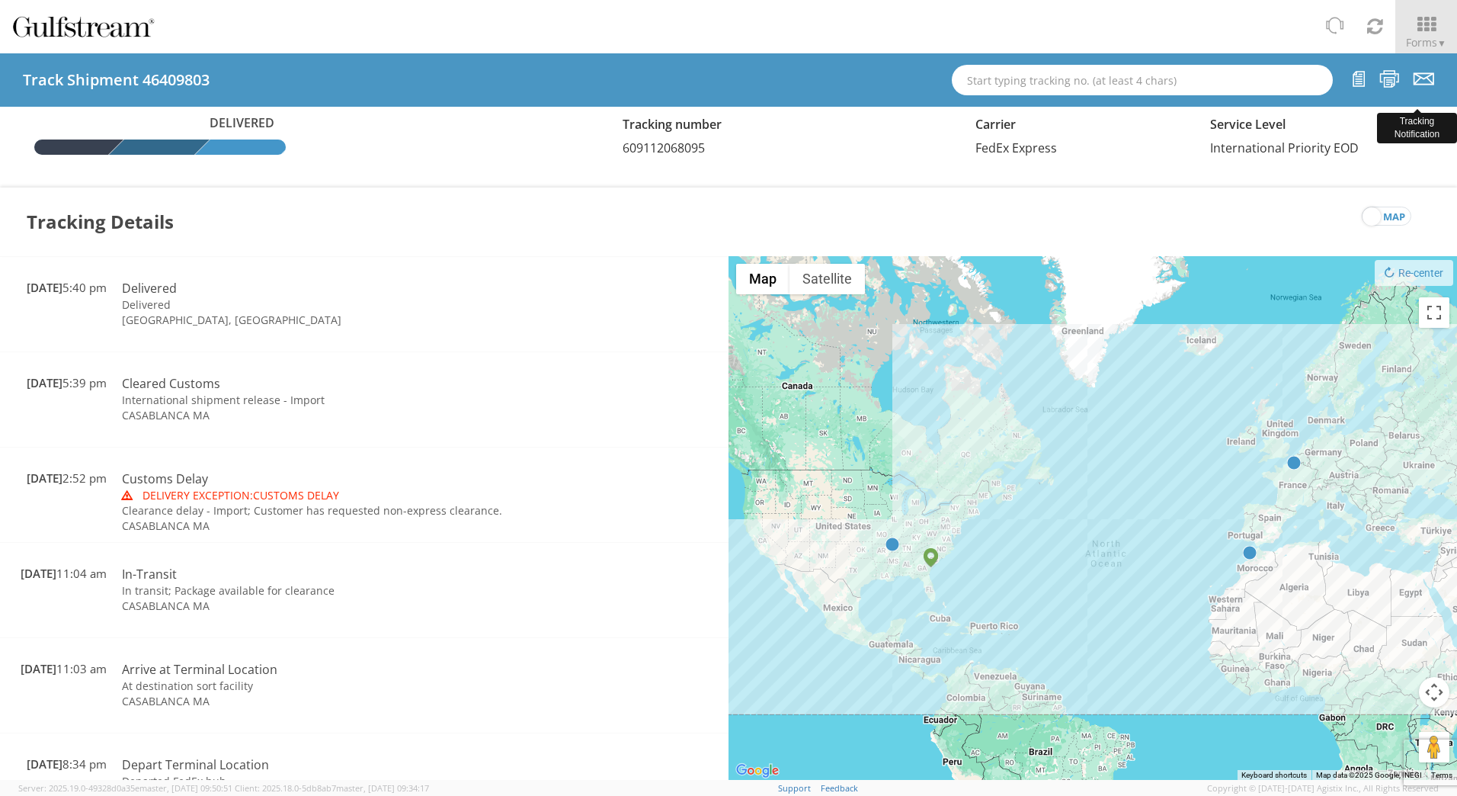
click at [1424, 76] on icon at bounding box center [1424, 78] width 21 height 19
checkbox input "false"
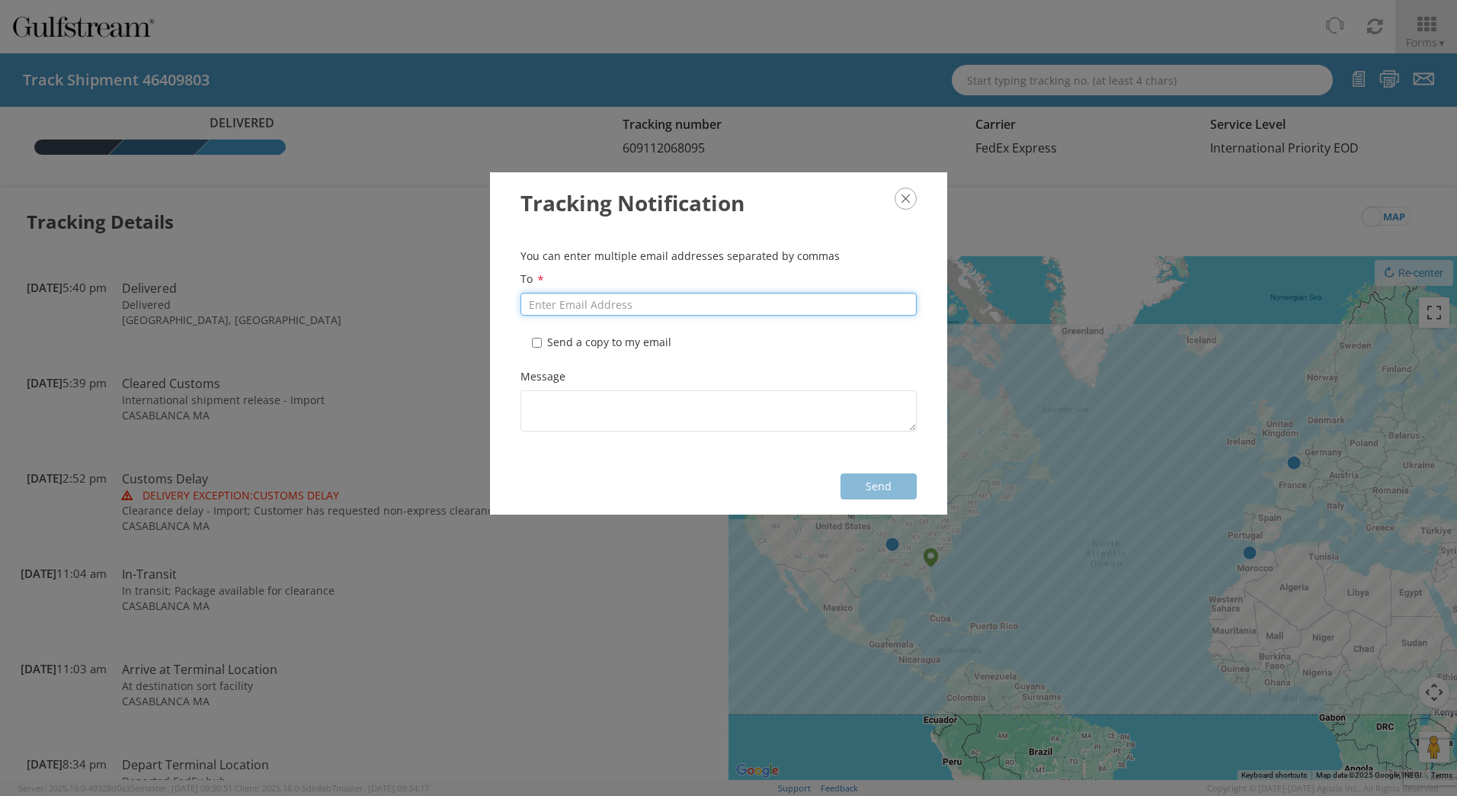
click at [729, 307] on input "To *" at bounding box center [718, 304] width 396 height 23
paste input "[EMAIL_ADDRESS][PERSON_NAME][DOMAIN_NAME]"
type input "[EMAIL_ADDRESS][PERSON_NAME][DOMAIN_NAME]"
click at [629, 346] on label "* Send a copy to my email" at bounding box center [603, 342] width 143 height 15
click at [532, 338] on input "* Send a copy to my email" at bounding box center [537, 343] width 10 height 10
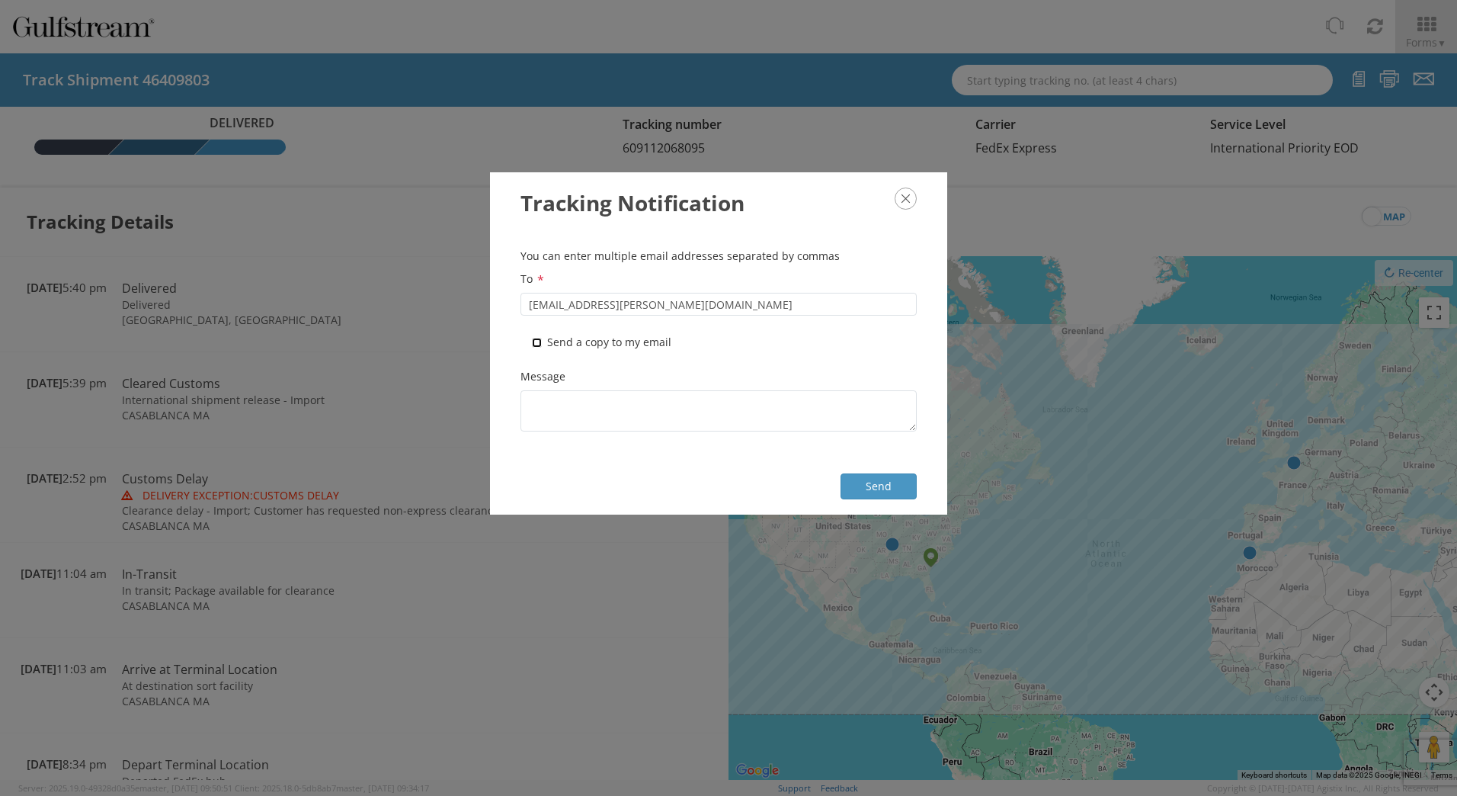
checkbox input "true"
click at [870, 480] on button "Send" at bounding box center [879, 486] width 76 height 26
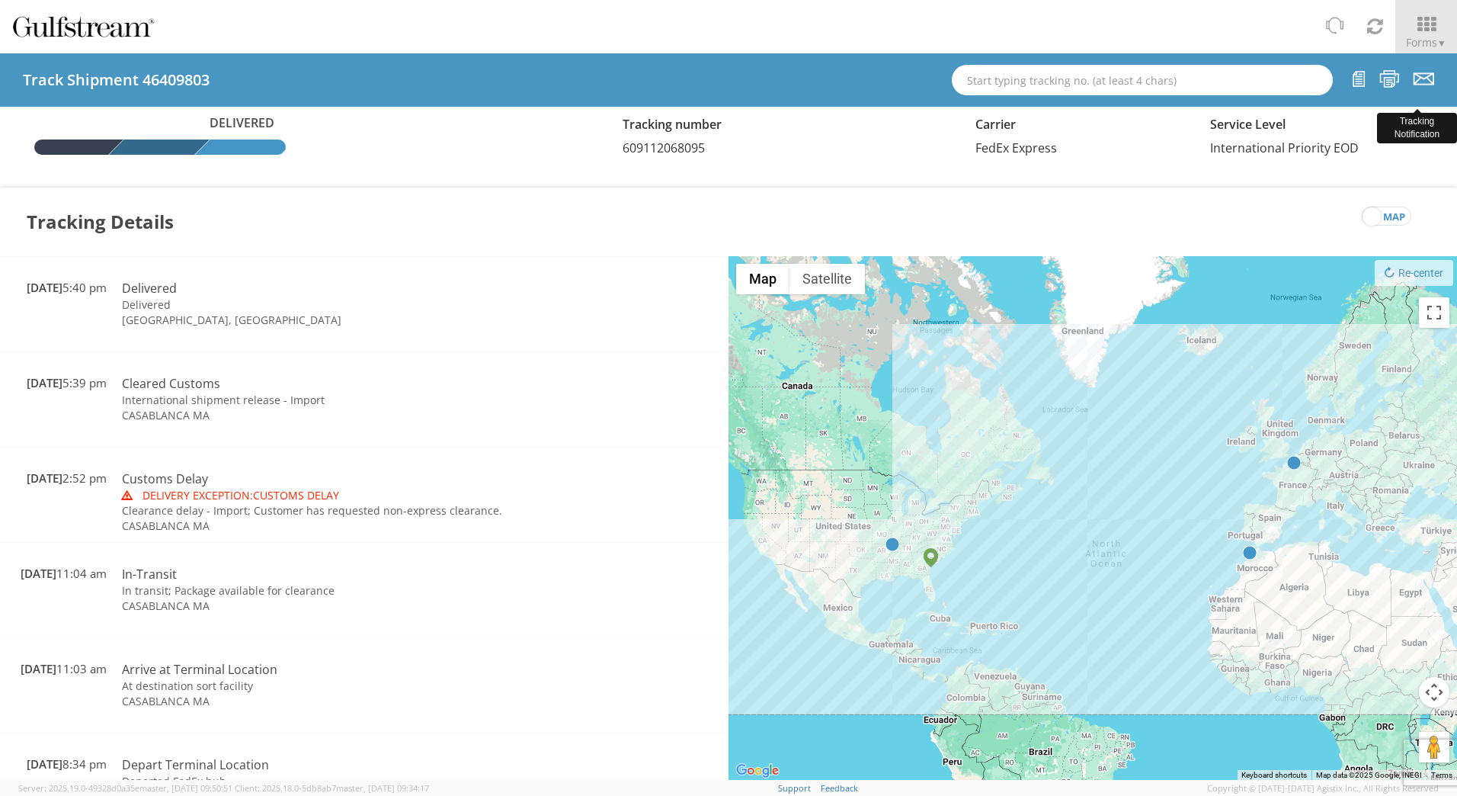
click at [1420, 74] on icon at bounding box center [1424, 78] width 21 height 19
checkbox input "false"
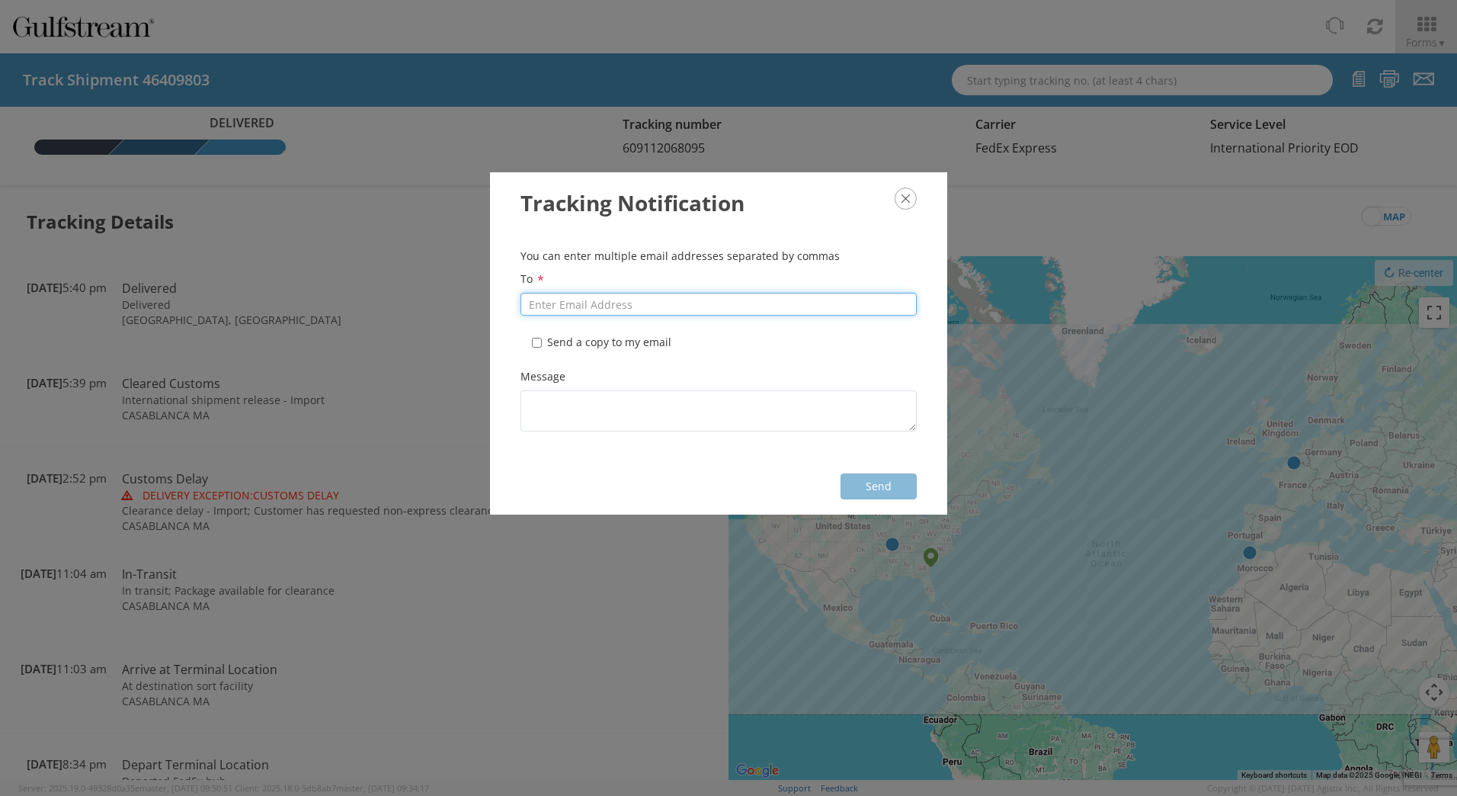
click at [645, 307] on input "To *" at bounding box center [718, 304] width 396 height 23
click at [911, 201] on icon "button" at bounding box center [906, 198] width 22 height 22
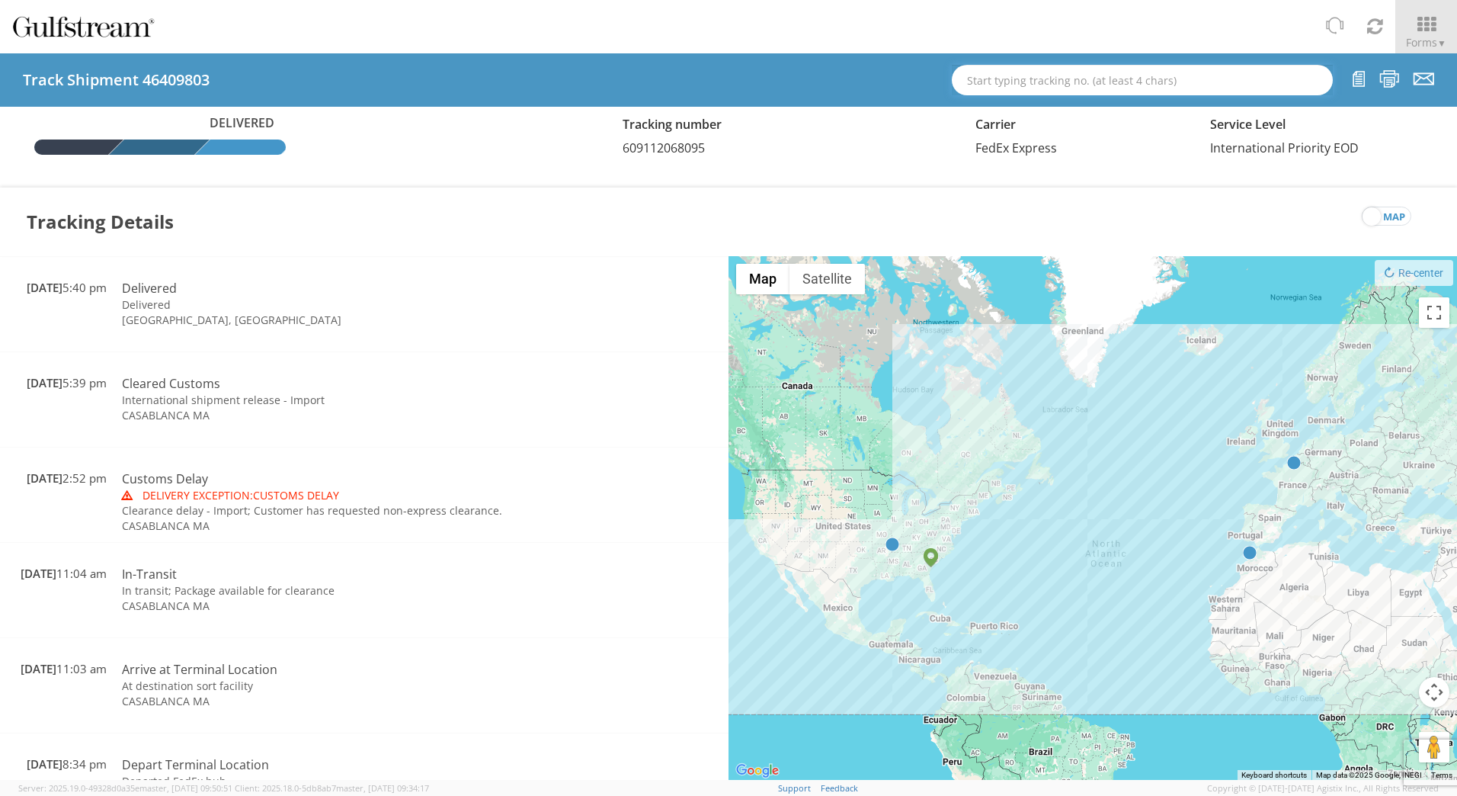
click at [998, 85] on input "text" at bounding box center [1142, 80] width 381 height 30
paste input "609112068923"
type input "609112068923"
click at [1017, 106] on strong "609112068923" at bounding box center [1034, 107] width 73 height 14
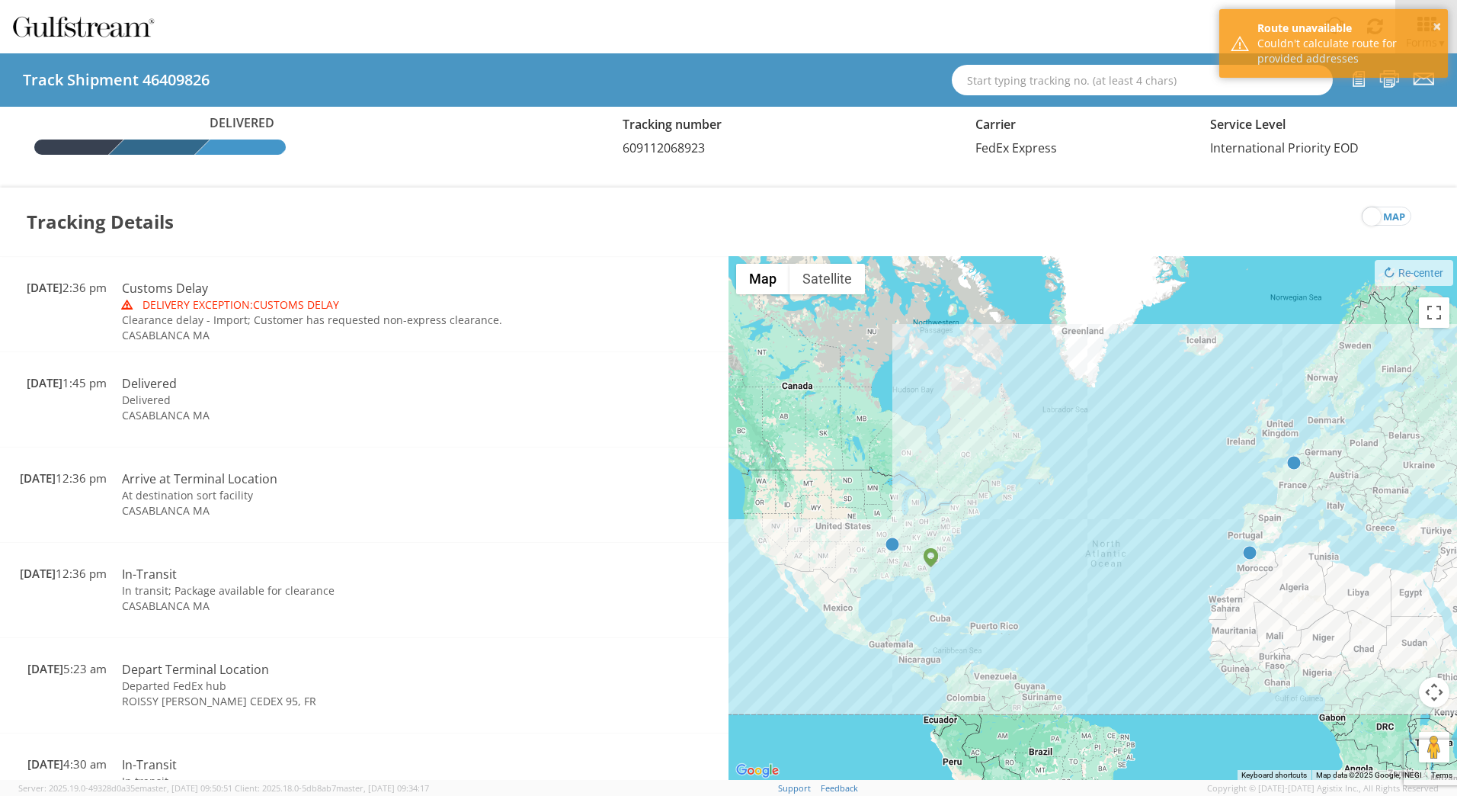
click at [1427, 75] on div "× Route unavailable Couldn't calculate route for provided addresses" at bounding box center [1333, 43] width 229 height 69
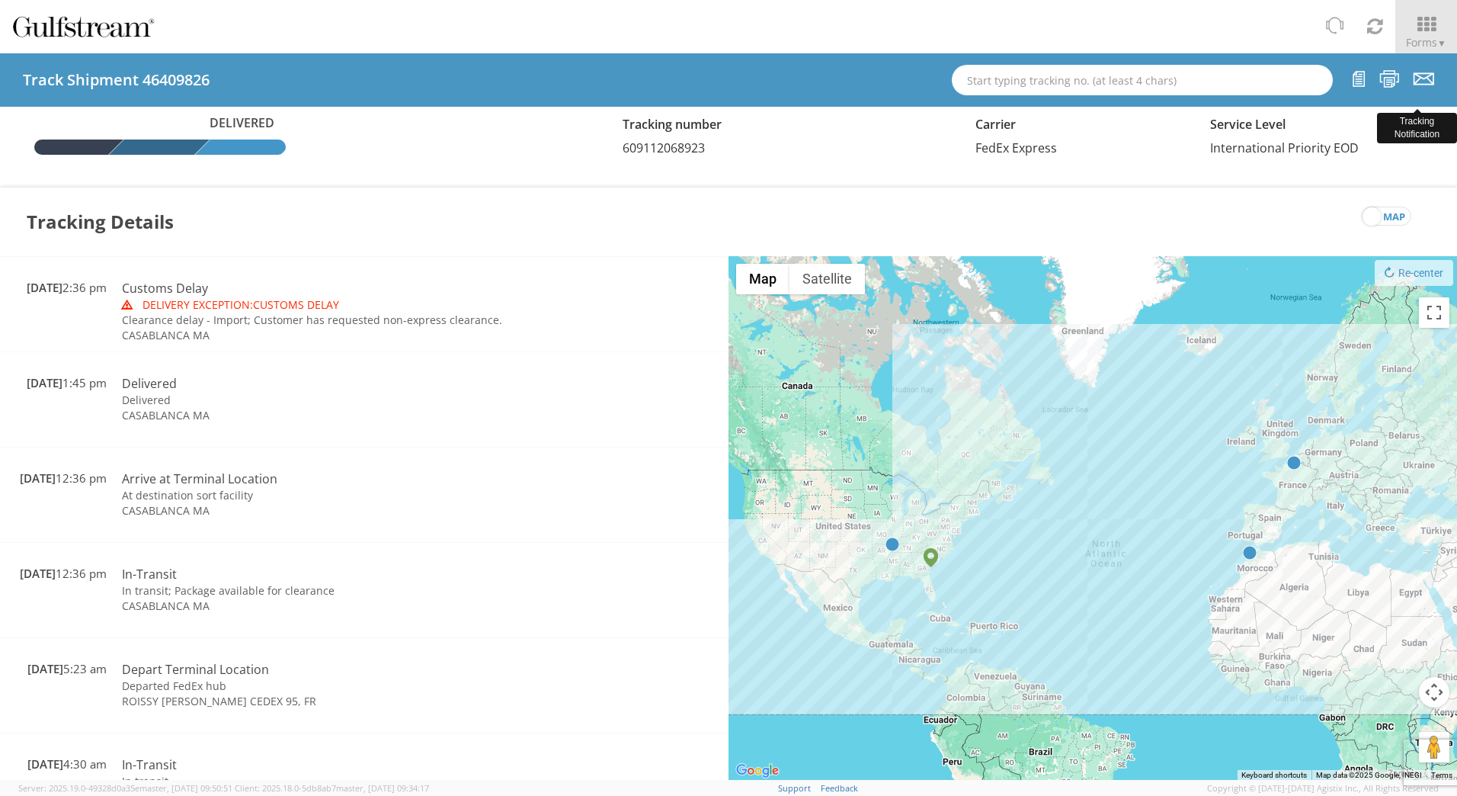
click at [1421, 78] on icon at bounding box center [1424, 78] width 21 height 19
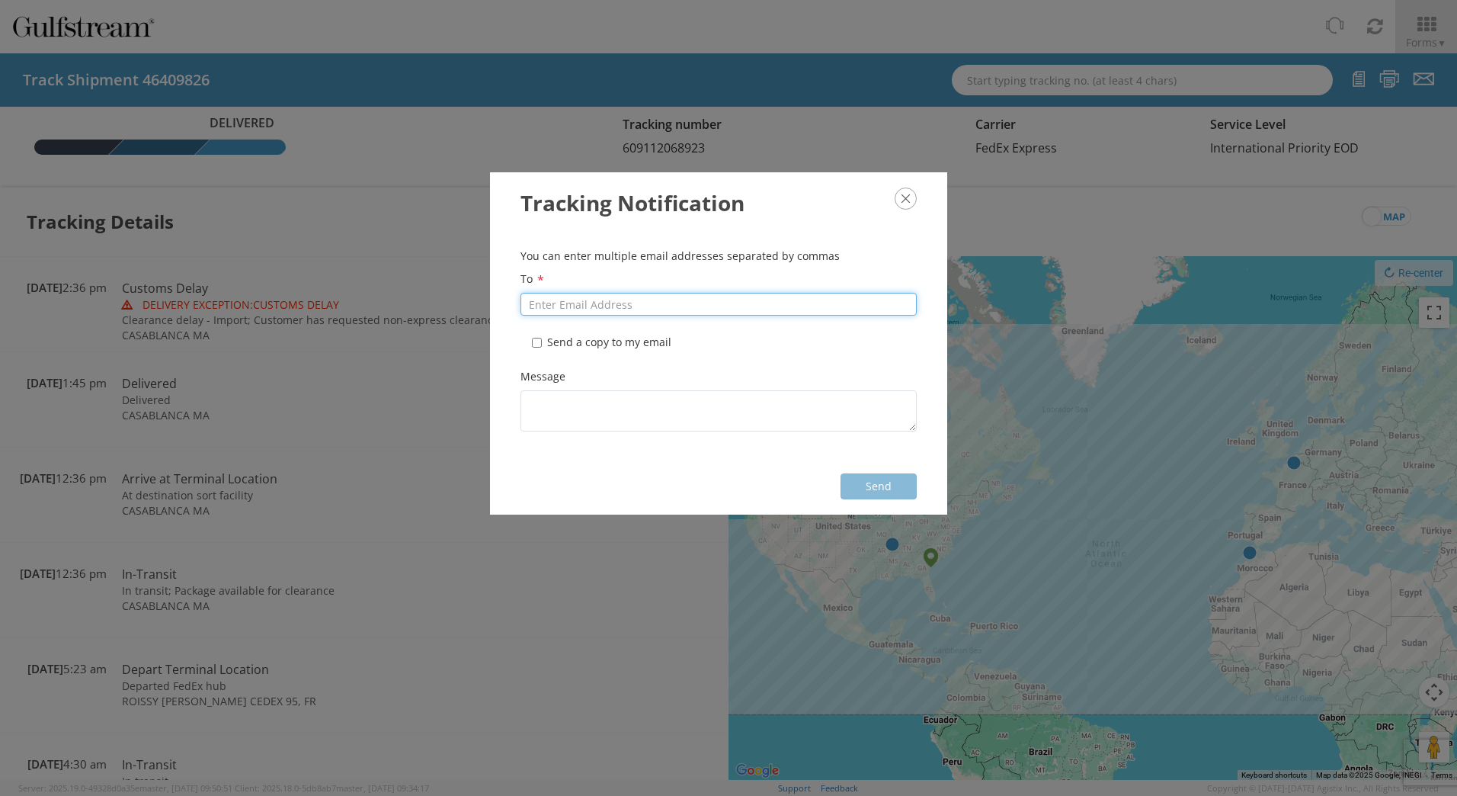
click at [711, 312] on input "To *" at bounding box center [718, 304] width 396 height 23
paste input "[EMAIL_ADDRESS][PERSON_NAME][DOMAIN_NAME]"
type input "[EMAIL_ADDRESS][PERSON_NAME][DOMAIN_NAME]"
click at [645, 345] on label "* Send a copy to my email" at bounding box center [603, 342] width 143 height 15
click at [532, 338] on input "* Send a copy to my email" at bounding box center [537, 343] width 10 height 10
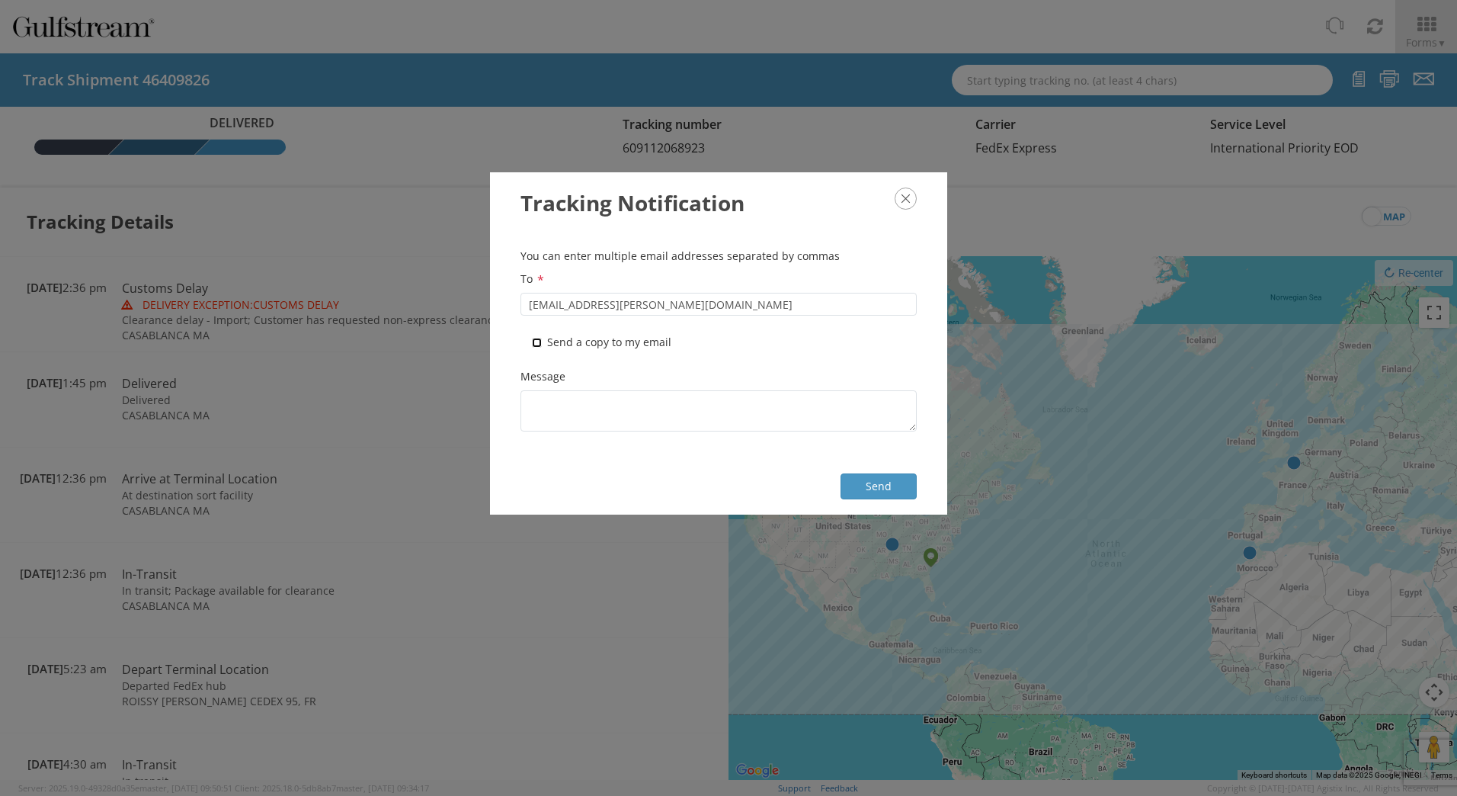
checkbox input "true"
click at [875, 488] on button "Send" at bounding box center [879, 486] width 76 height 26
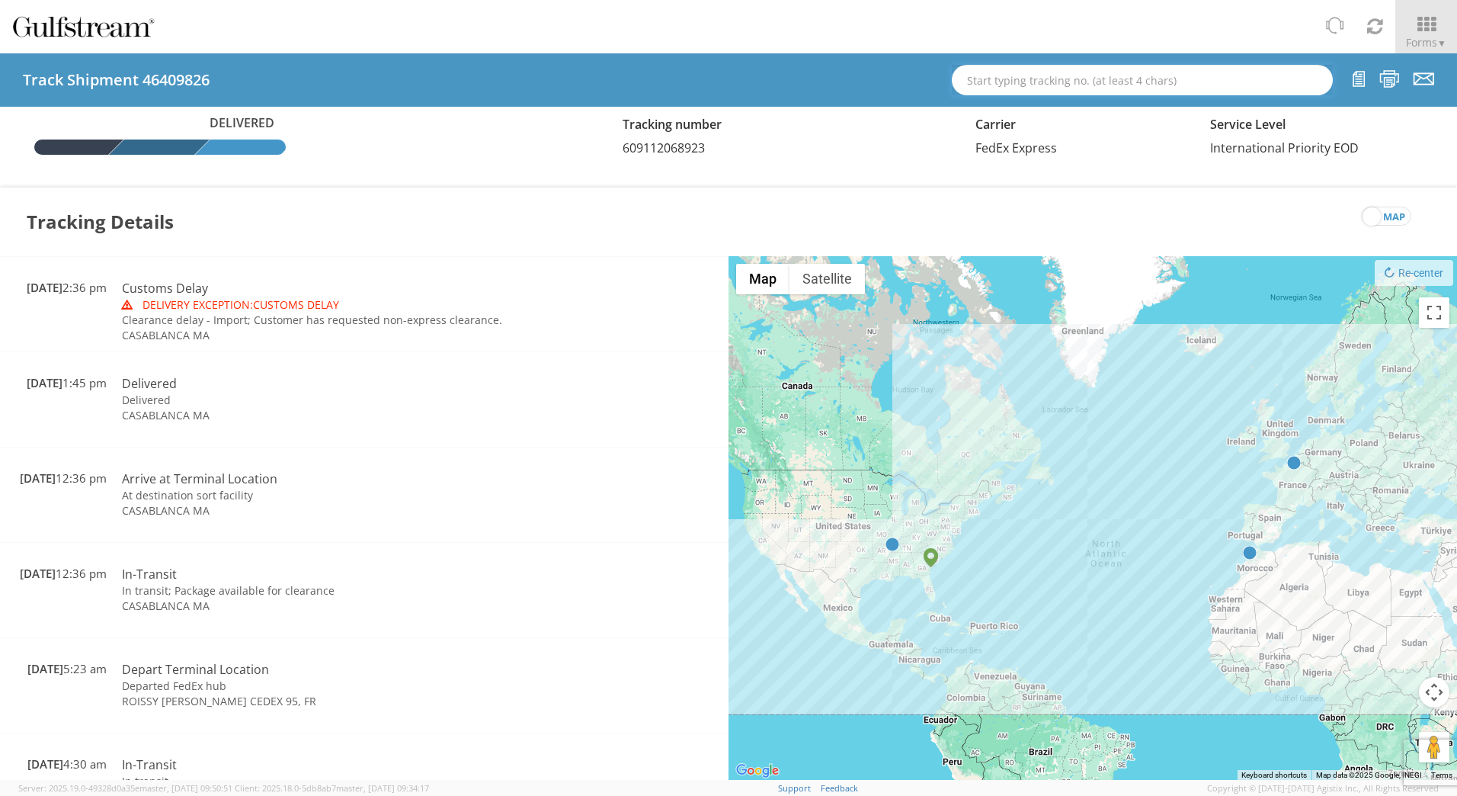
click at [1124, 86] on input "text" at bounding box center [1142, 80] width 381 height 30
paste input "642974809042"
type input "642974809042"
click at [1116, 109] on div "Tr. #: 642974809042 (46590901, Shipped, FedEx Express)" at bounding box center [1142, 107] width 357 height 23
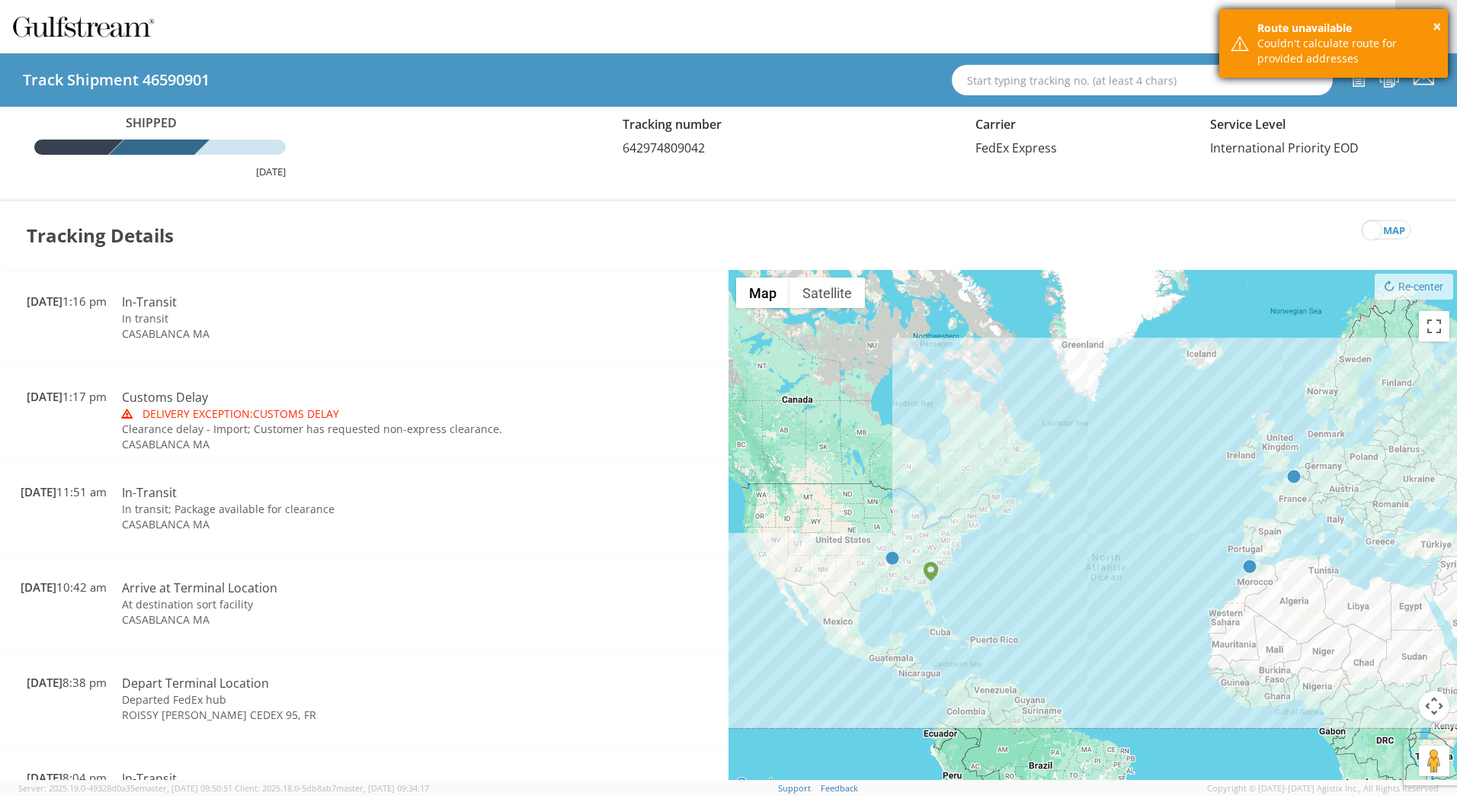
click at [1420, 73] on div "× Route unavailable Couldn't calculate route for provided addresses" at bounding box center [1333, 43] width 229 height 69
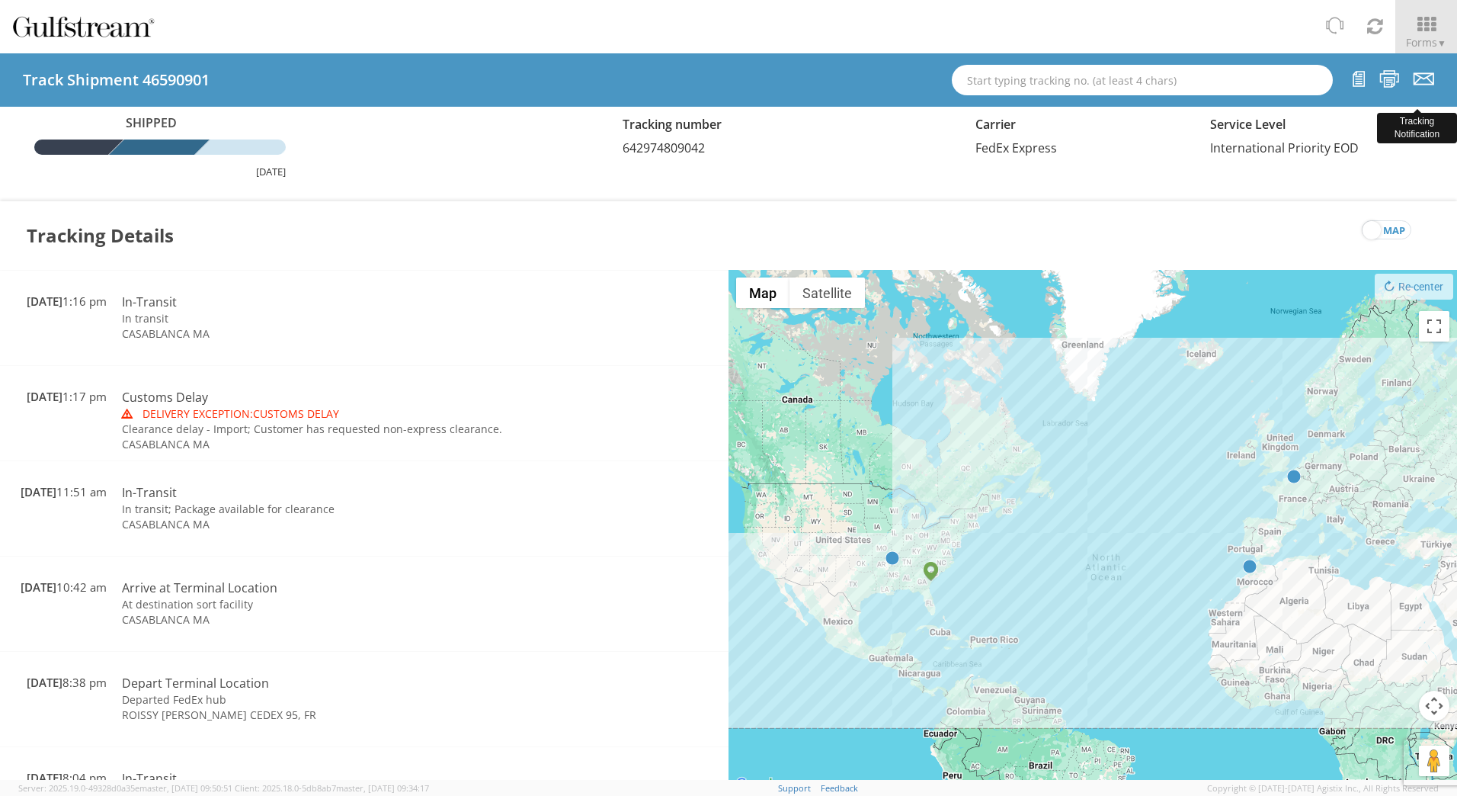
click at [1421, 75] on icon at bounding box center [1424, 78] width 21 height 19
checkbox input "false"
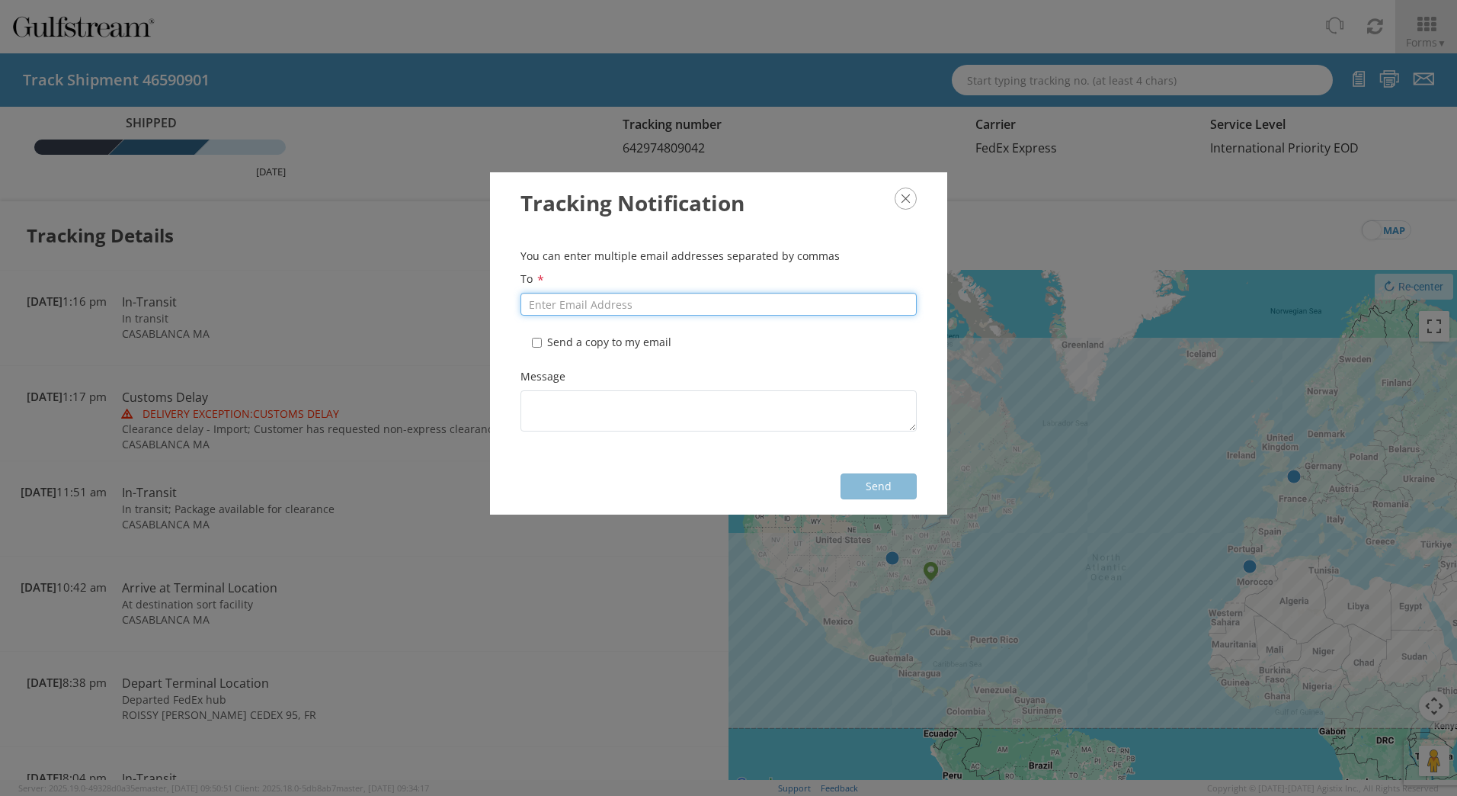
click at [819, 303] on input "To *" at bounding box center [718, 304] width 396 height 23
paste input "[EMAIL_ADDRESS][PERSON_NAME][DOMAIN_NAME]"
type input "[EMAIL_ADDRESS][PERSON_NAME][DOMAIN_NAME]"
click at [567, 339] on label "* Send a copy to my email" at bounding box center [603, 342] width 143 height 15
click at [532, 338] on input "* Send a copy to my email" at bounding box center [537, 343] width 10 height 10
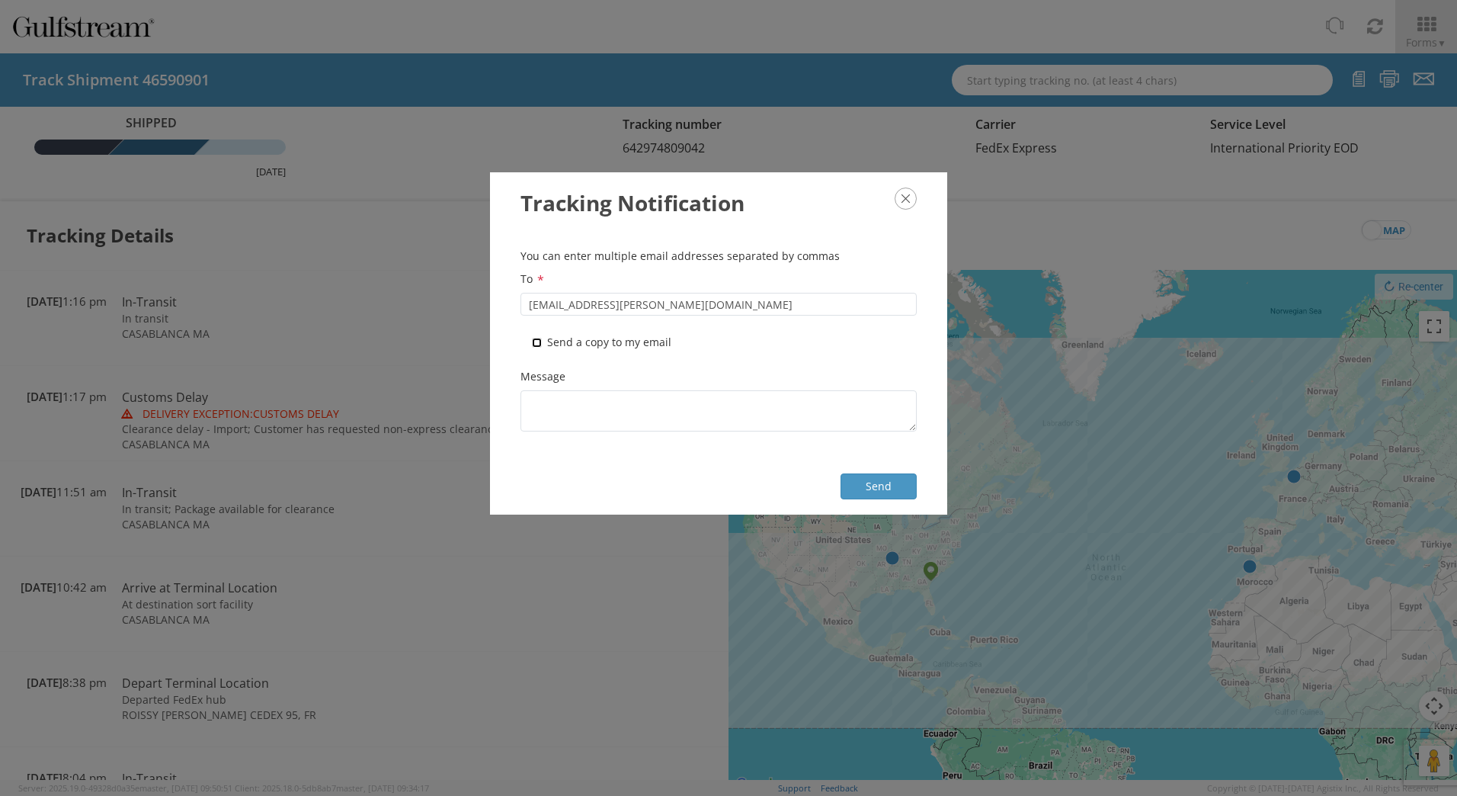
checkbox input "true"
click at [895, 483] on button "Send" at bounding box center [879, 486] width 76 height 26
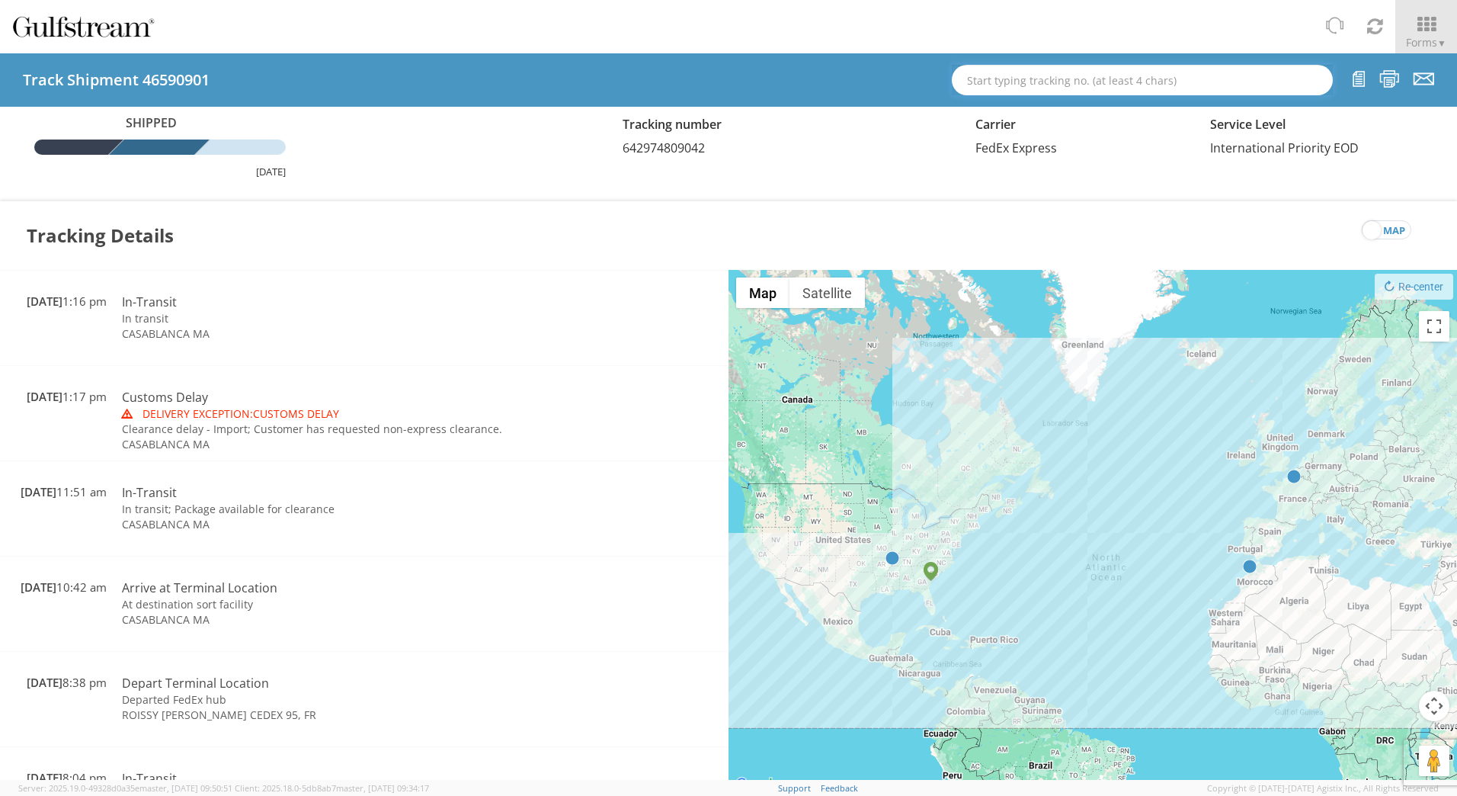
click at [1277, 79] on input "text" at bounding box center [1142, 80] width 381 height 30
paste input "644733933595"
type input "644733933595"
click at [1095, 106] on div "Tr. #: 644733933595 (46926384, Delivered, FedEx Express)" at bounding box center [1142, 107] width 357 height 23
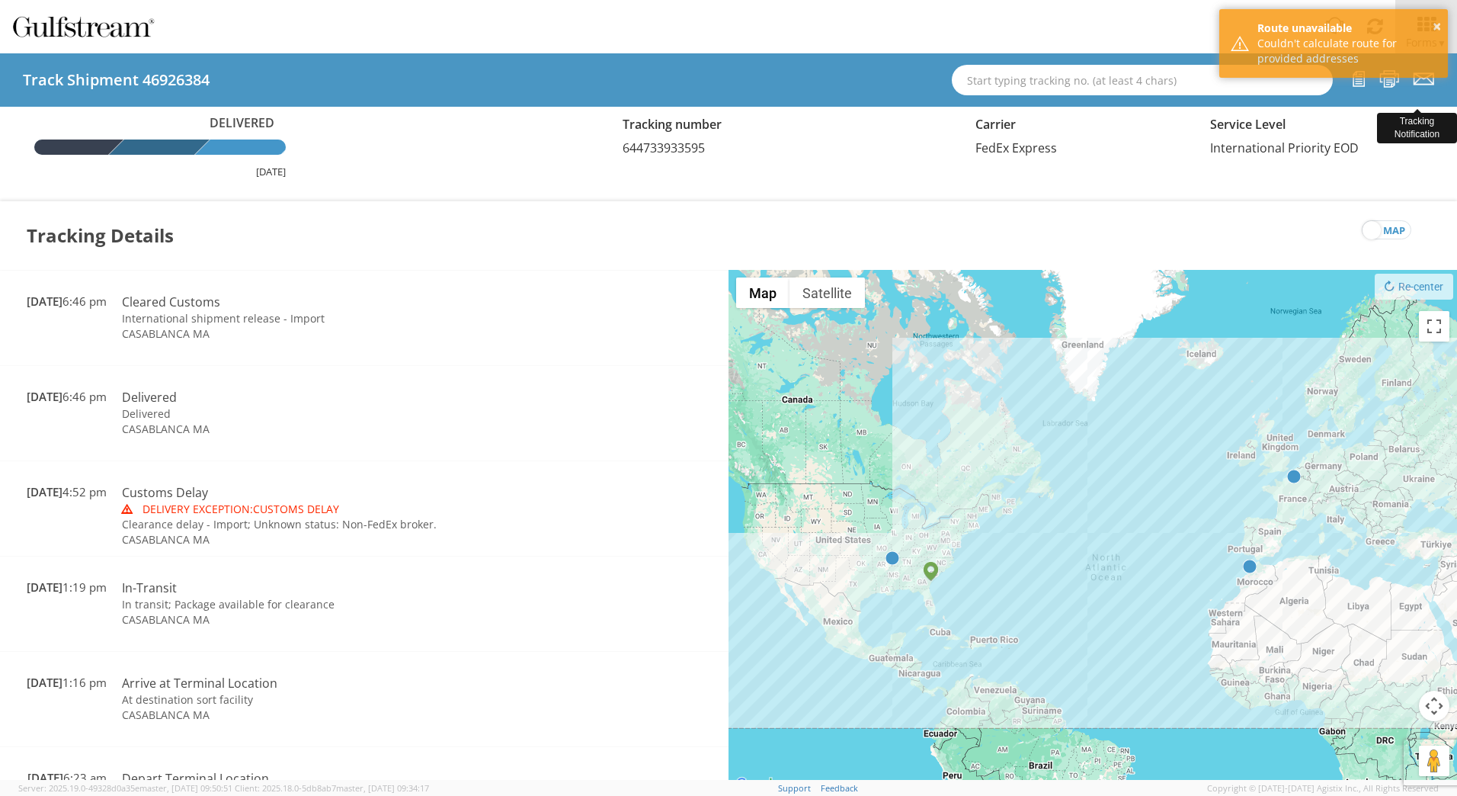
click at [1422, 78] on div "× Route unavailable Couldn't calculate route for provided addresses" at bounding box center [1333, 45] width 229 height 73
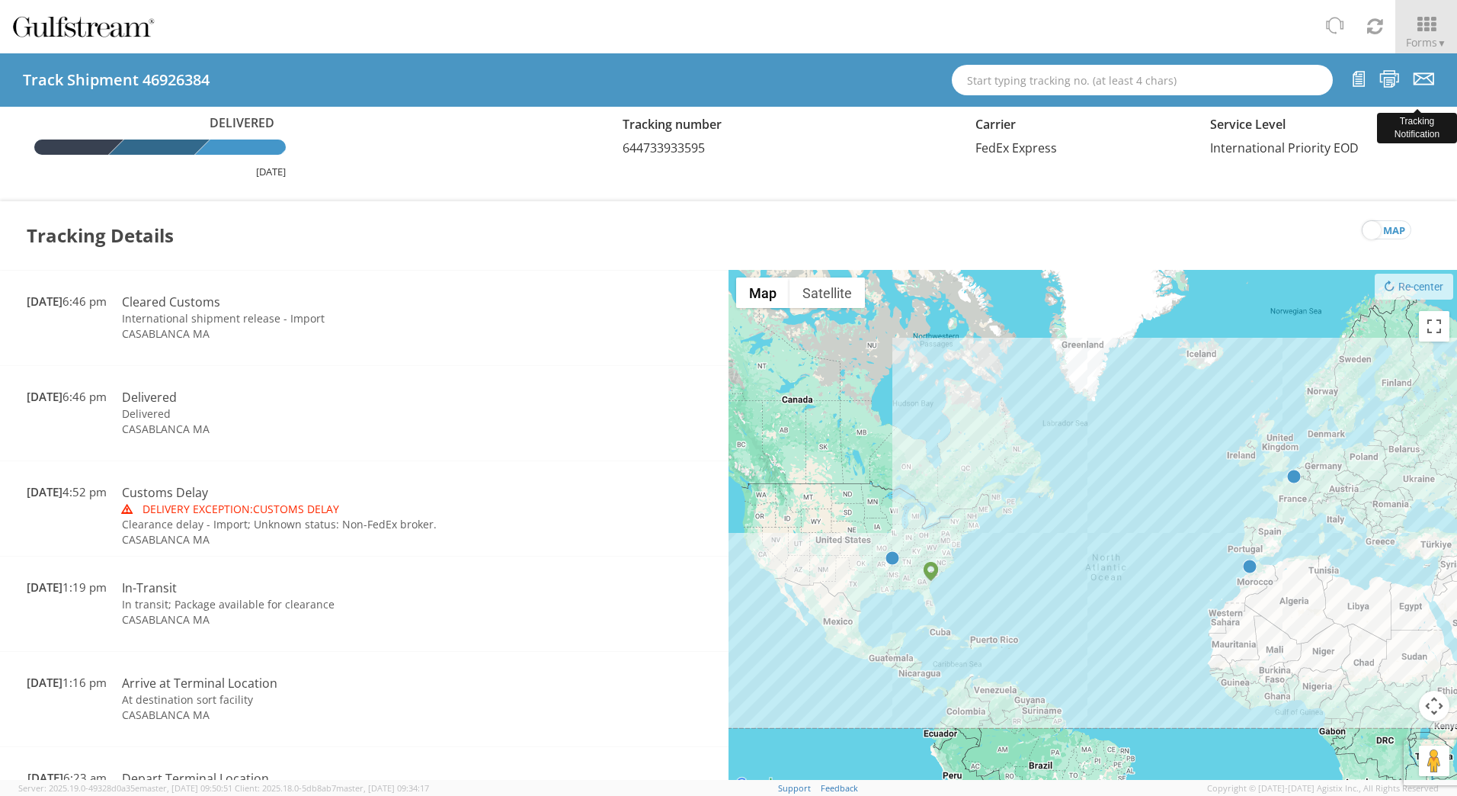
click at [1423, 82] on icon at bounding box center [1424, 78] width 21 height 19
checkbox input "false"
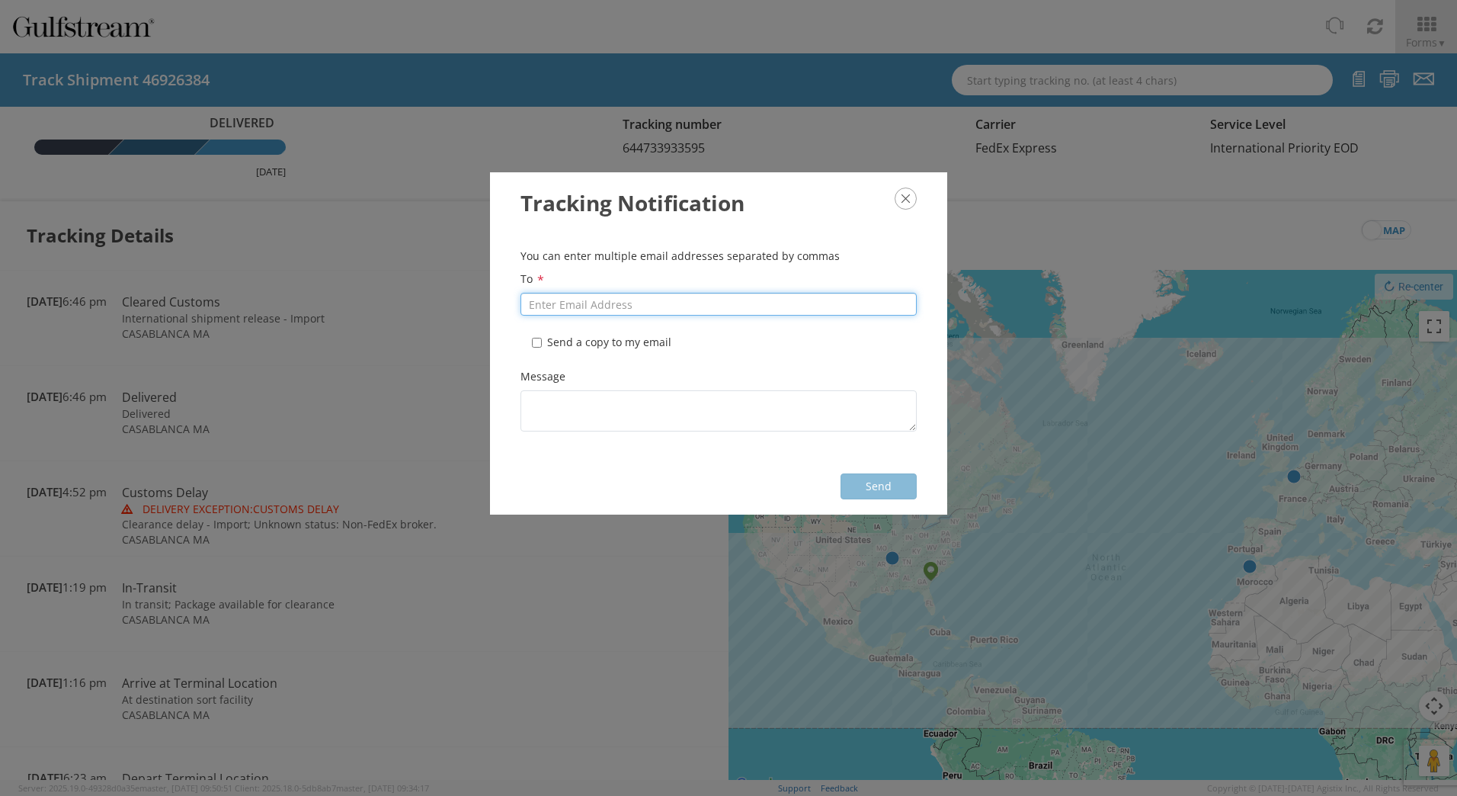
click at [590, 304] on input "To *" at bounding box center [718, 304] width 396 height 23
paste input "[EMAIL_ADDRESS][PERSON_NAME][DOMAIN_NAME]"
type input "[EMAIL_ADDRESS][PERSON_NAME][DOMAIN_NAME]"
click at [558, 345] on label "* Send a copy to my email" at bounding box center [603, 342] width 143 height 15
click at [532, 338] on input "* Send a copy to my email" at bounding box center [537, 343] width 10 height 10
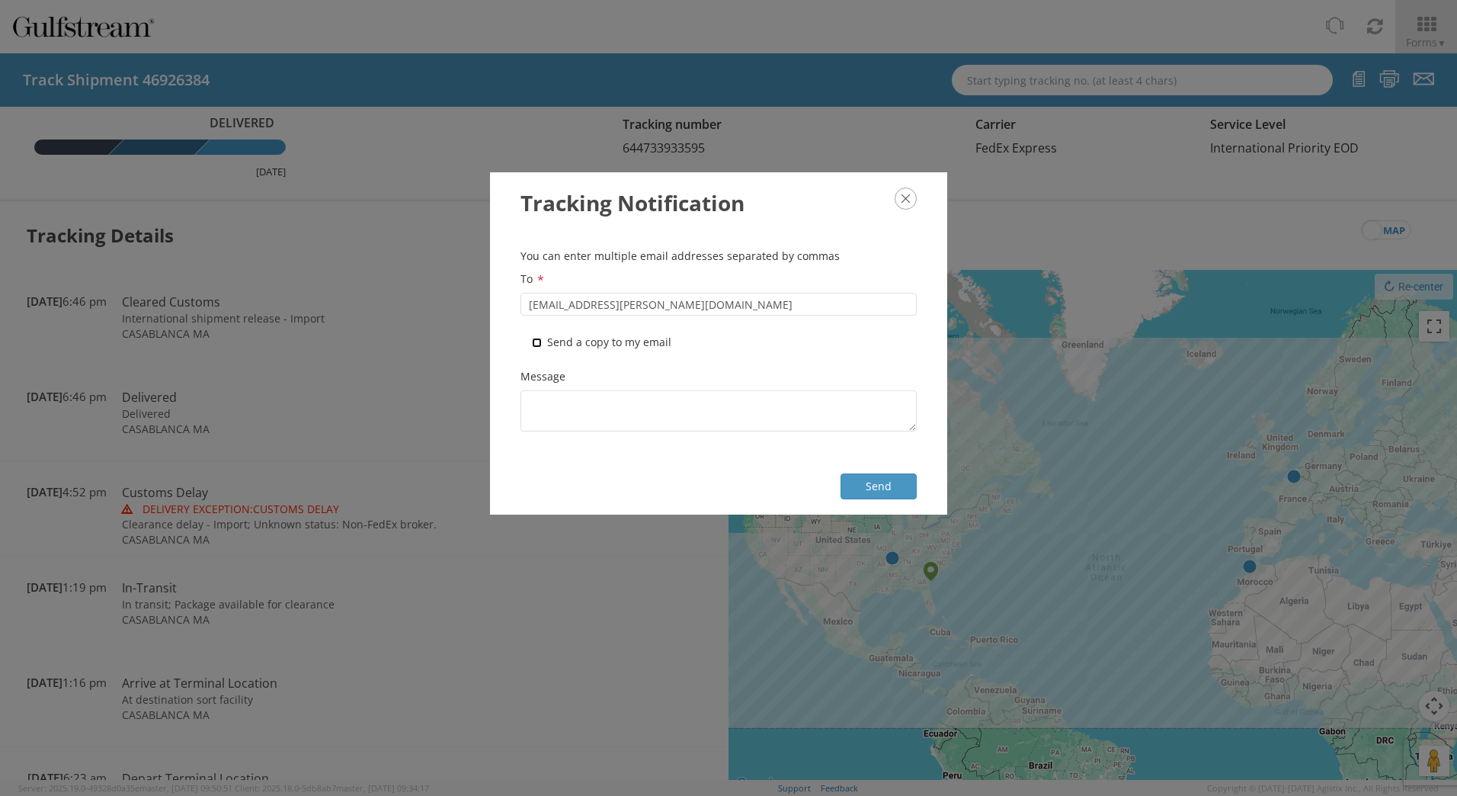
checkbox input "true"
click at [853, 488] on button "Send" at bounding box center [879, 486] width 76 height 26
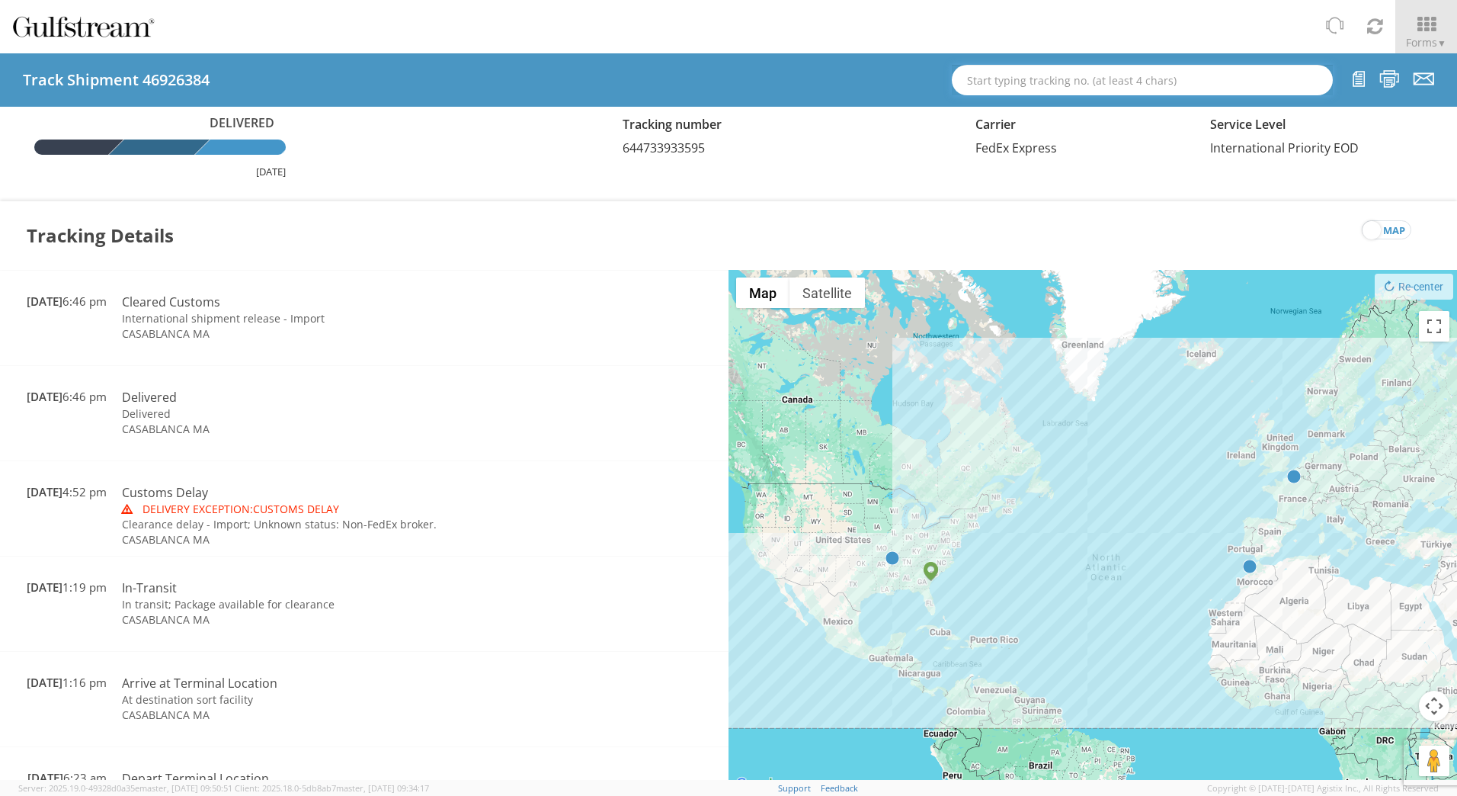
click at [1149, 84] on input "text" at bounding box center [1142, 80] width 381 height 30
paste input "644733943520"
type input "644733943520"
click at [1148, 106] on div "Tr. #: 644733943520 (47437389, Delivered, FedEx Express)" at bounding box center [1142, 107] width 357 height 23
click at [1427, 71] on icon at bounding box center [1424, 78] width 21 height 19
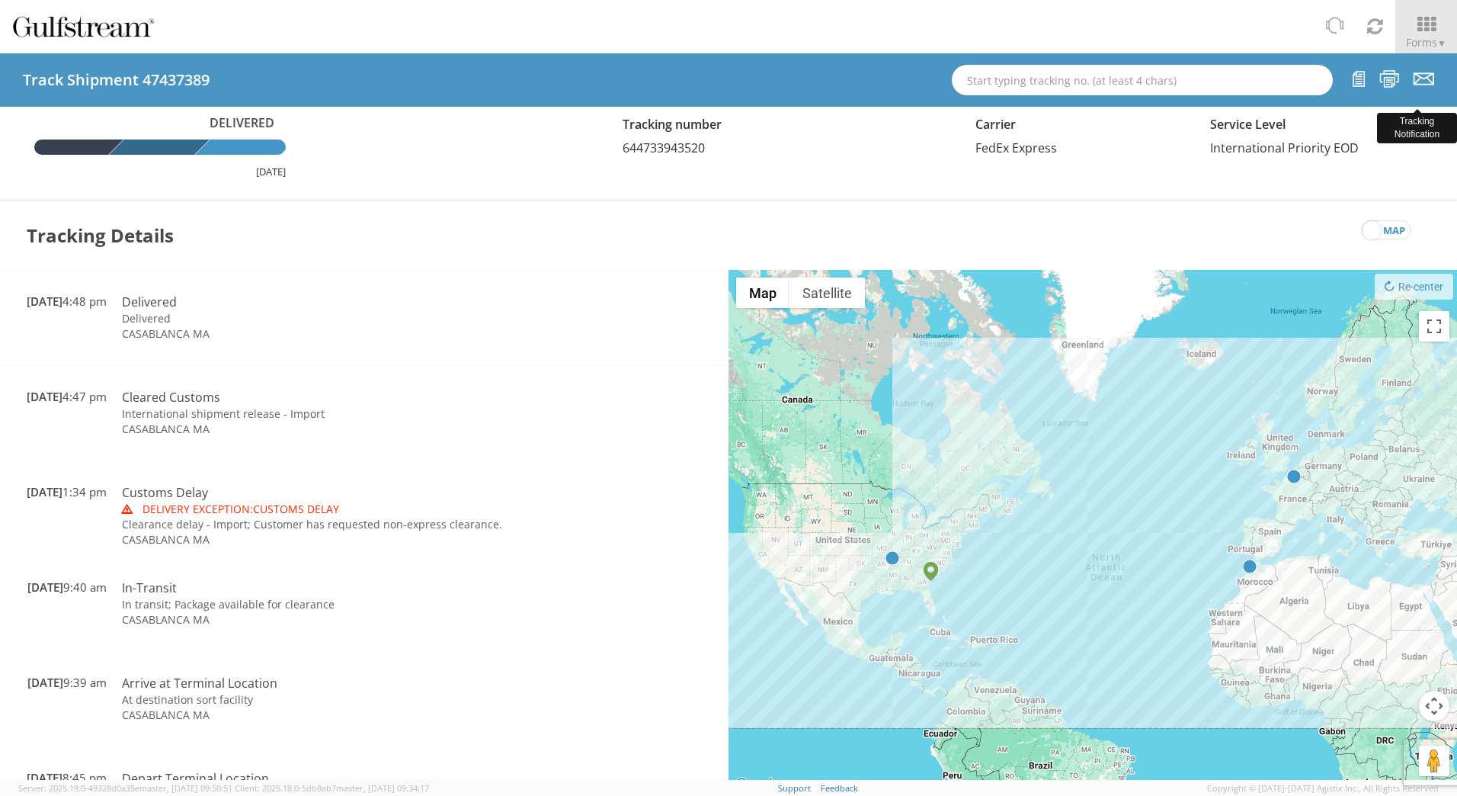
checkbox input "false"
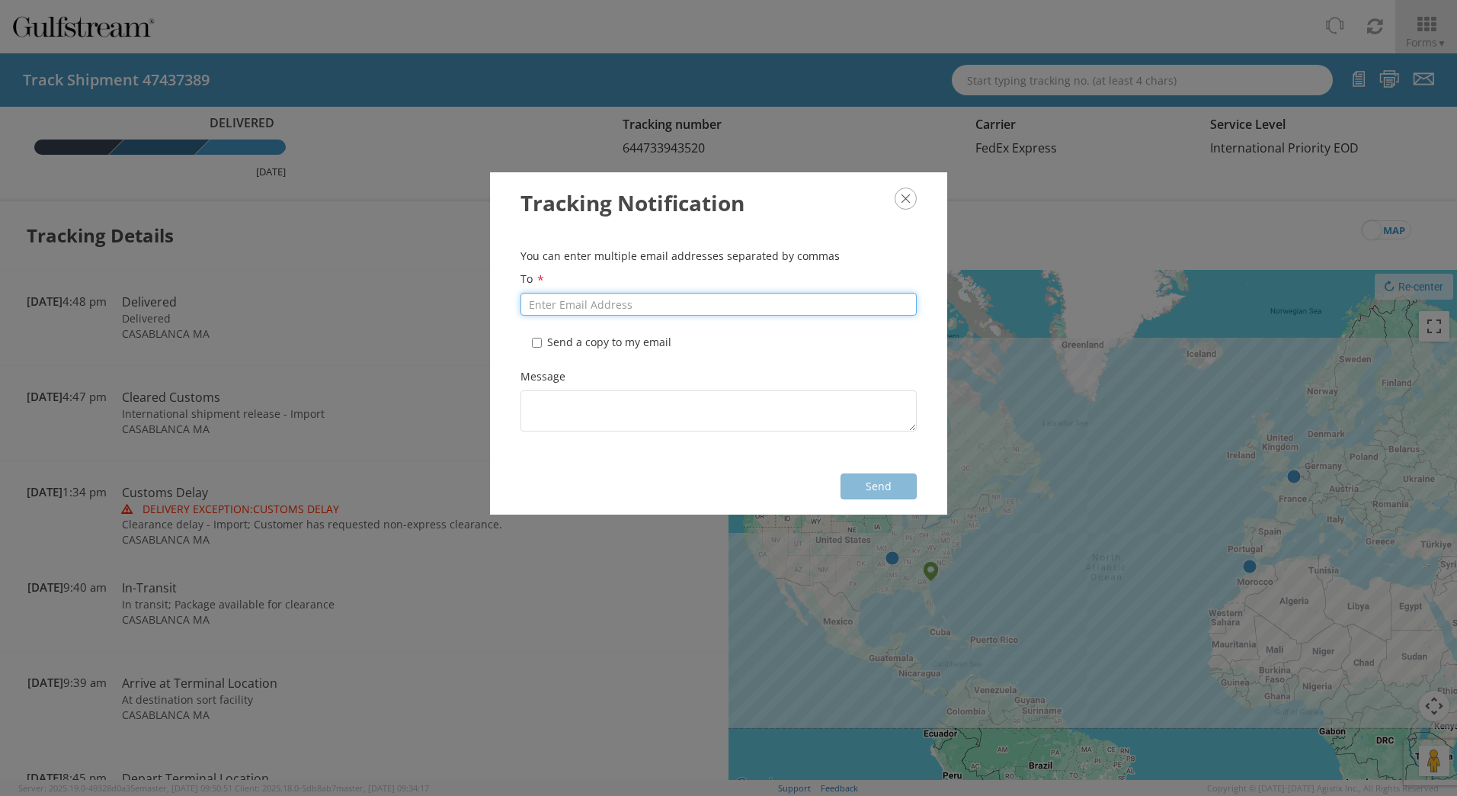
click at [644, 299] on input "To *" at bounding box center [718, 304] width 396 height 23
paste input "[EMAIL_ADDRESS][PERSON_NAME][DOMAIN_NAME]"
type input "[EMAIL_ADDRESS][PERSON_NAME][DOMAIN_NAME]"
click at [591, 343] on label "* Send a copy to my email" at bounding box center [603, 342] width 143 height 15
click at [532, 338] on input "* Send a copy to my email" at bounding box center [537, 343] width 10 height 10
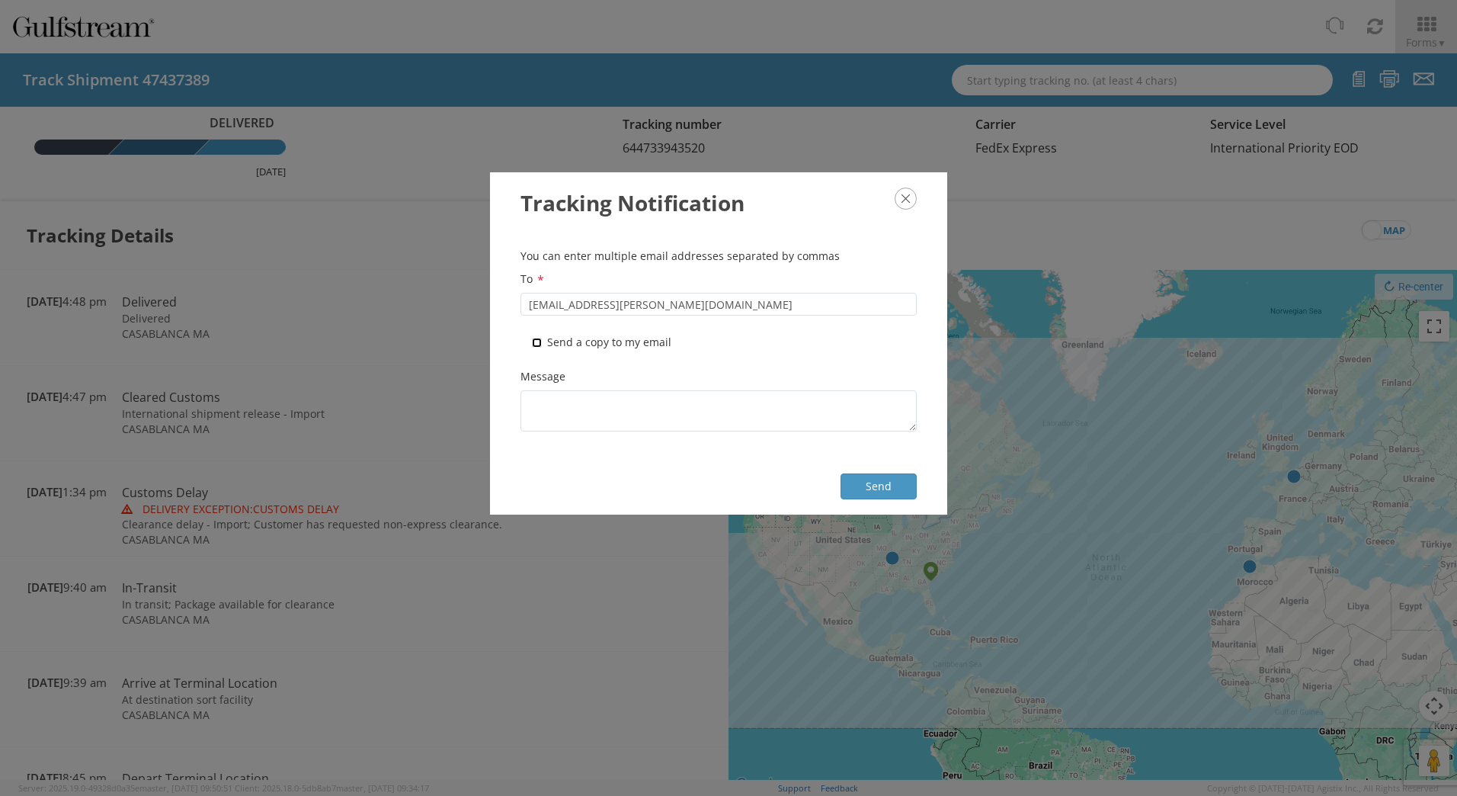
checkbox input "true"
click at [869, 481] on button "Send" at bounding box center [879, 486] width 76 height 26
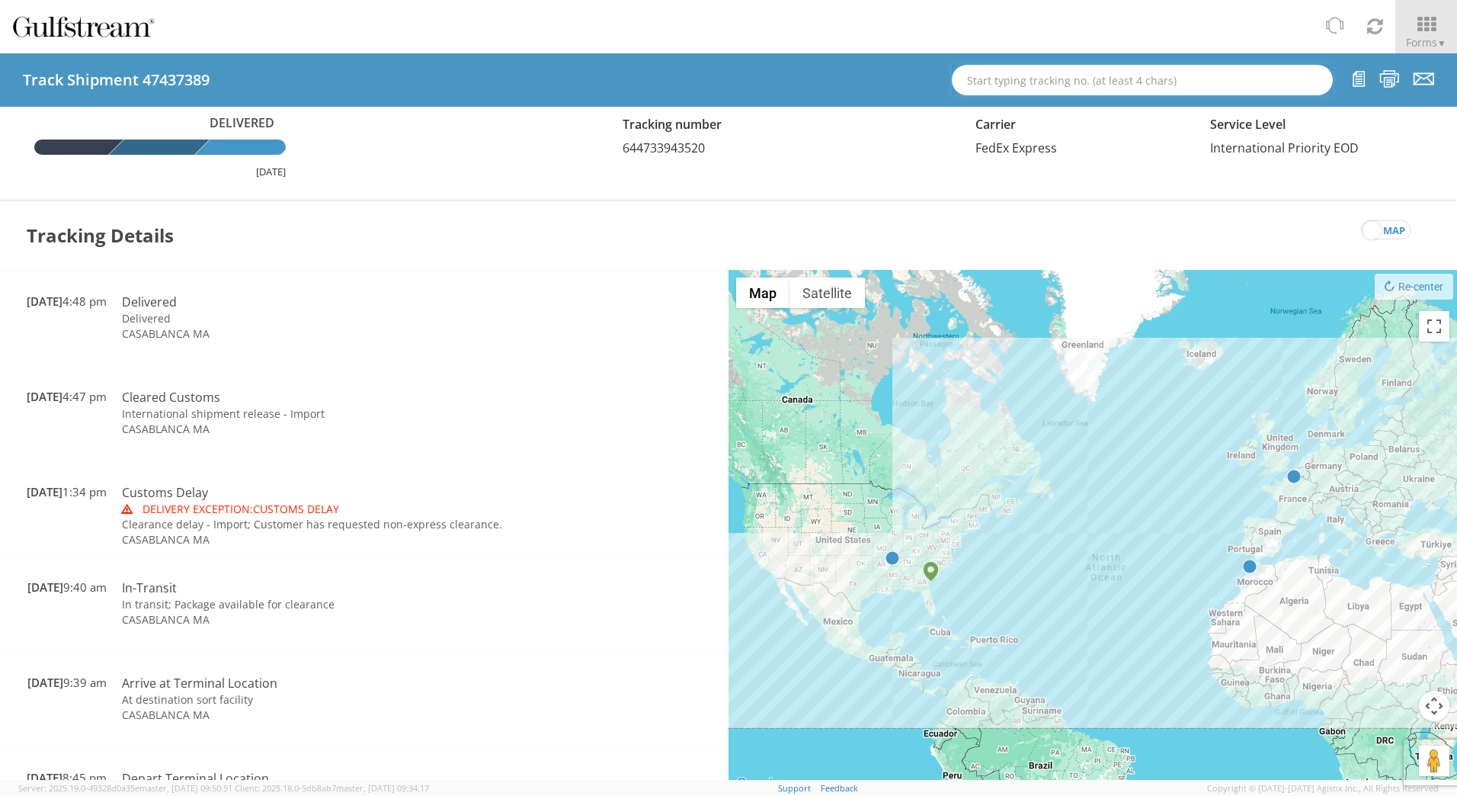
click at [1127, 82] on input "text" at bounding box center [1142, 80] width 381 height 30
paste input "642974817154"
type input "642974817154"
click at [1118, 108] on div "Tr. #: 642974817154 (47531543, Delivered, FedEx Express)" at bounding box center [1142, 107] width 357 height 23
click at [997, 75] on input "text" at bounding box center [1142, 80] width 381 height 30
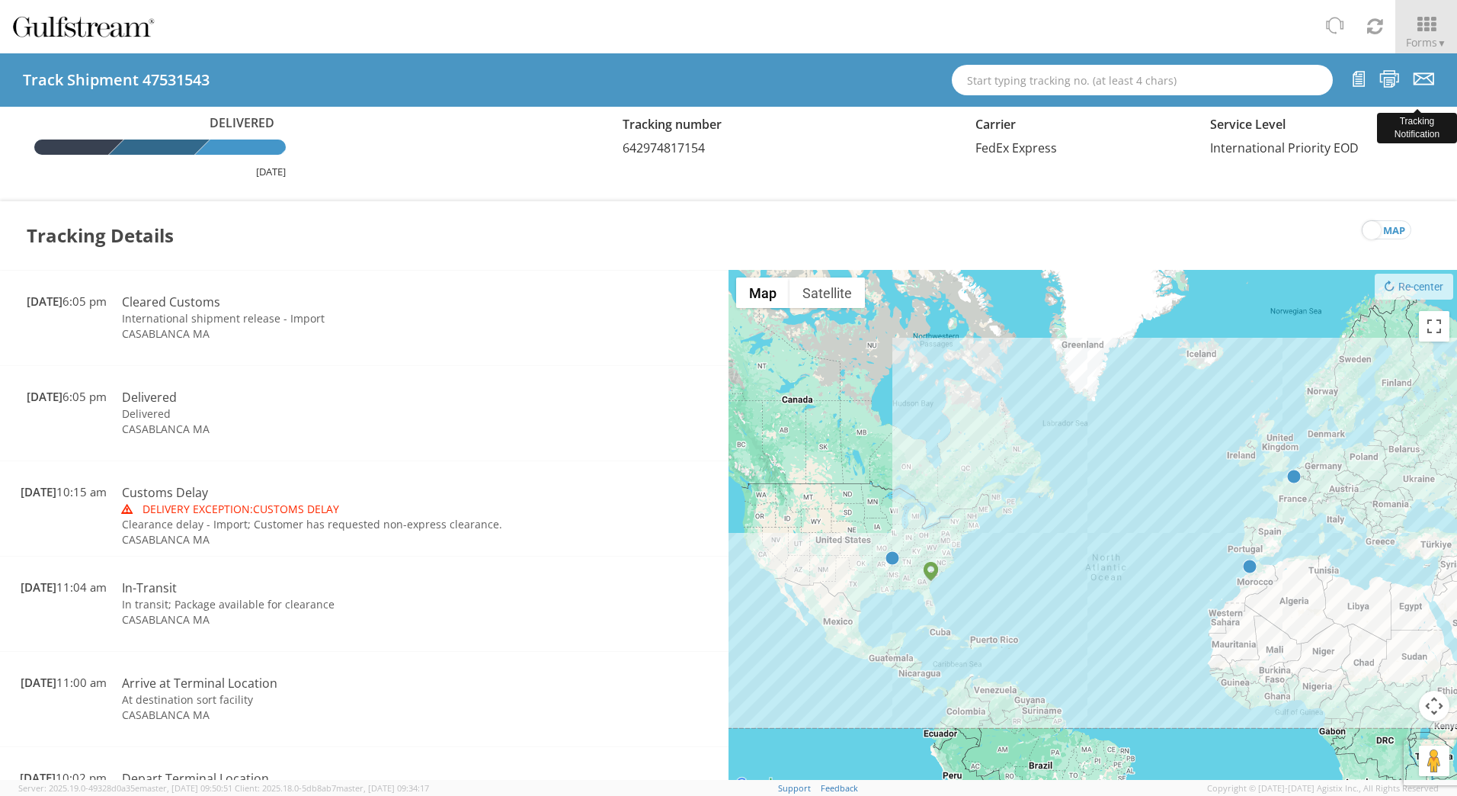
click at [1417, 81] on icon at bounding box center [1424, 78] width 21 height 19
checkbox input "false"
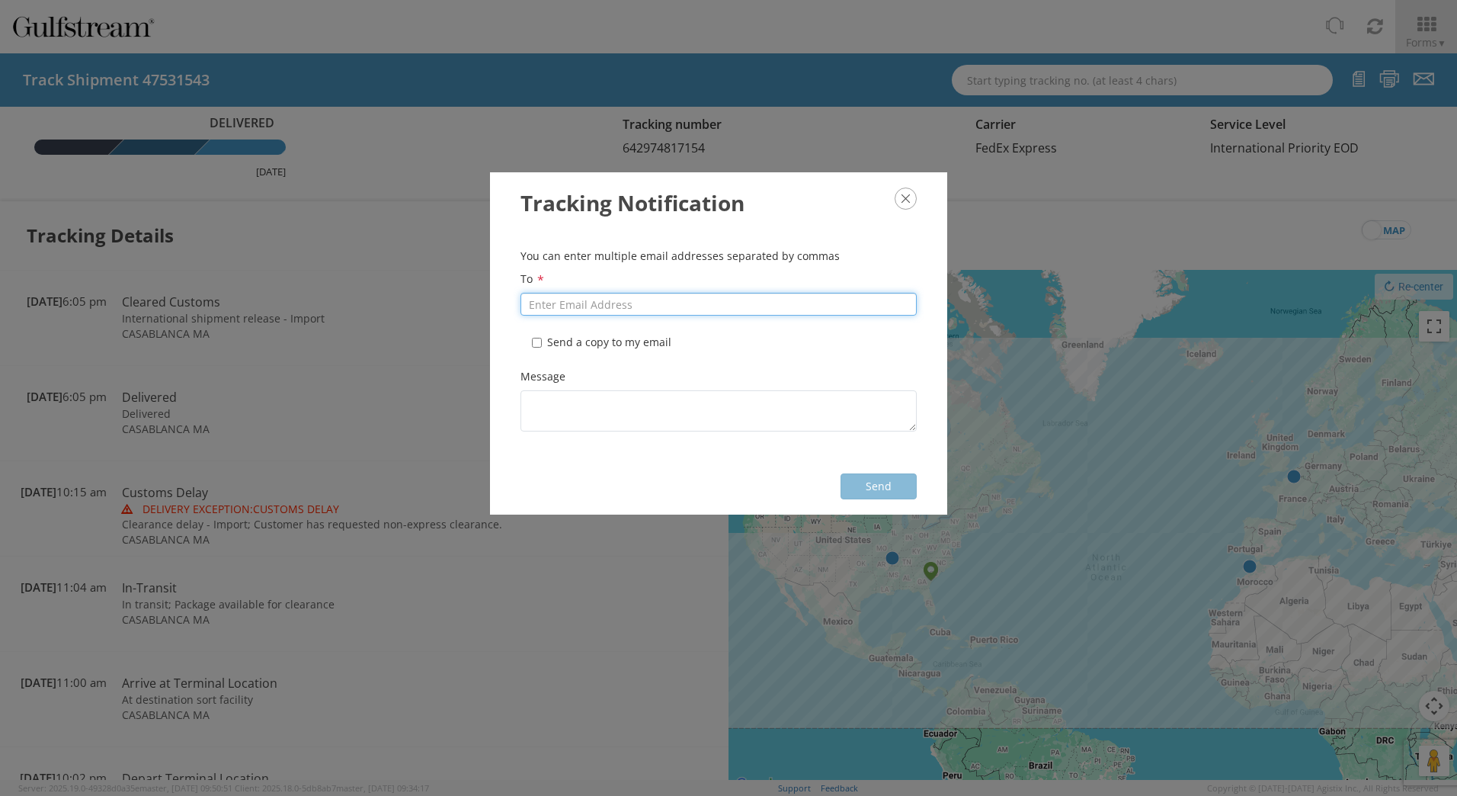
click at [690, 299] on input "To *" at bounding box center [718, 304] width 396 height 23
paste input "[EMAIL_ADDRESS][PERSON_NAME][DOMAIN_NAME]"
type input "[EMAIL_ADDRESS][PERSON_NAME][DOMAIN_NAME]"
click at [649, 338] on label "* Send a copy to my email" at bounding box center [603, 342] width 143 height 15
click at [532, 338] on input "* Send a copy to my email" at bounding box center [537, 343] width 10 height 10
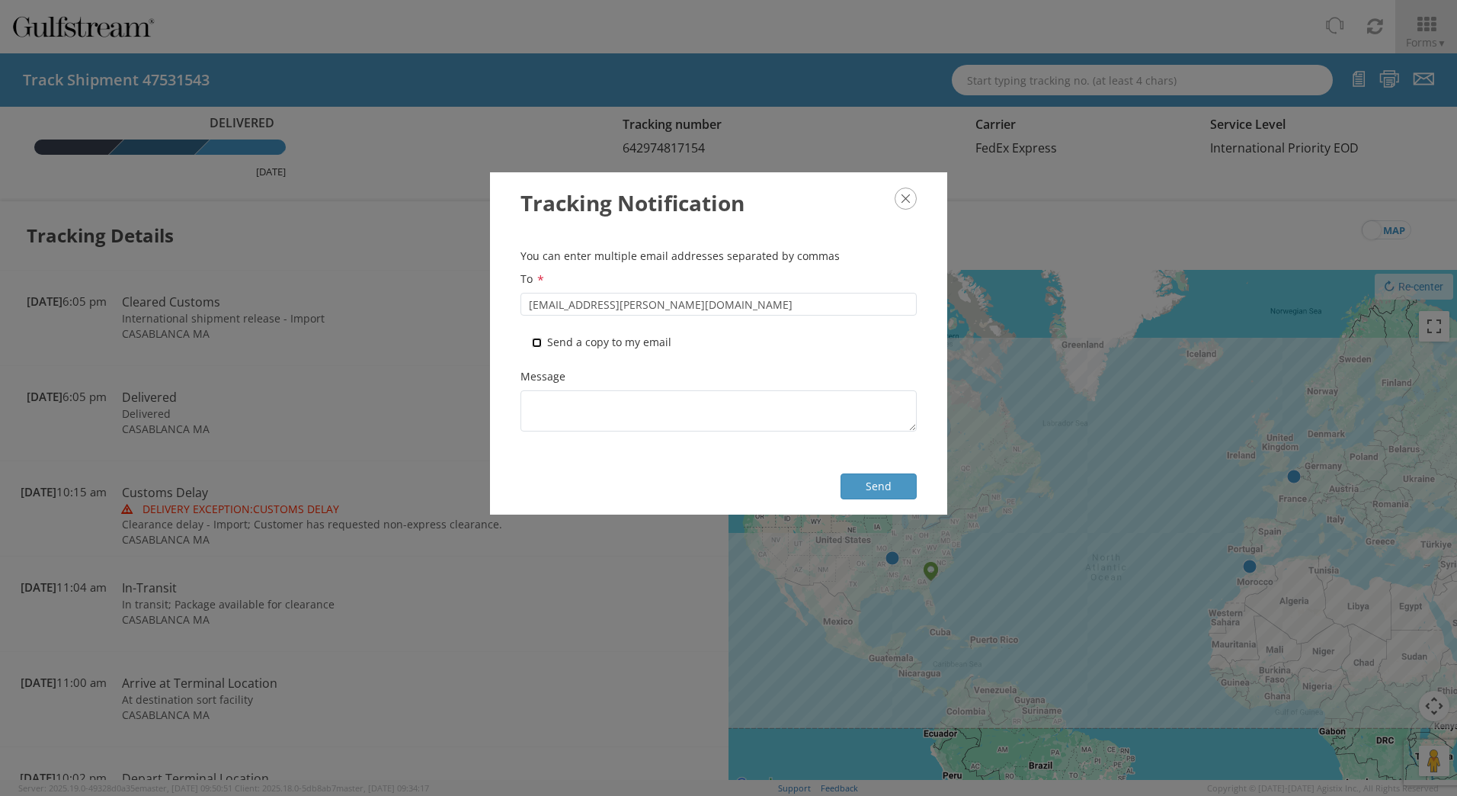
checkbox input "true"
click at [867, 478] on button "Send" at bounding box center [879, 486] width 76 height 26
